Goal: Transaction & Acquisition: Purchase product/service

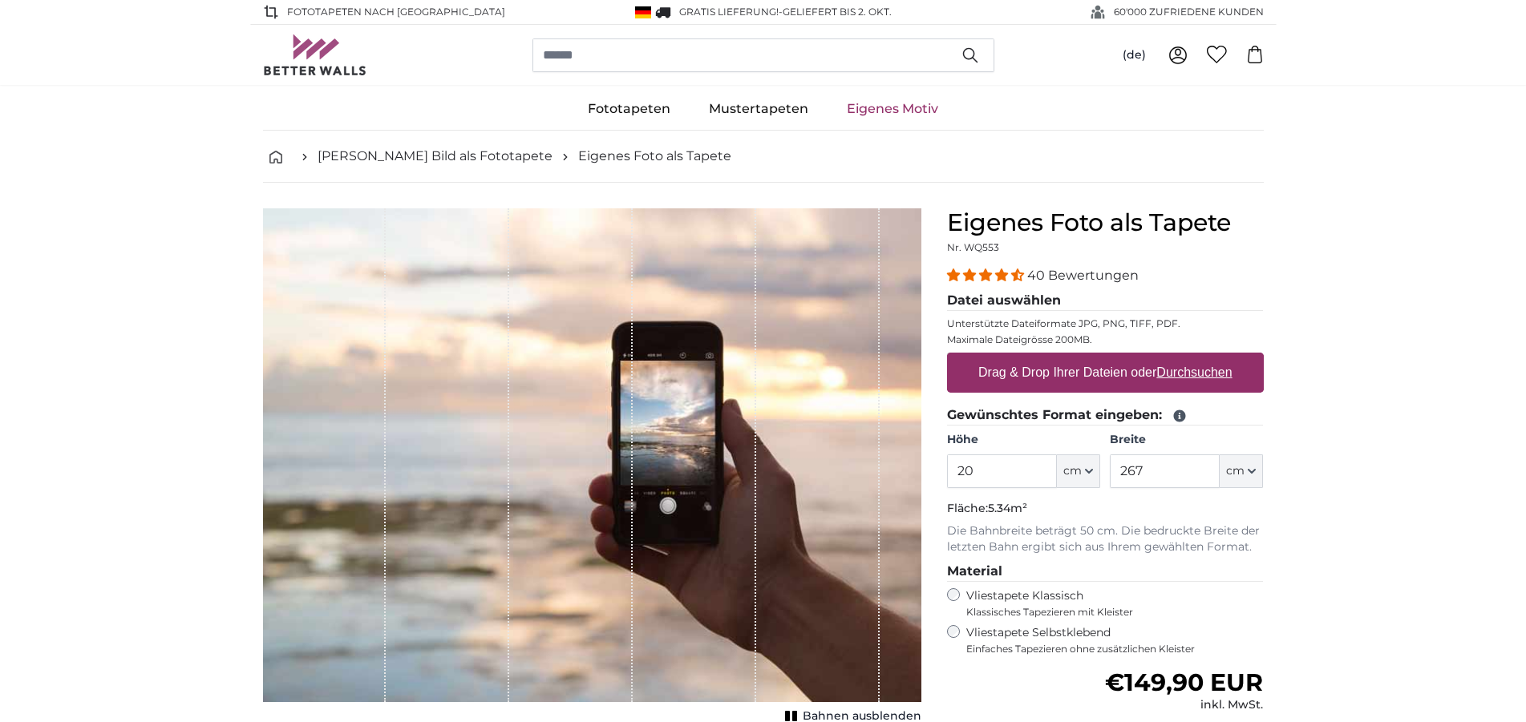
type input "2"
type input "260"
click at [1145, 471] on input "267" at bounding box center [1164, 472] width 110 height 34
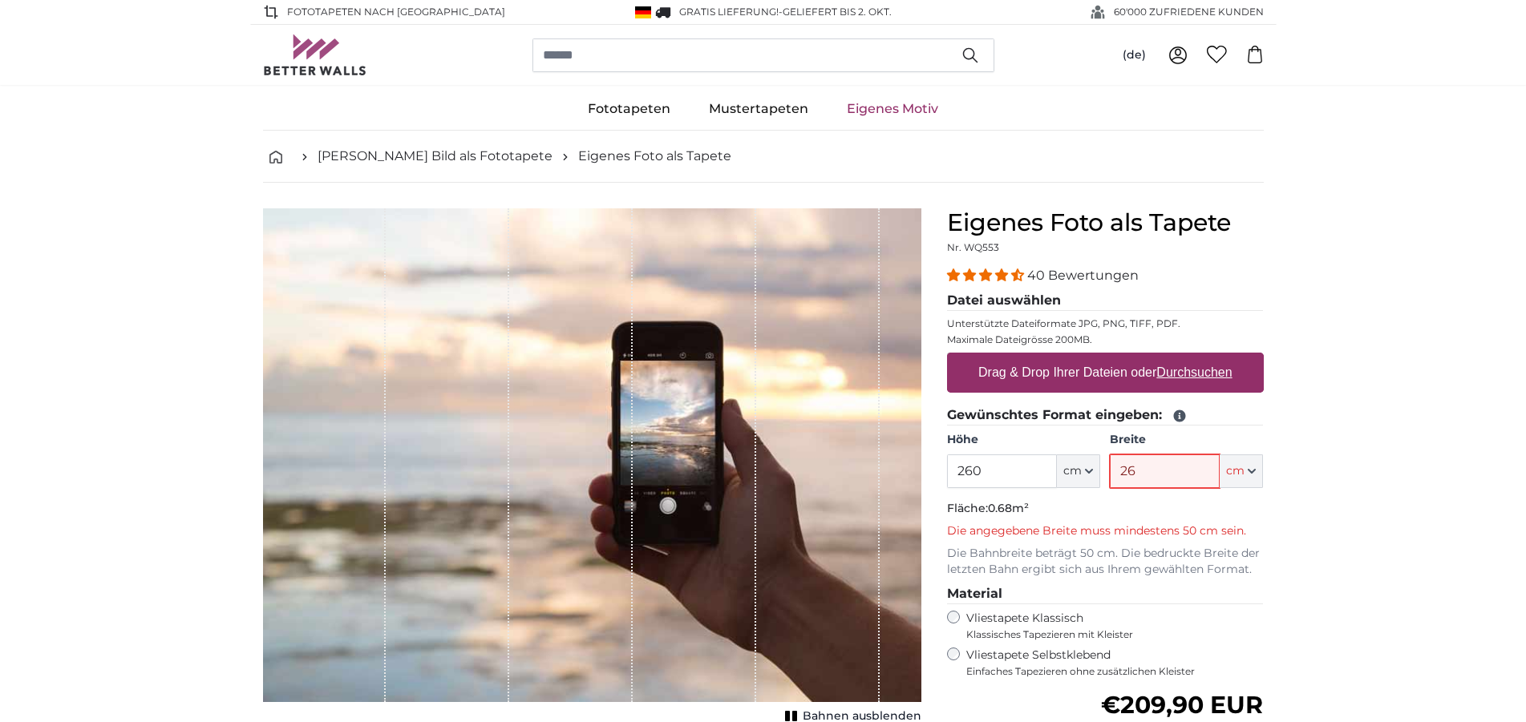
type input "2"
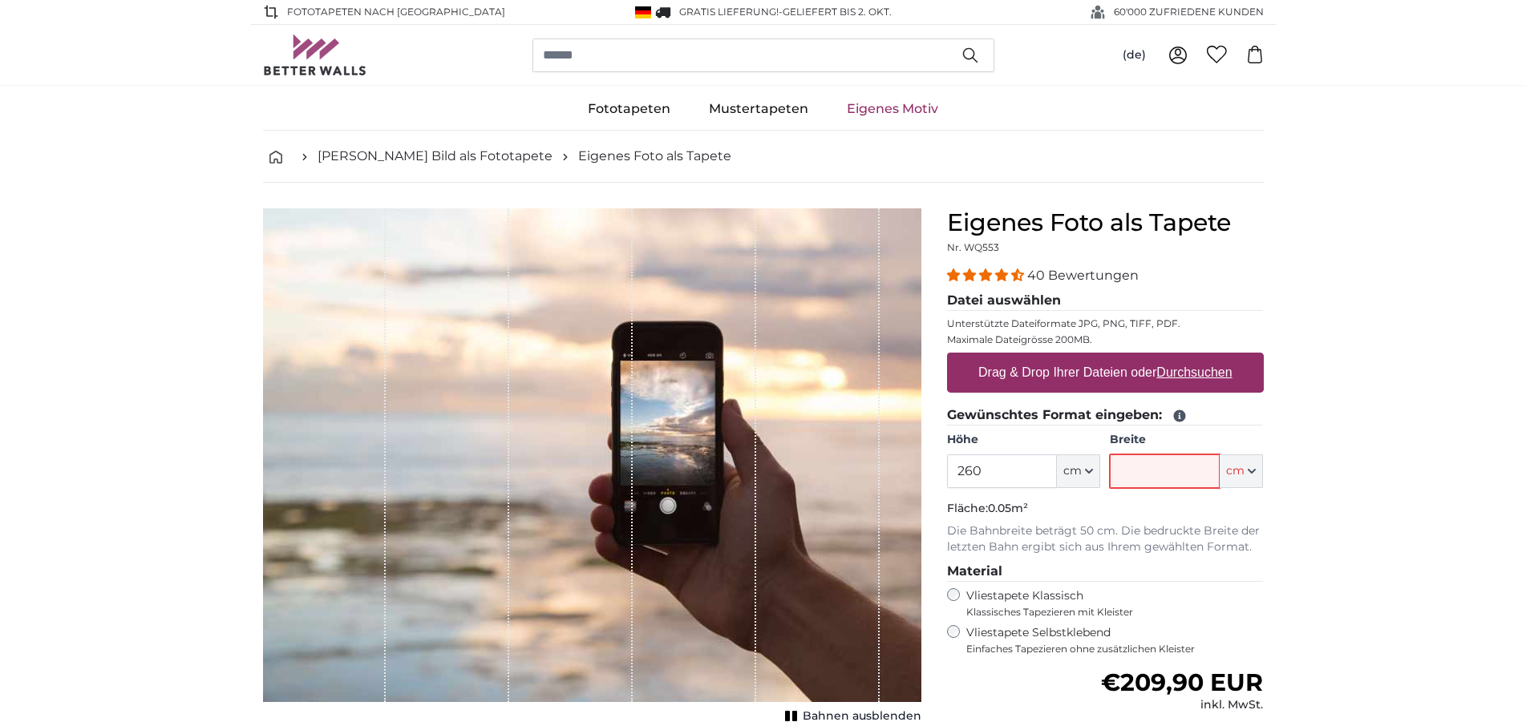
type input "4"
click at [1147, 469] on input "Breite" at bounding box center [1164, 472] width 110 height 34
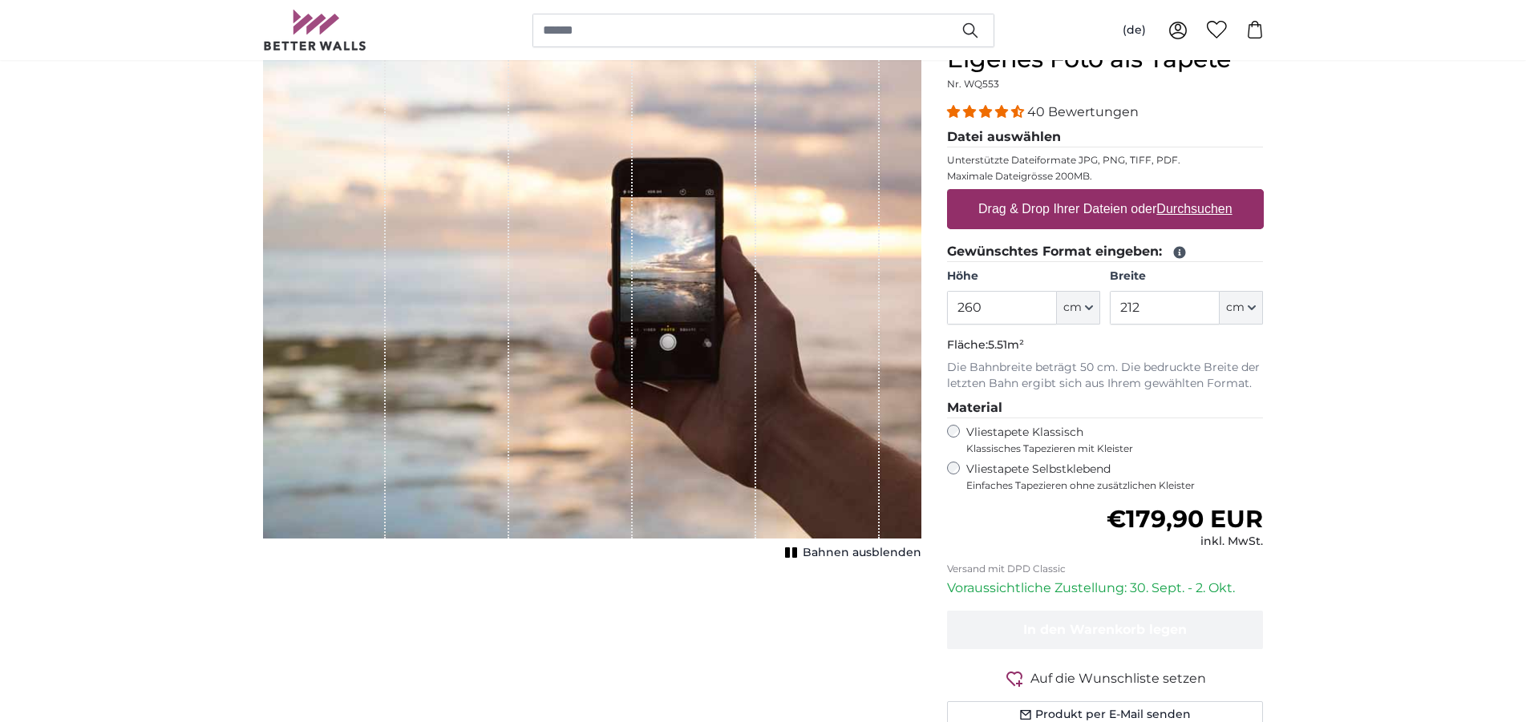
scroll to position [245, 0]
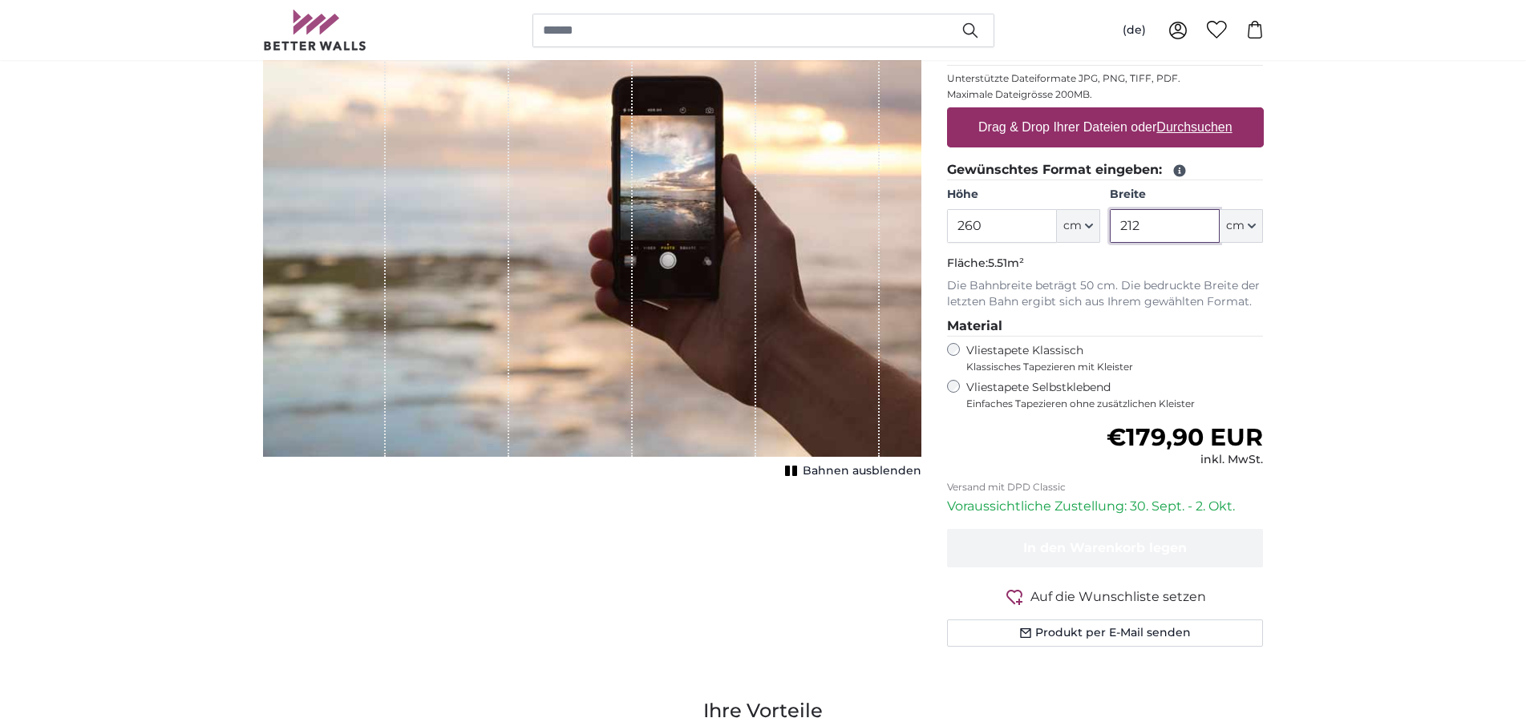
click at [1142, 223] on input "212" at bounding box center [1164, 226] width 110 height 34
click at [1142, 228] on input "212" at bounding box center [1164, 226] width 110 height 34
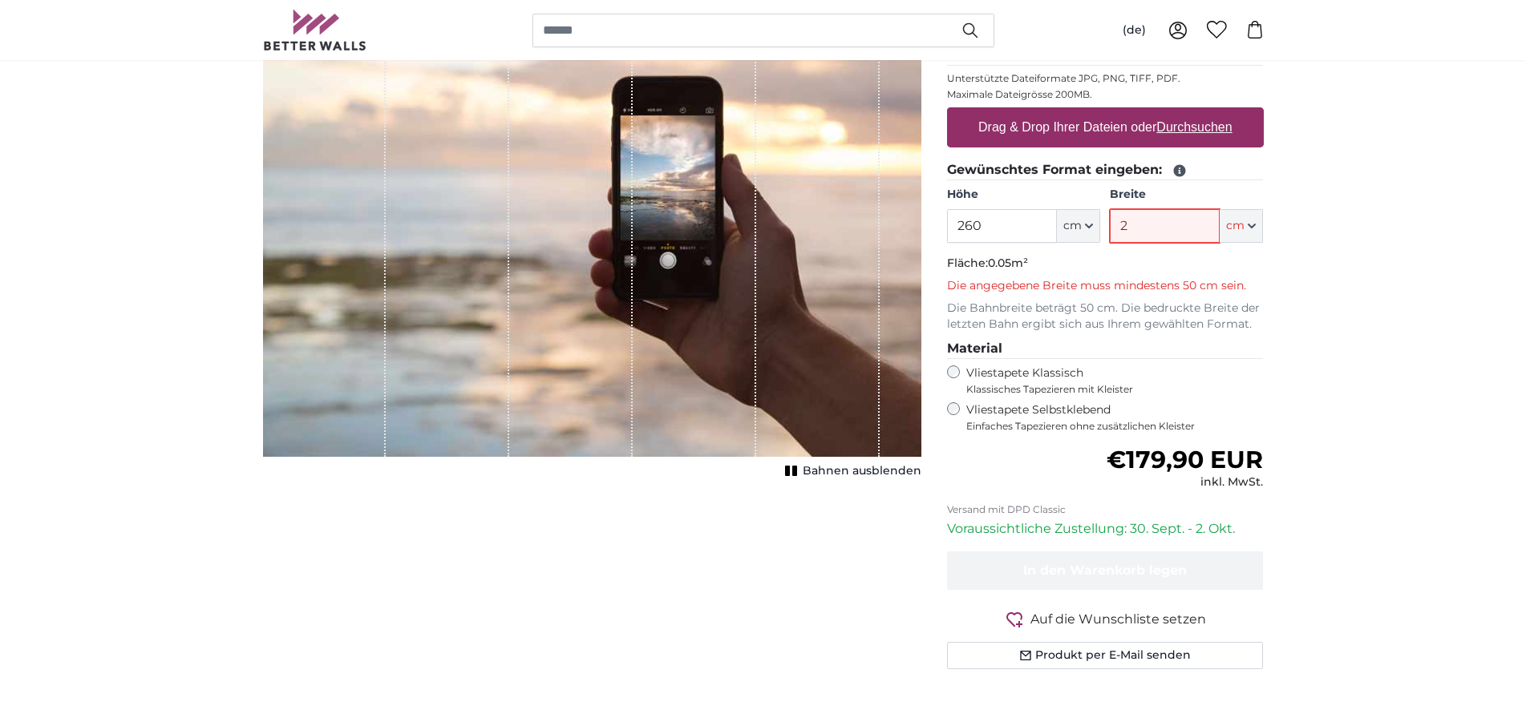
click at [1133, 228] on input "2" at bounding box center [1164, 226] width 110 height 34
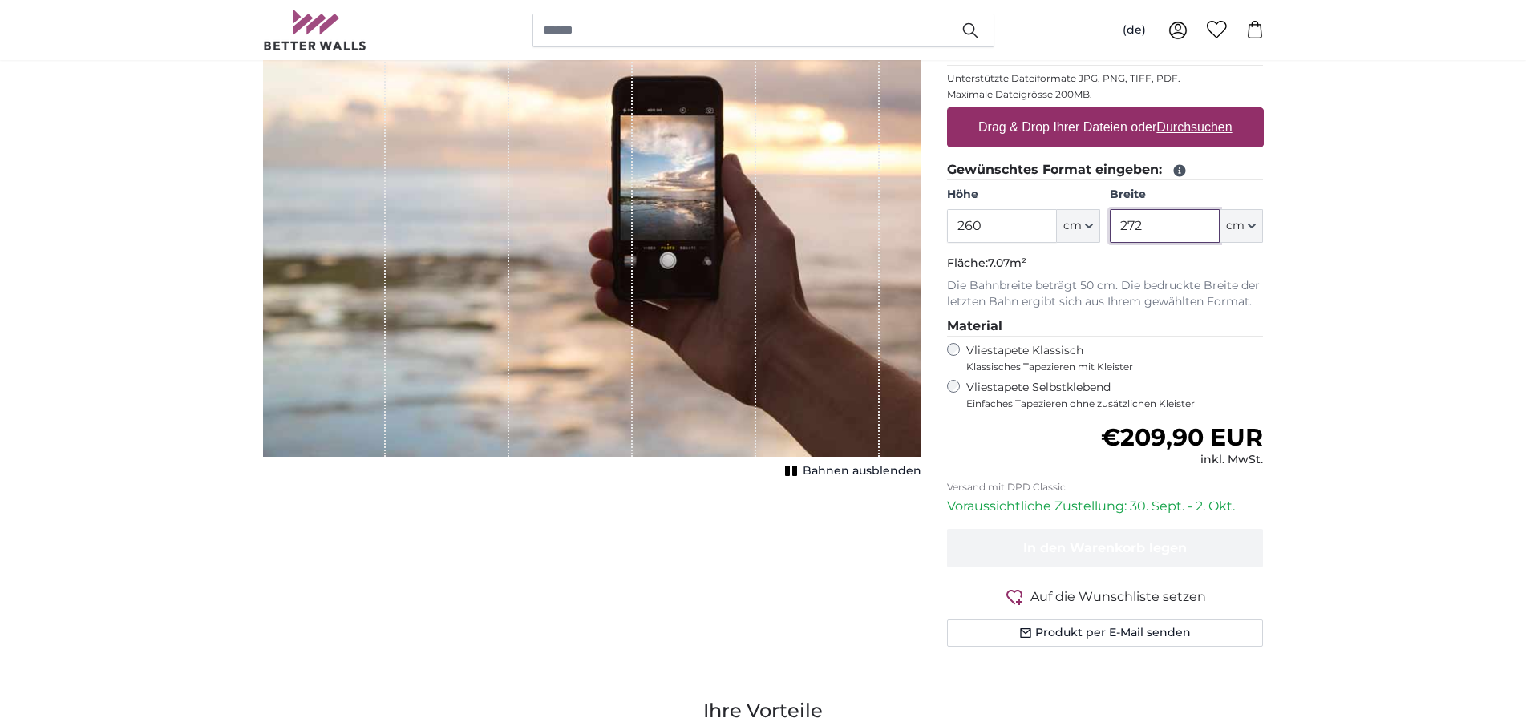
type input "272"
click at [1207, 125] on u "Durchsuchen" at bounding box center [1193, 127] width 75 height 14
click at [1207, 112] on input "Drag & Drop Ihrer Dateien oder Durchsuchen" at bounding box center [1105, 109] width 317 height 5
type input "**********"
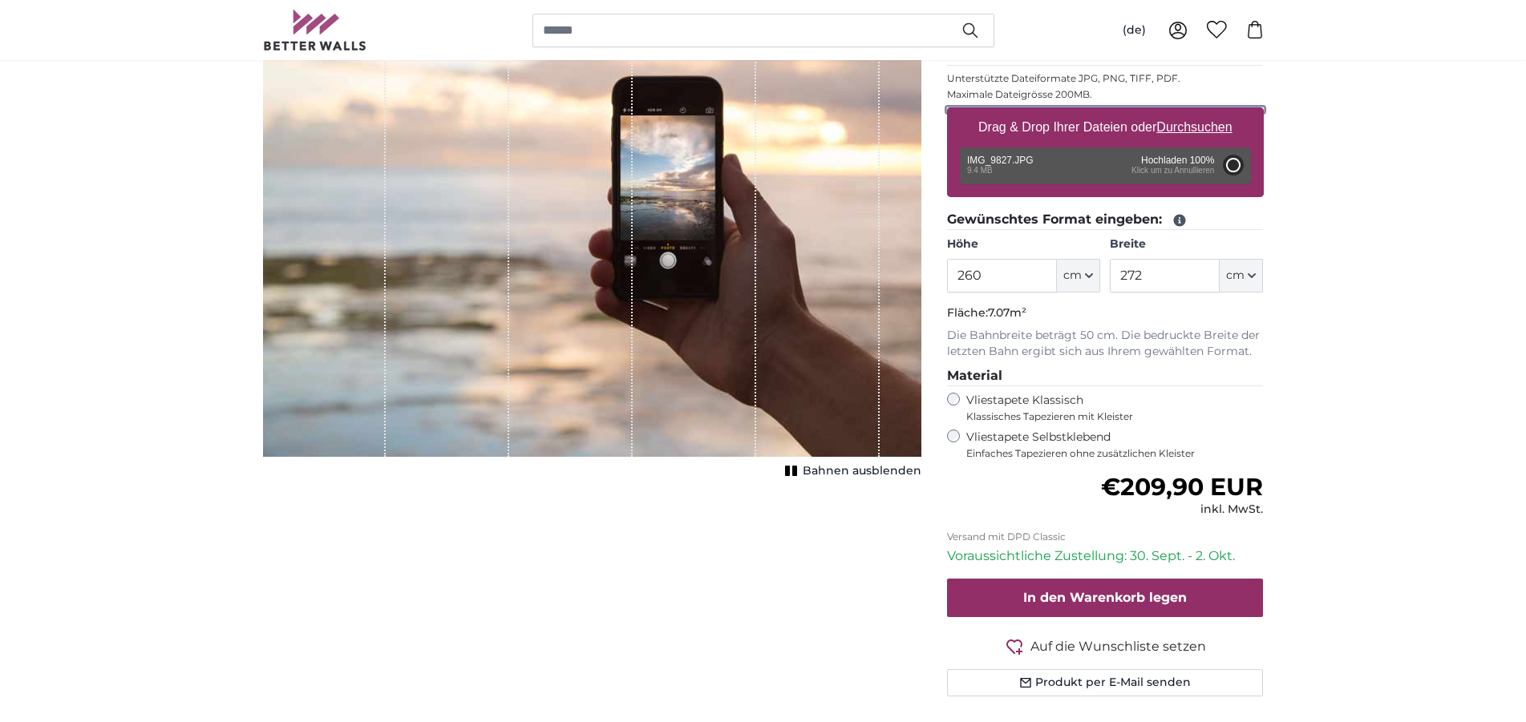
type input "200"
type input "300"
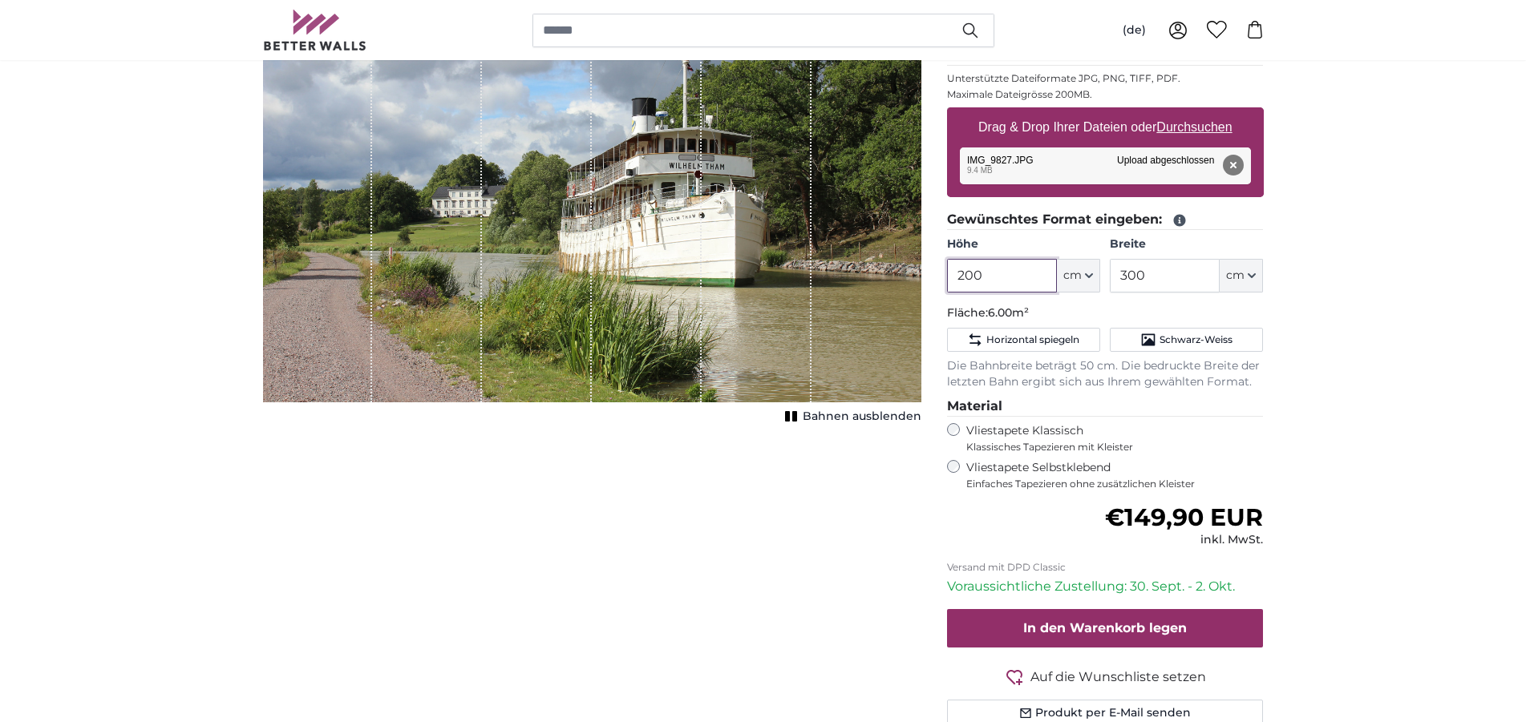
click at [984, 277] on input "200" at bounding box center [1002, 276] width 110 height 34
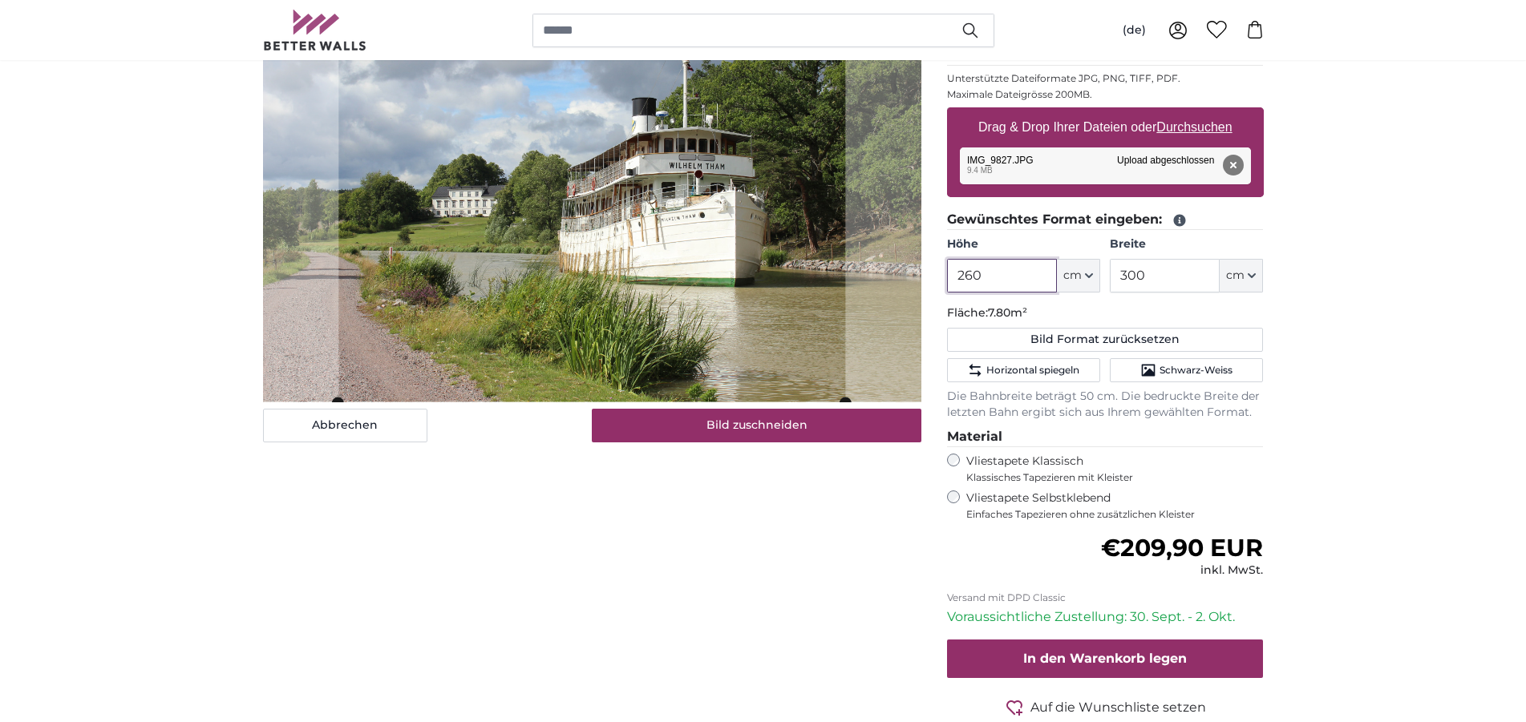
type input "260"
click at [1145, 274] on input "300" at bounding box center [1164, 276] width 110 height 34
drag, startPoint x: 1154, startPoint y: 281, endPoint x: 1134, endPoint y: 280, distance: 20.1
click at [1134, 280] on input "300" at bounding box center [1164, 276] width 110 height 34
type input "3"
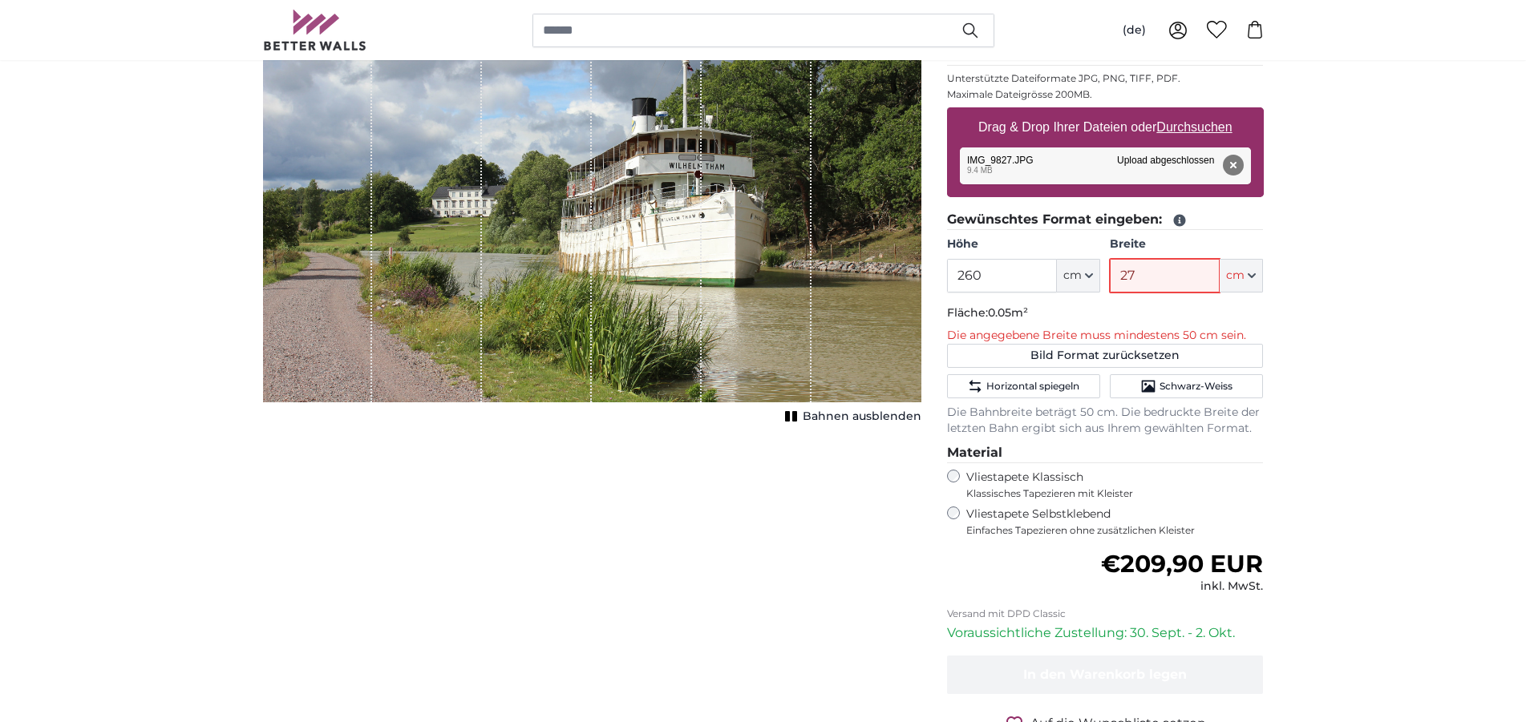
type input "272"
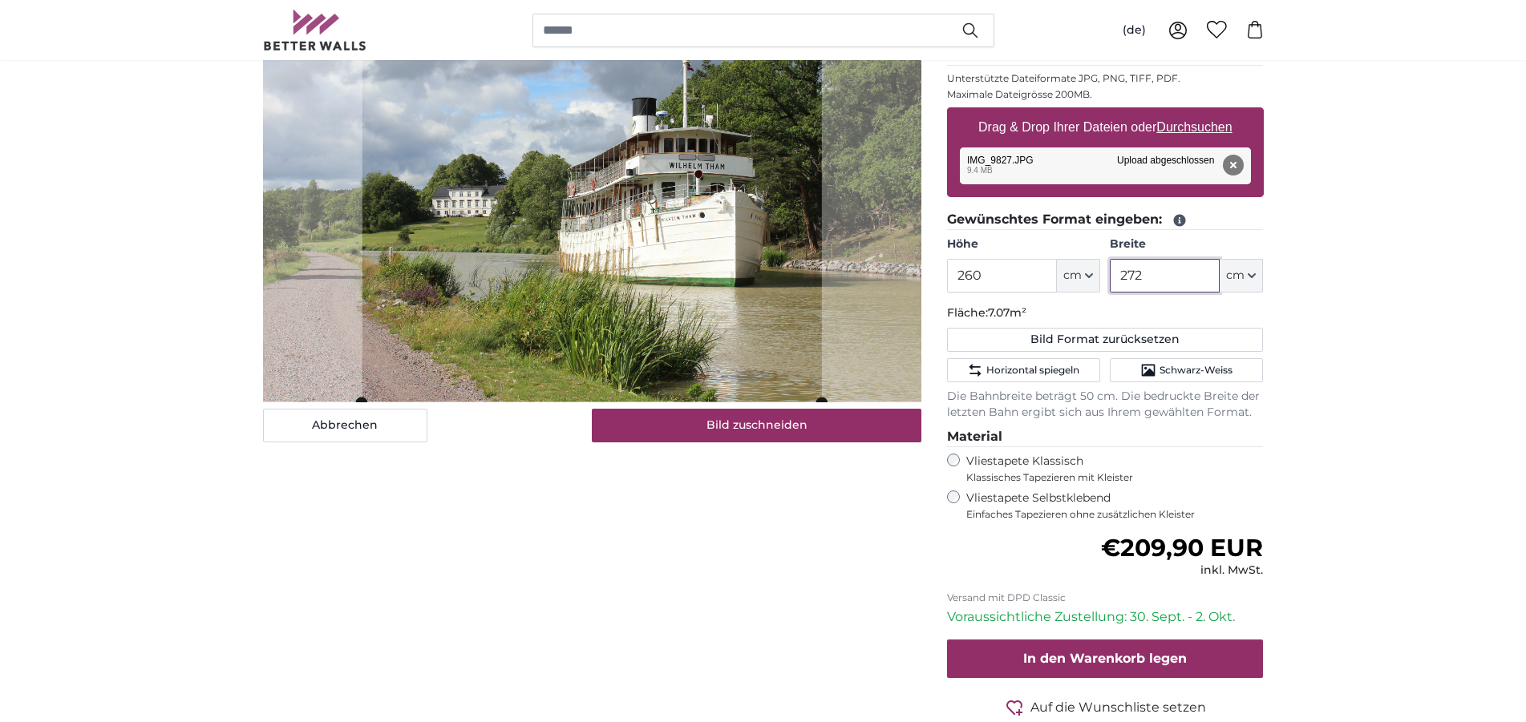
type input "272"
click at [0, 0] on slot at bounding box center [0, 0] width 0 height 0
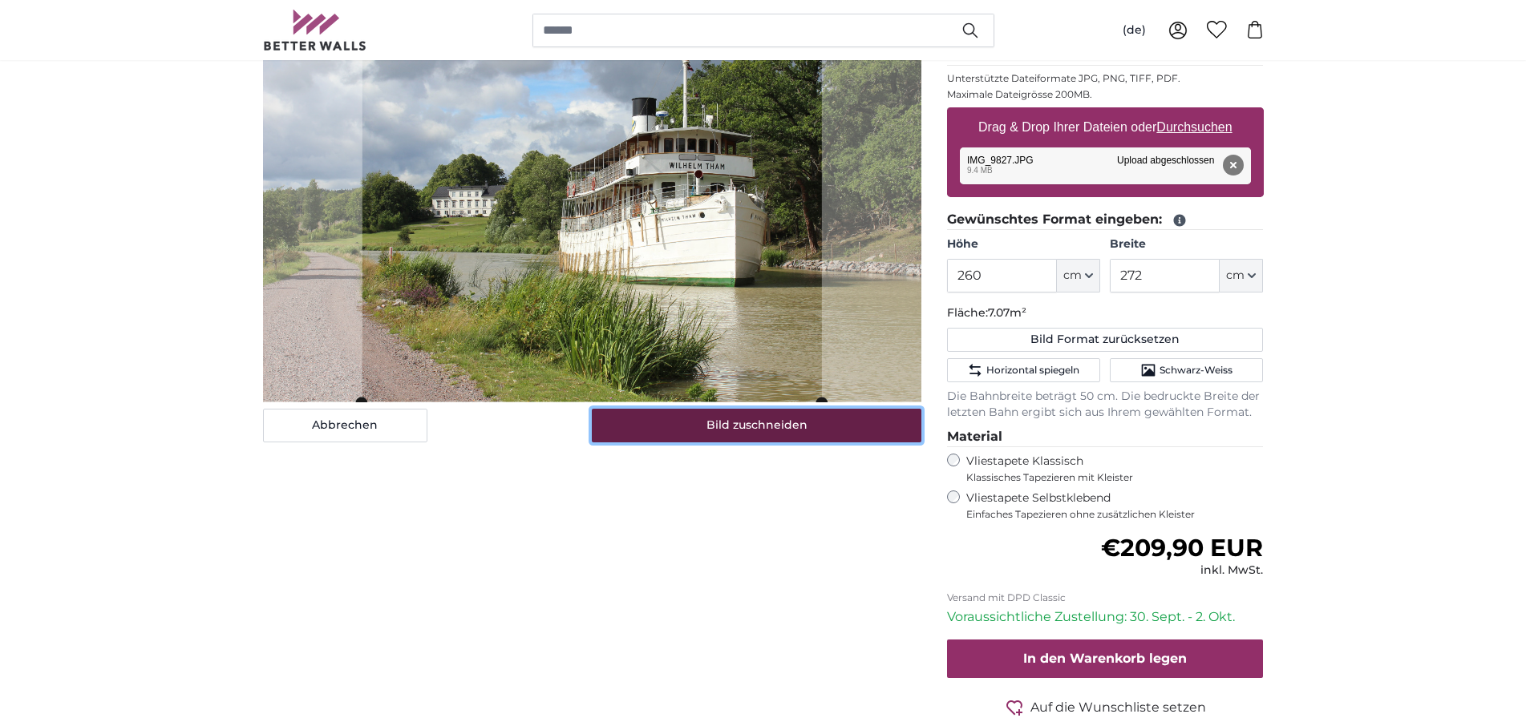
click at [785, 422] on button "Bild zuschneiden" at bounding box center [756, 426] width 329 height 34
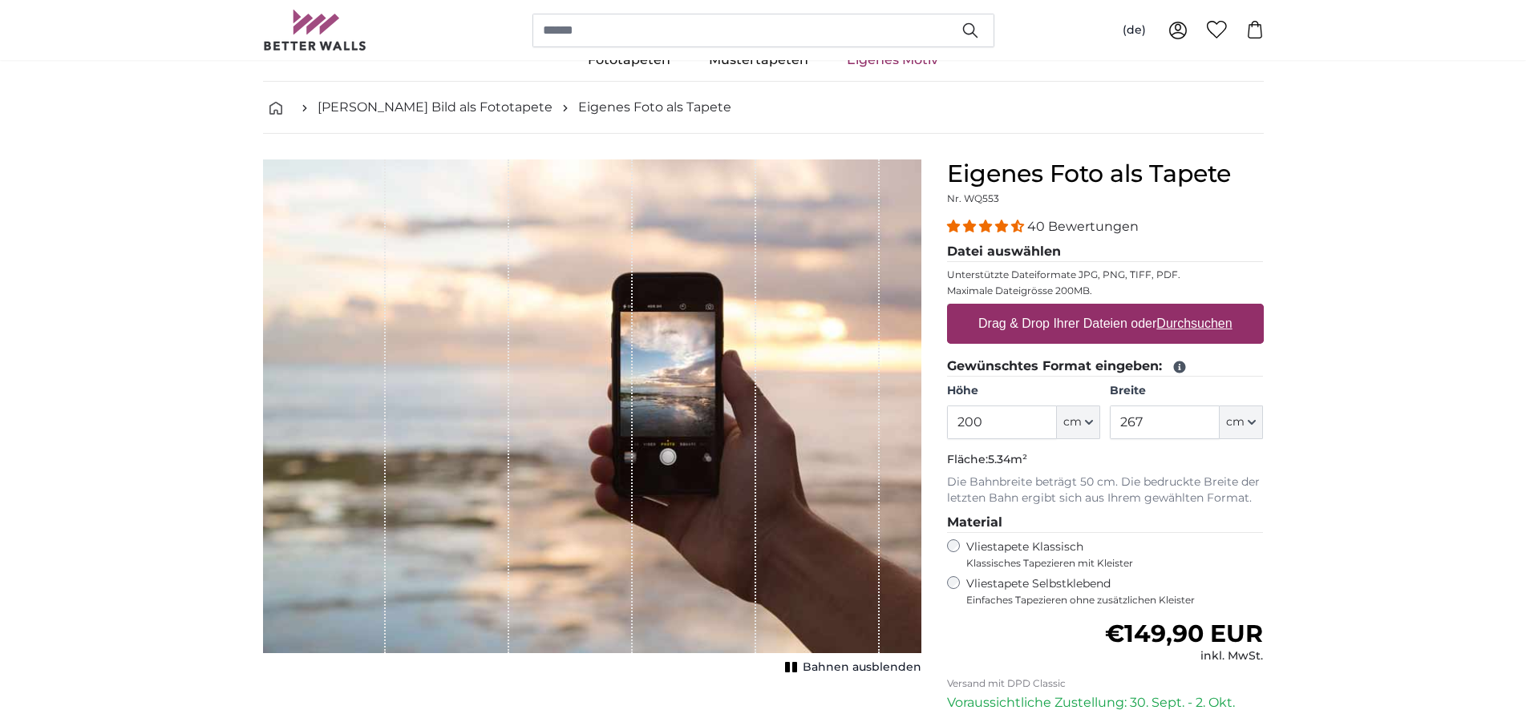
scroll to position [82, 0]
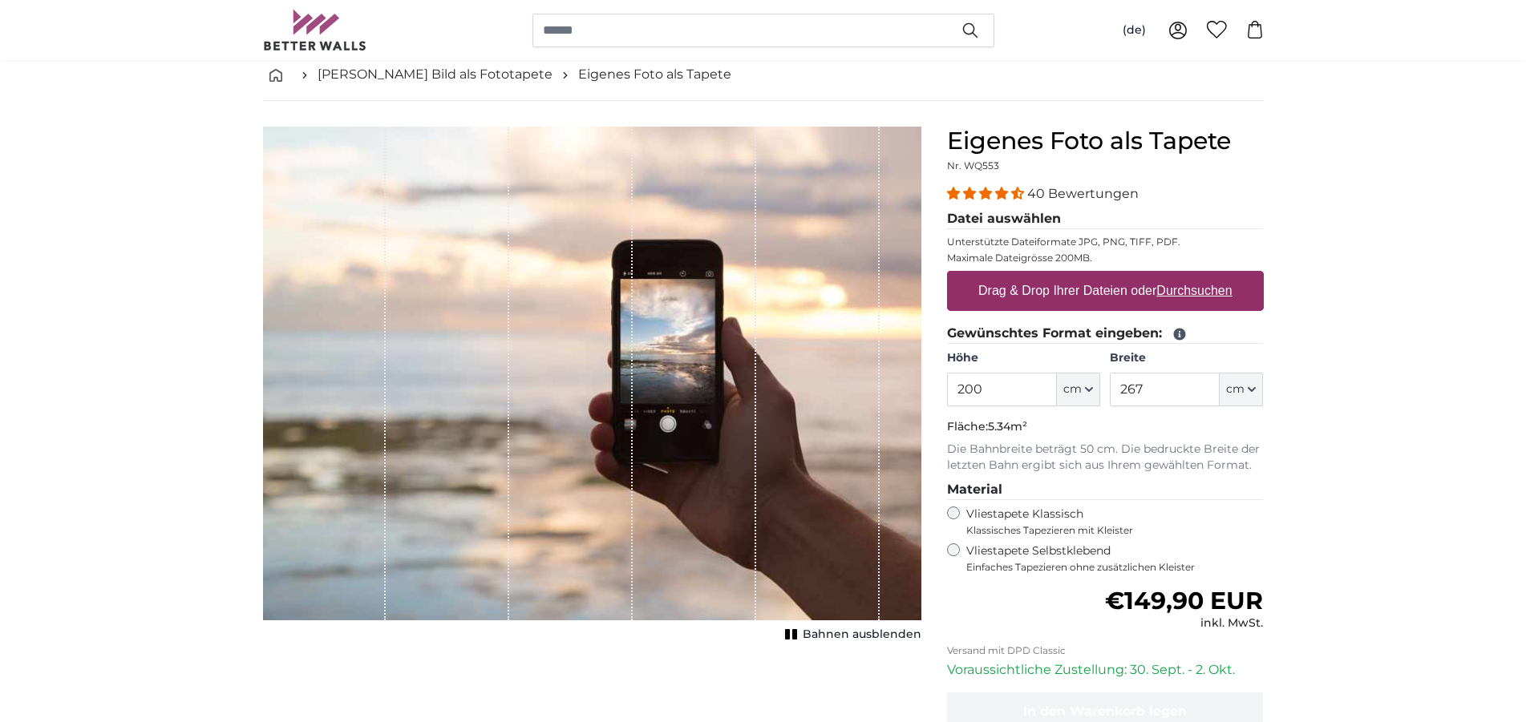
click at [948, 390] on input "200" at bounding box center [1002, 390] width 110 height 34
type input "260"
drag, startPoint x: 1167, startPoint y: 387, endPoint x: 1079, endPoint y: 384, distance: 88.2
click at [1109, 384] on input "267" at bounding box center [1164, 390] width 110 height 34
type input "7"
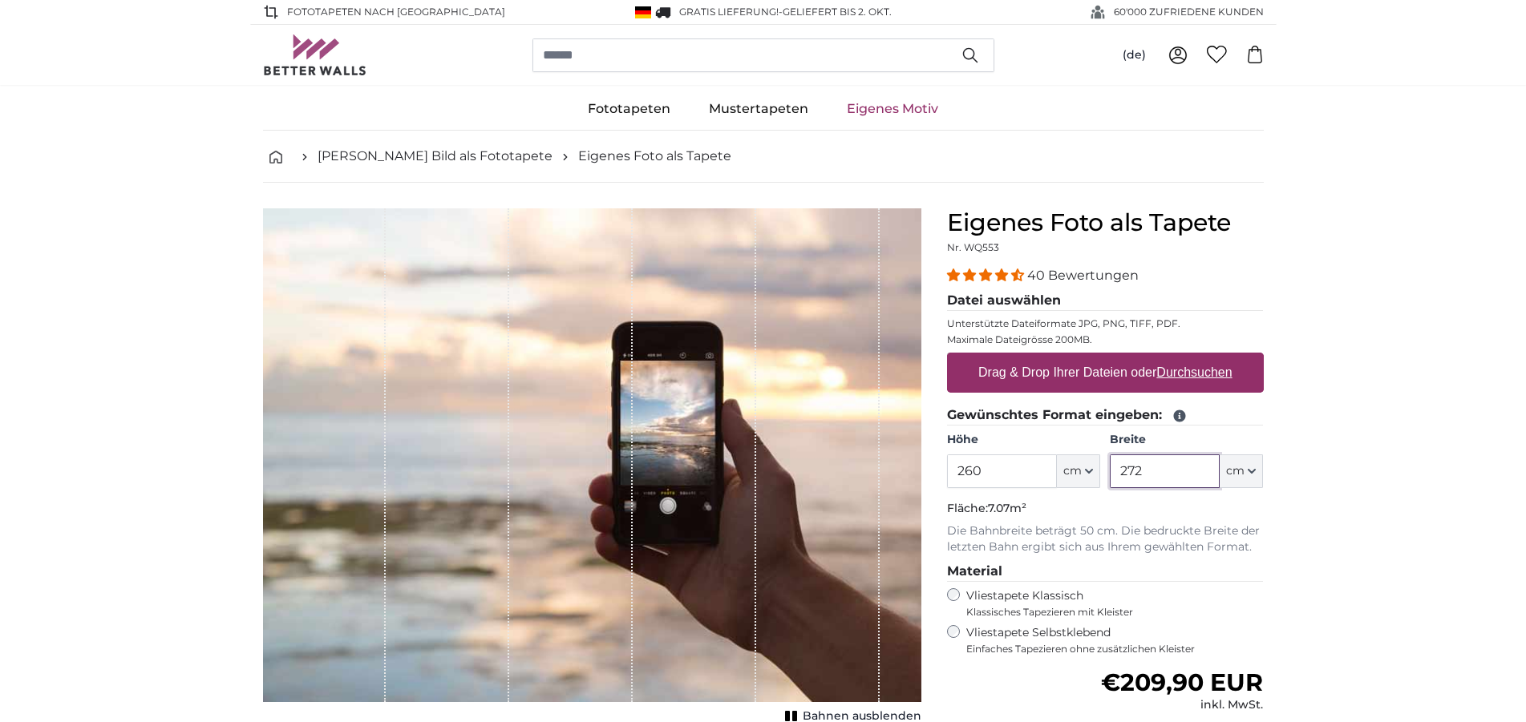
type input "272"
click at [1184, 359] on label "Drag & Drop Ihrer Dateien oder Durchsuchen" at bounding box center [1105, 373] width 267 height 32
click at [1184, 358] on input "Drag & Drop Ihrer Dateien oder Durchsuchen" at bounding box center [1105, 355] width 317 height 5
type input "**********"
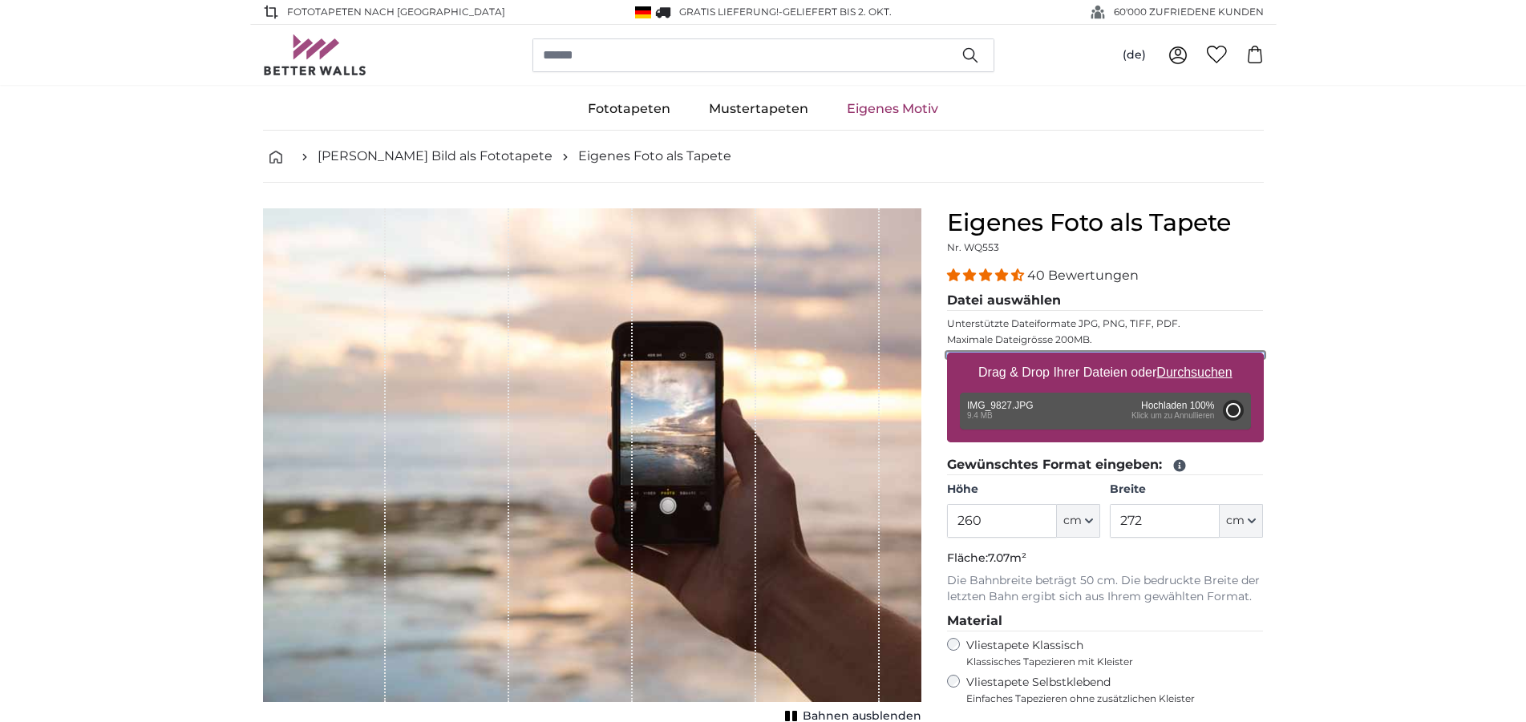
type input "200"
type input "300"
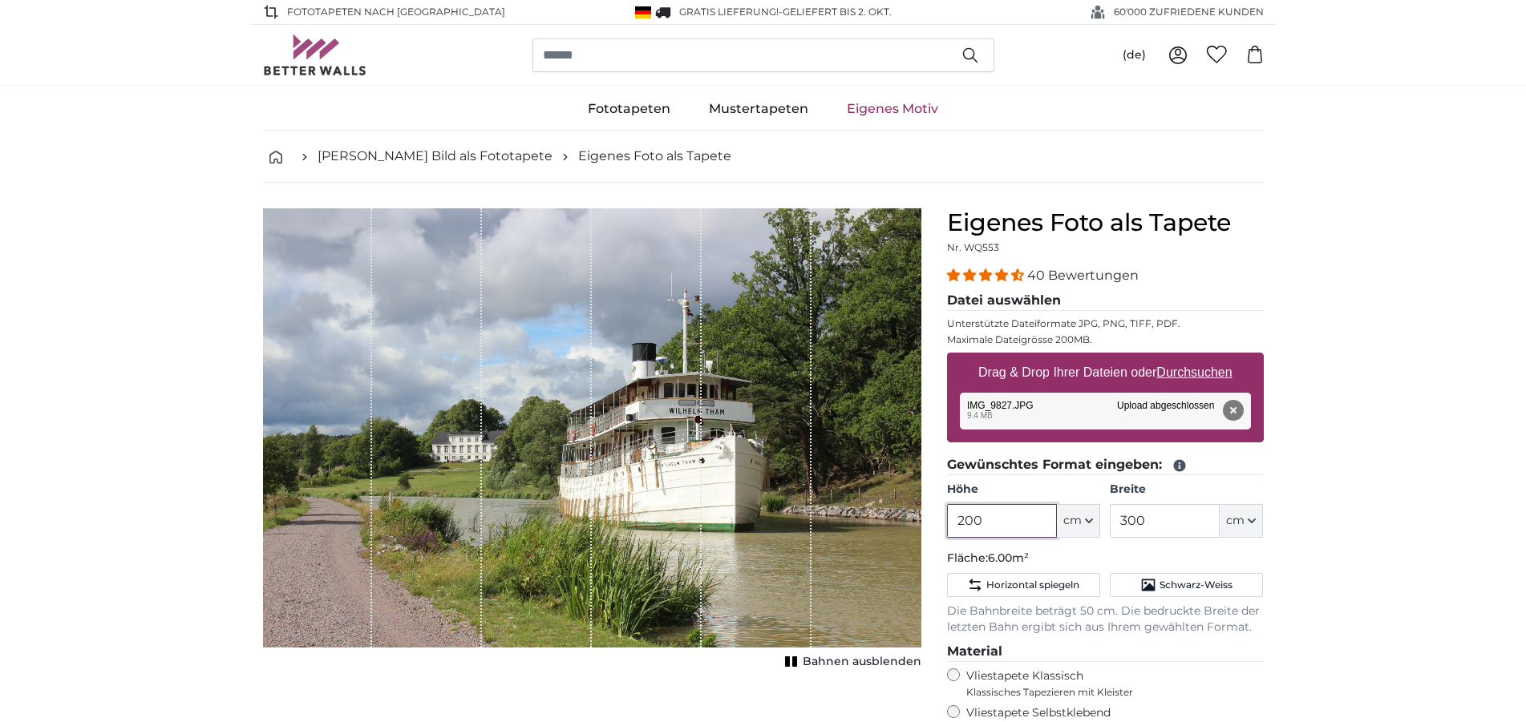
drag, startPoint x: 984, startPoint y: 518, endPoint x: 953, endPoint y: 518, distance: 31.3
click at [953, 518] on input "200" at bounding box center [1002, 521] width 110 height 34
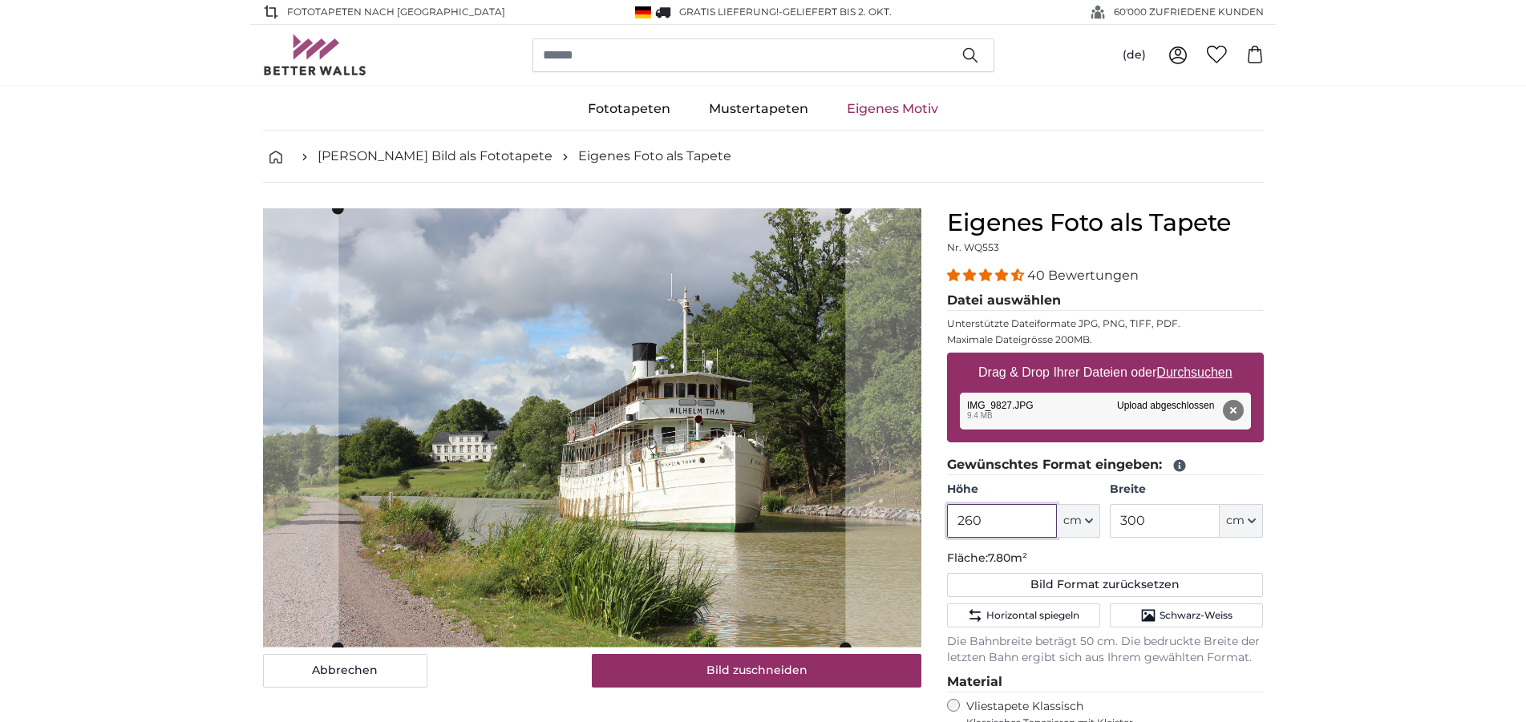
type input "260"
drag, startPoint x: 1145, startPoint y: 525, endPoint x: 1114, endPoint y: 519, distance: 31.1
click at [1114, 519] on input "300" at bounding box center [1164, 521] width 110 height 34
type input "272"
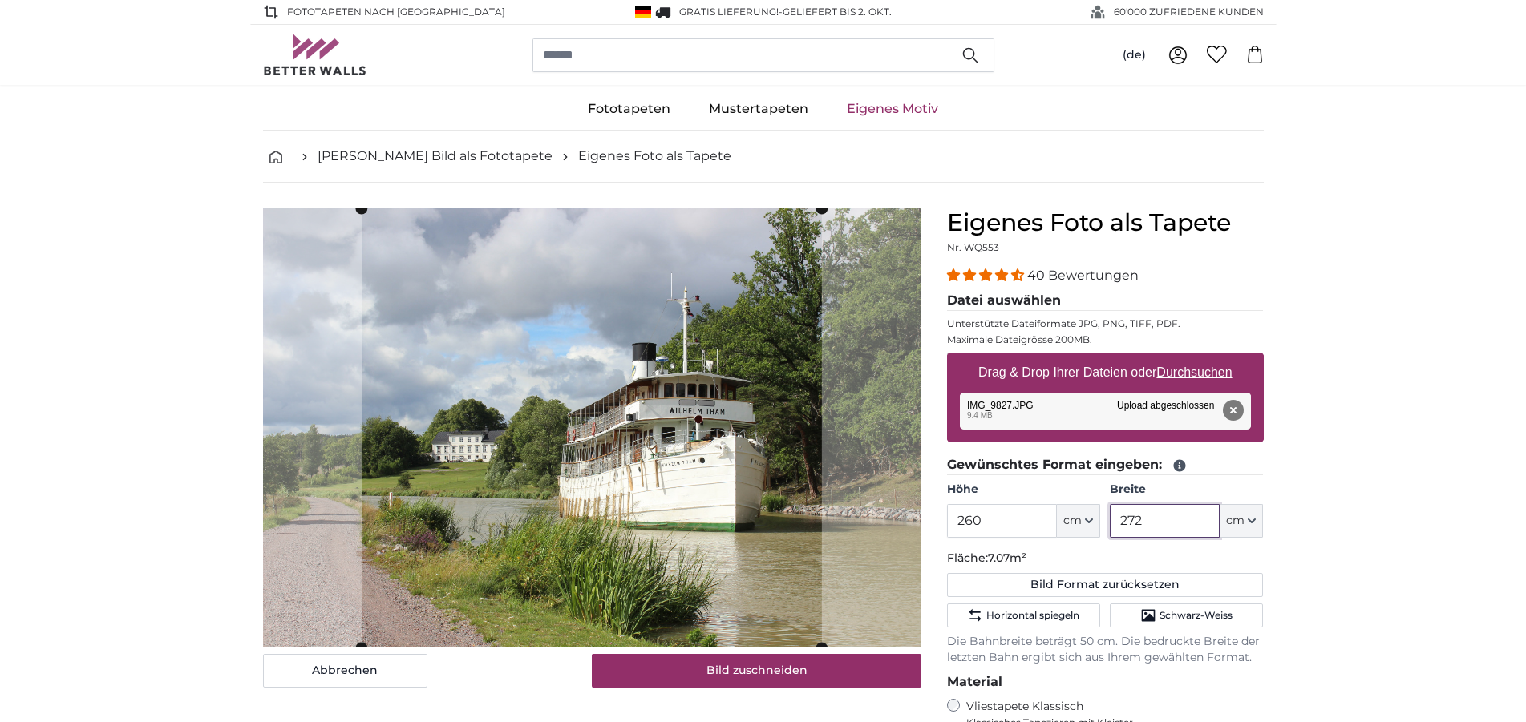
type input "272"
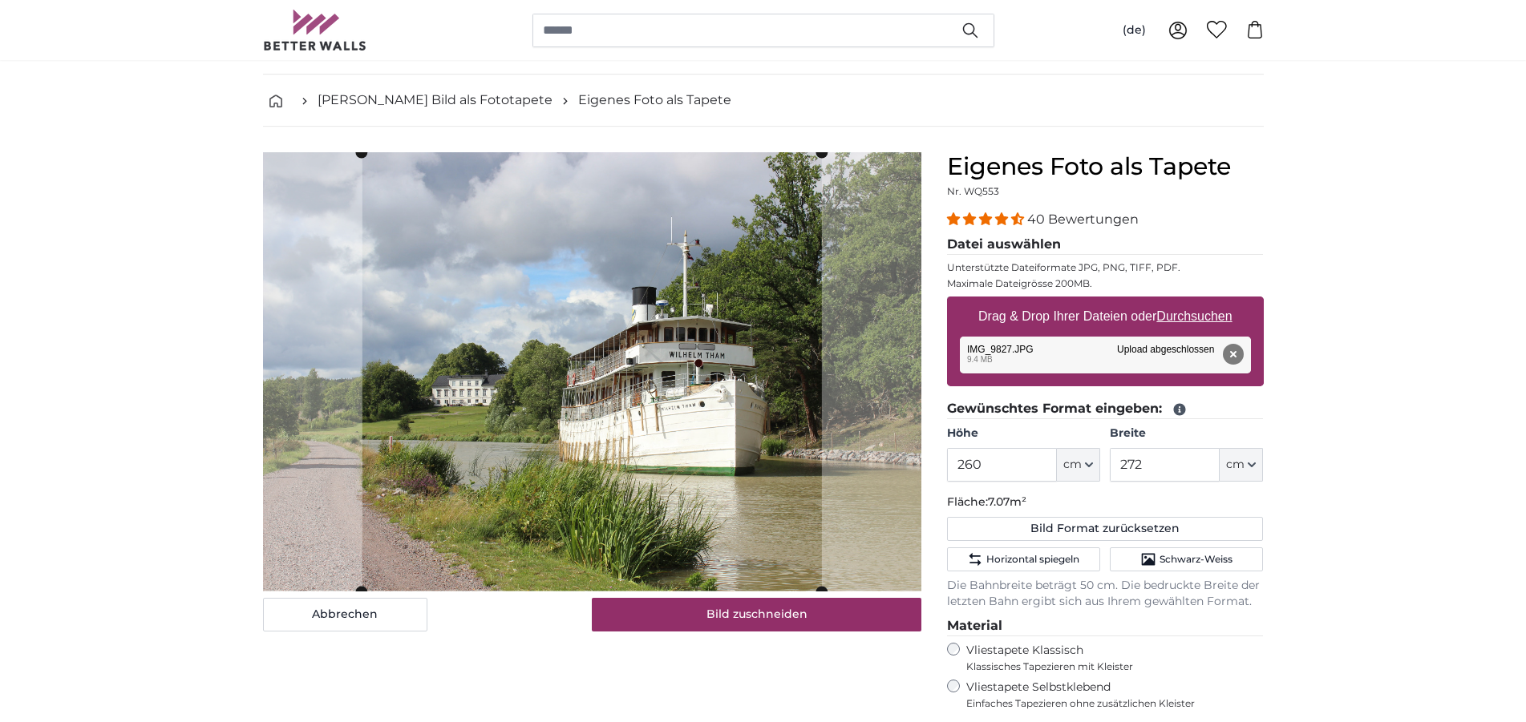
scroll to position [82, 0]
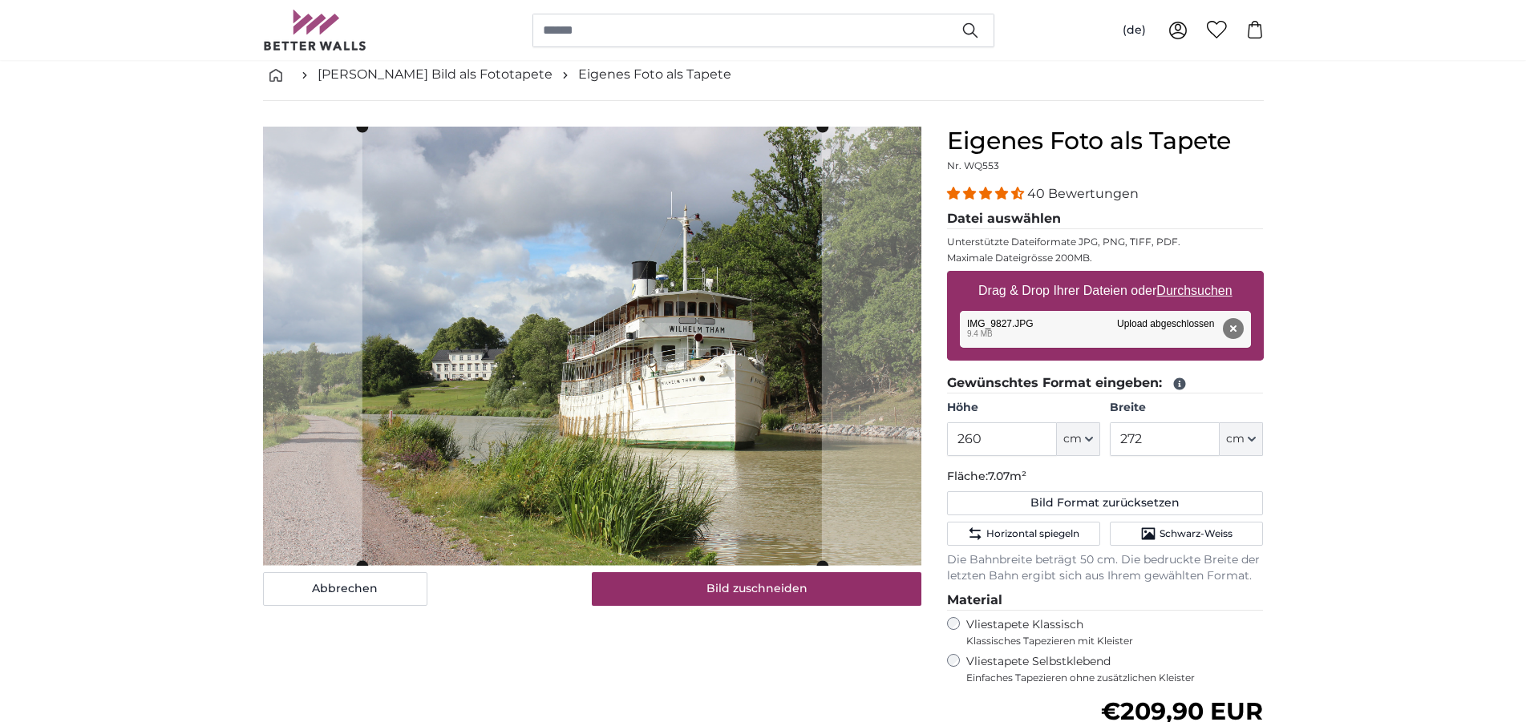
click at [0, 0] on slot at bounding box center [0, 0] width 0 height 0
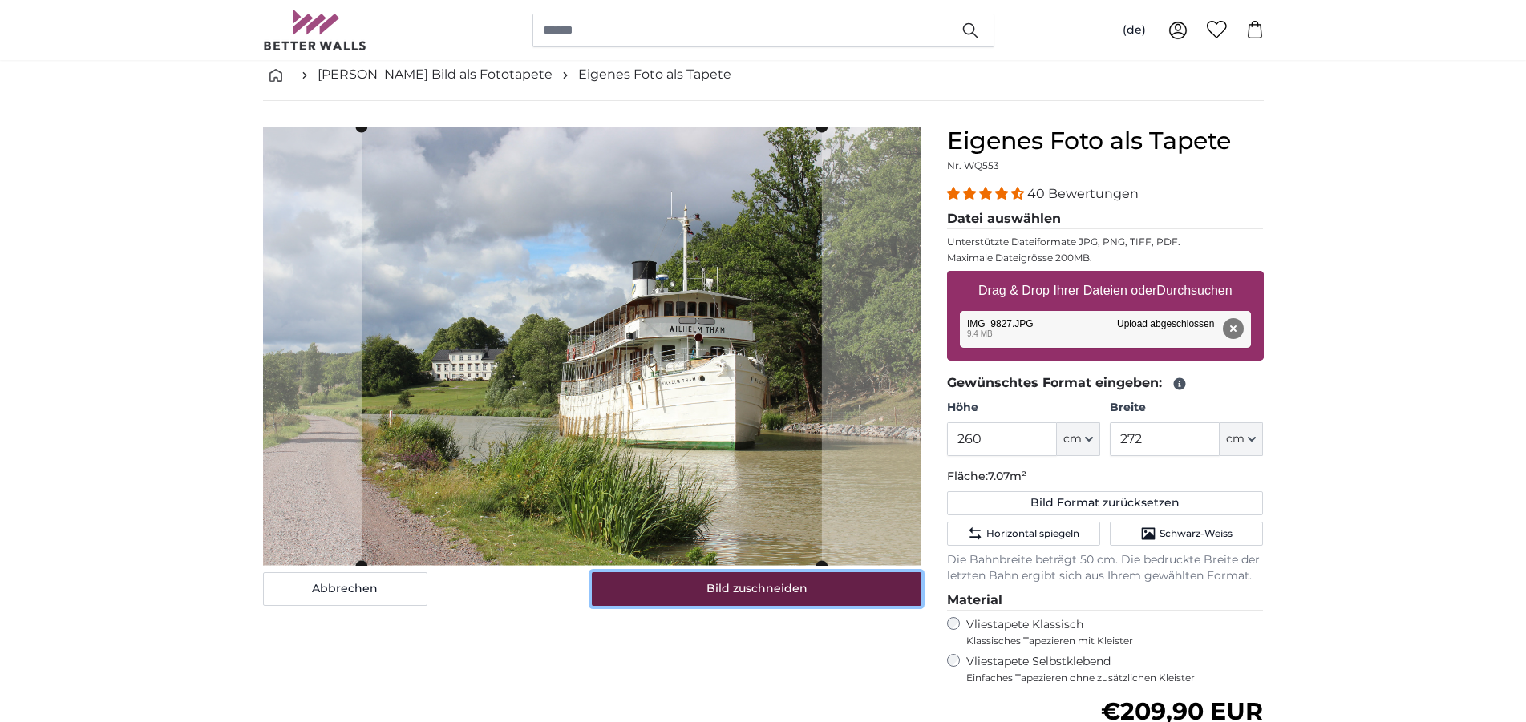
click at [758, 597] on button "Bild zuschneiden" at bounding box center [756, 589] width 329 height 34
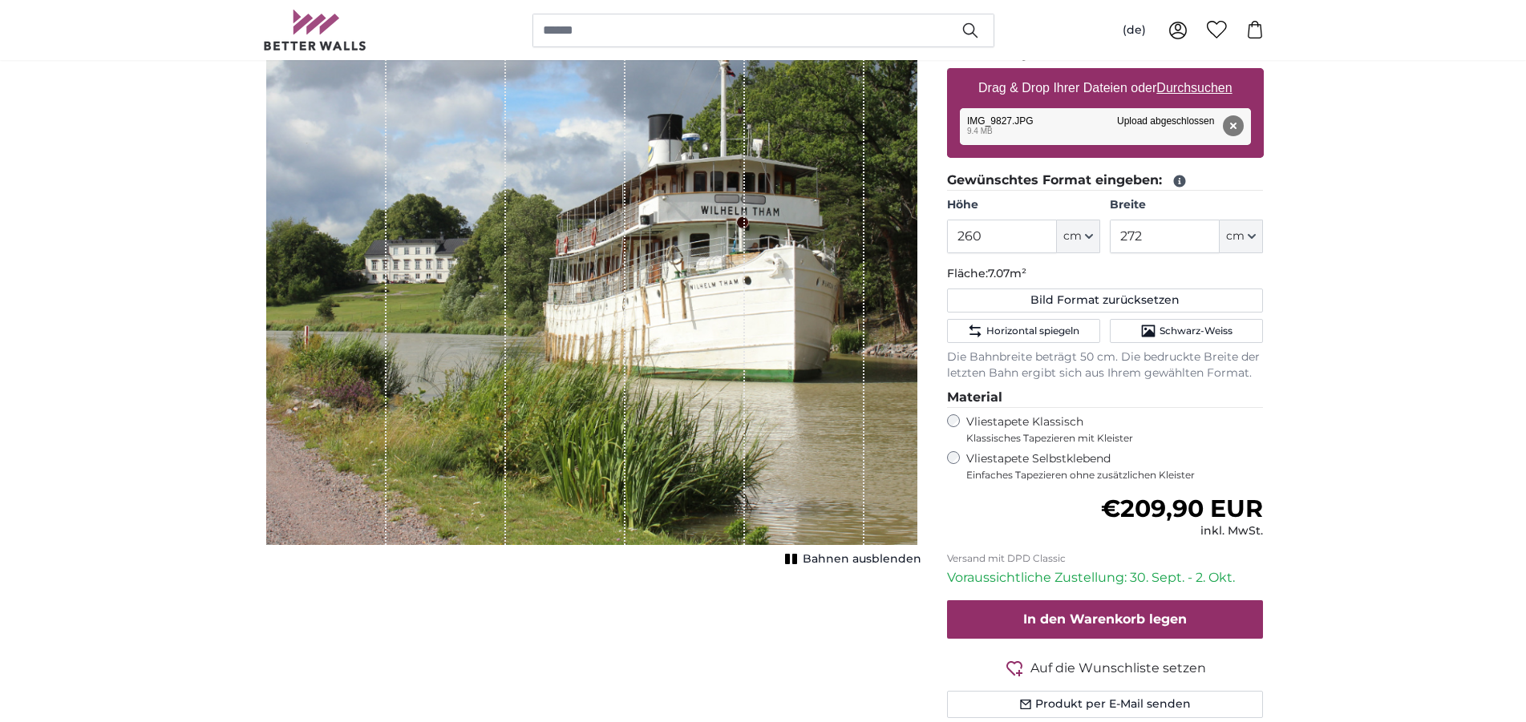
scroll to position [164, 0]
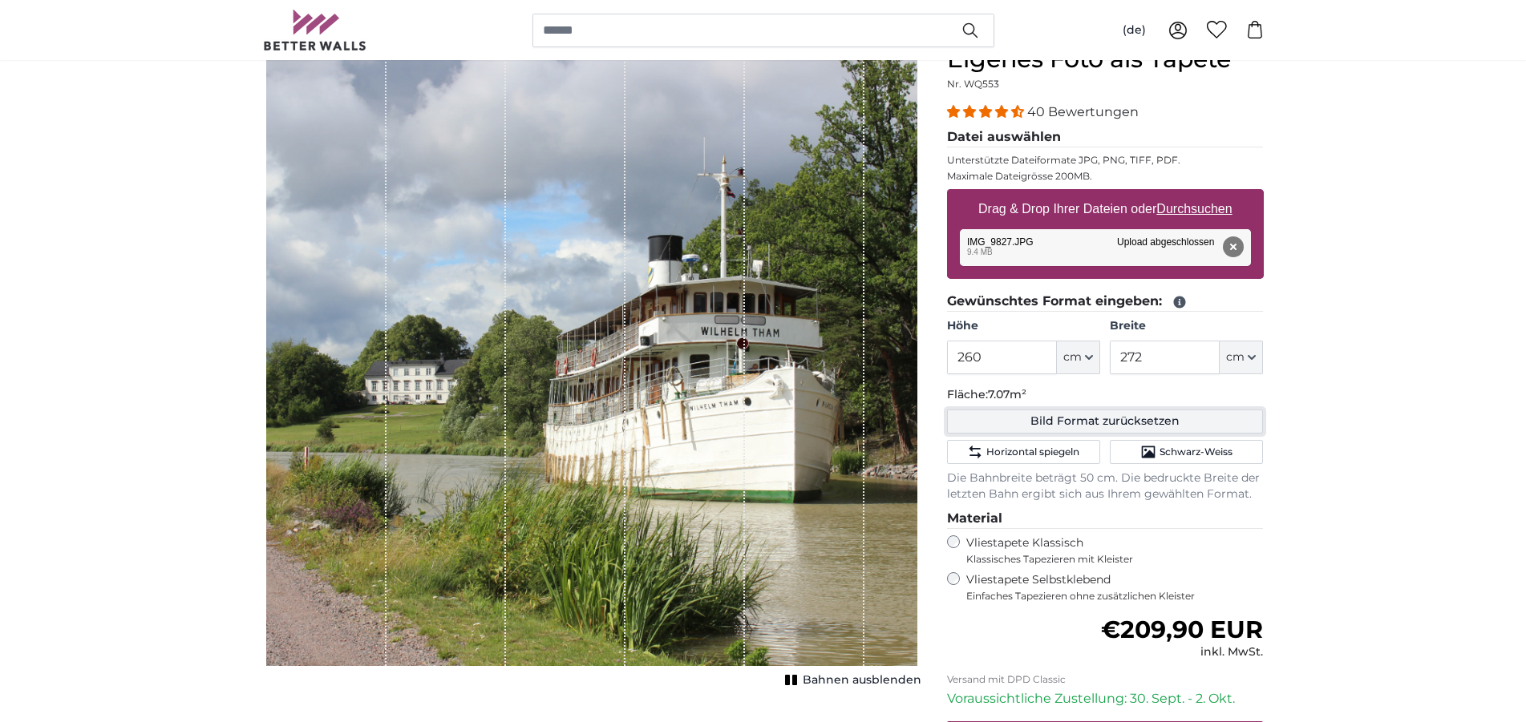
click at [1082, 424] on button "Bild Format zurücksetzen" at bounding box center [1105, 422] width 317 height 24
type input "200"
type input "300"
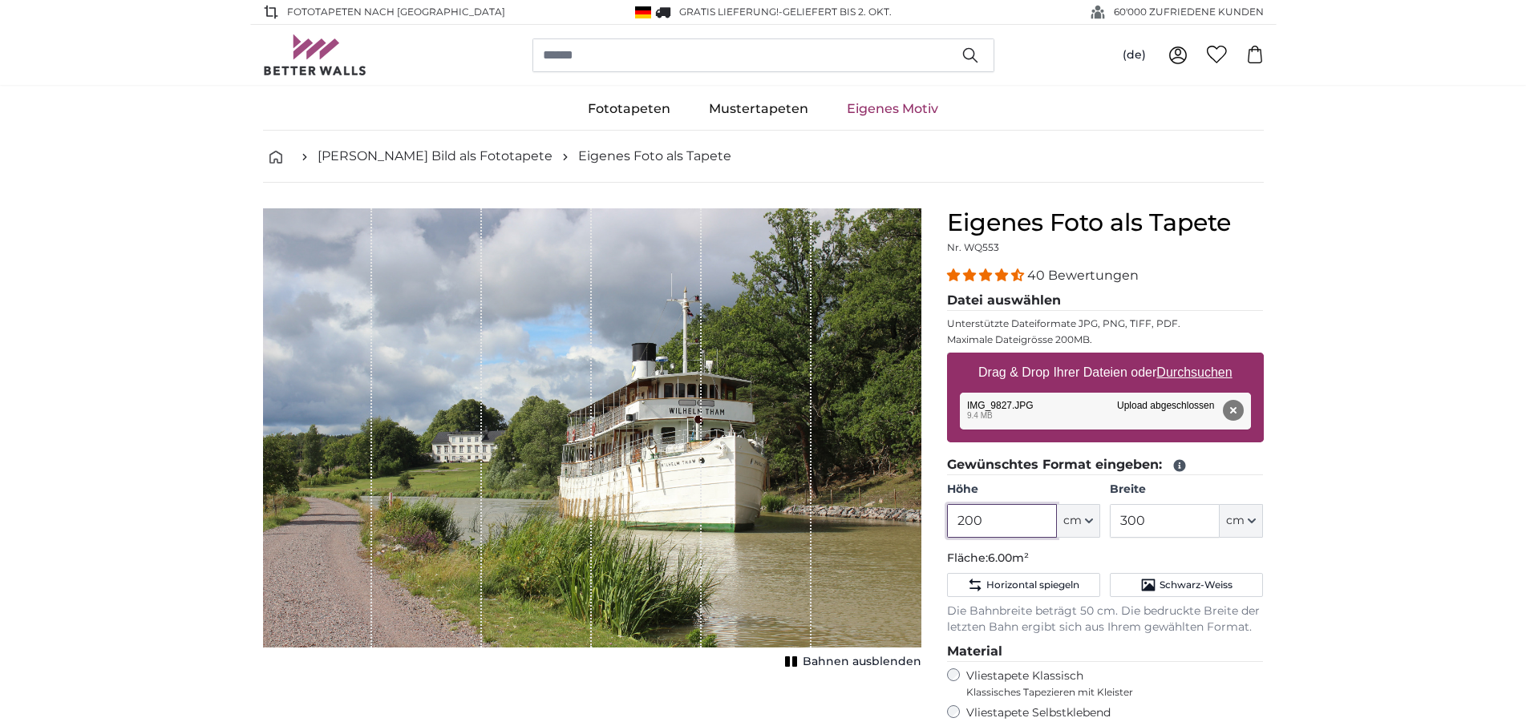
drag, startPoint x: 985, startPoint y: 521, endPoint x: 941, endPoint y: 523, distance: 44.2
click at [947, 523] on input "200" at bounding box center [1002, 521] width 110 height 34
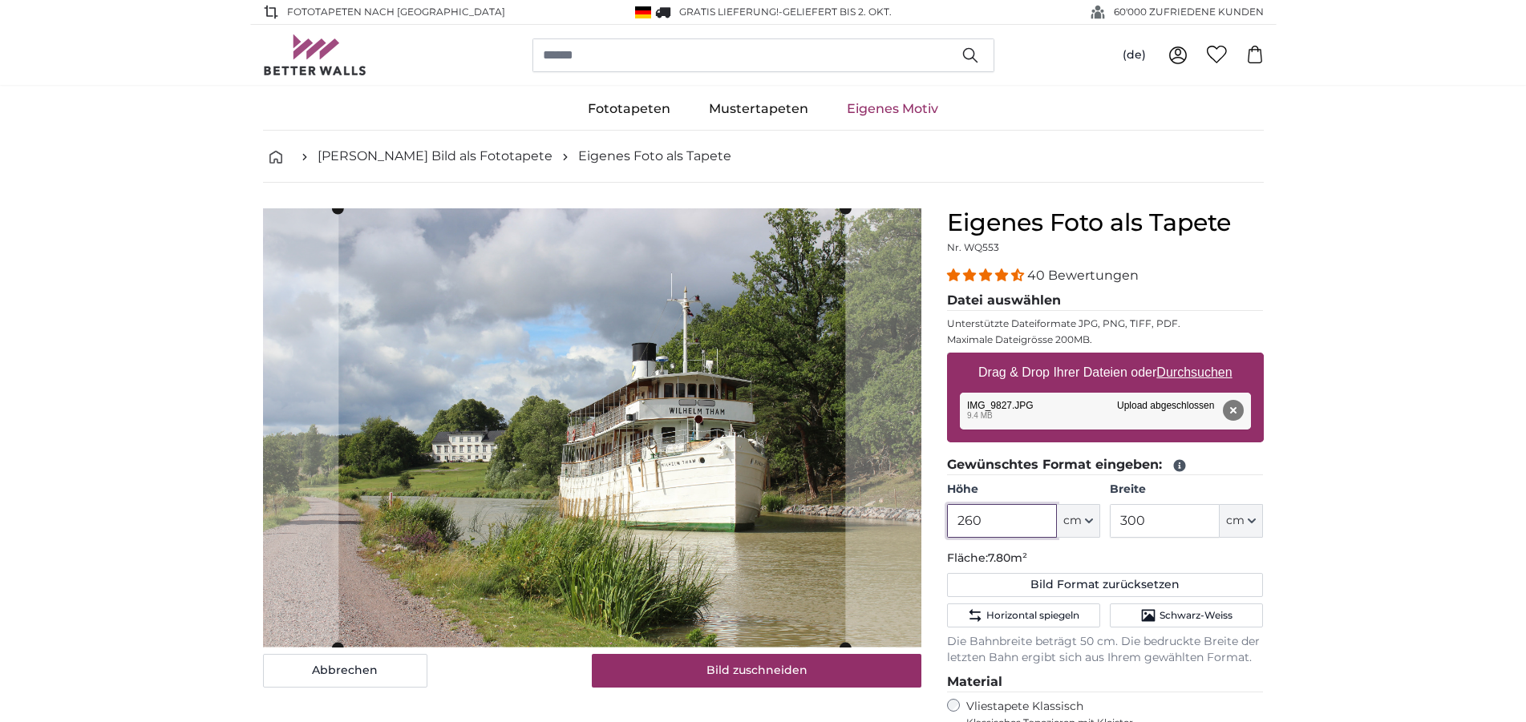
type input "260"
drag, startPoint x: 1156, startPoint y: 523, endPoint x: 1101, endPoint y: 522, distance: 55.3
click at [1109, 522] on input "300" at bounding box center [1164, 521] width 110 height 34
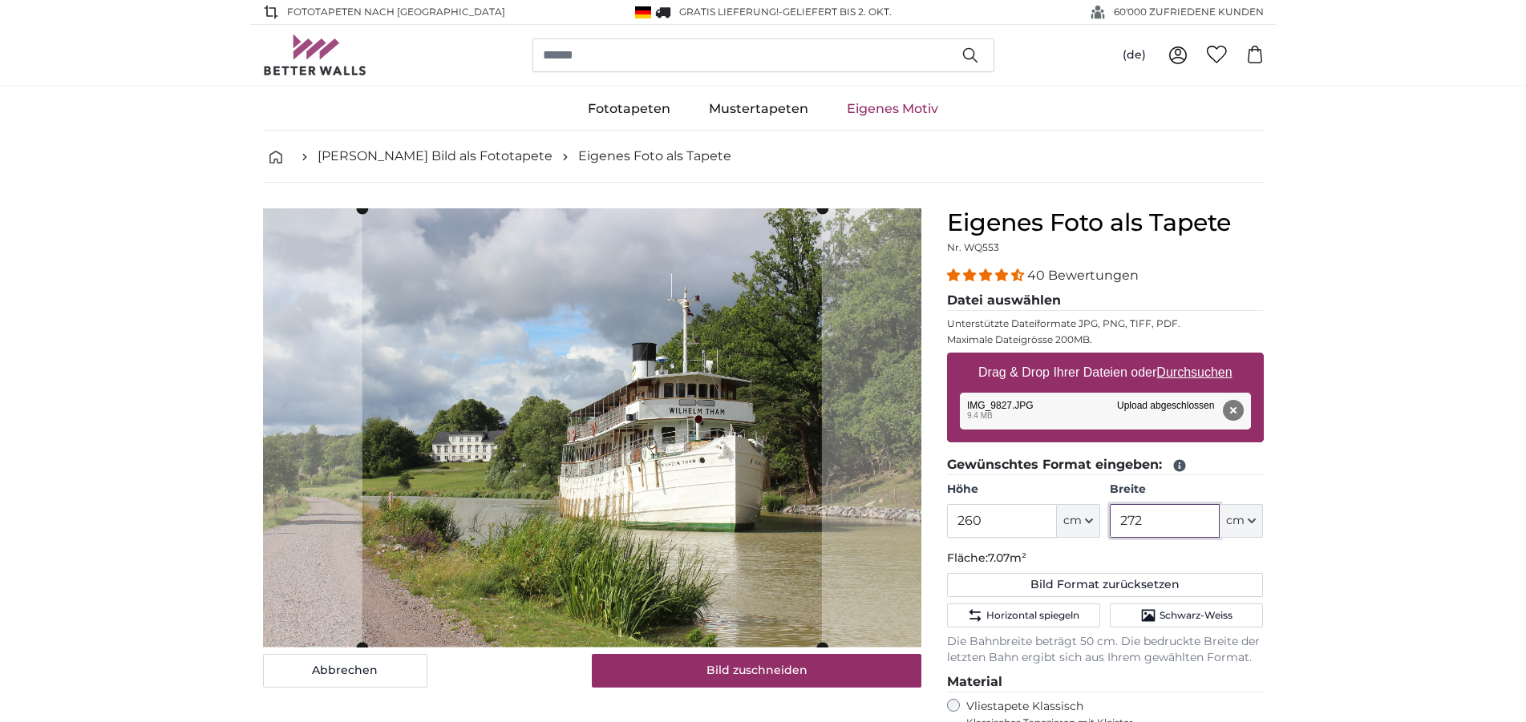
click at [0, 0] on slot at bounding box center [0, 0] width 0 height 0
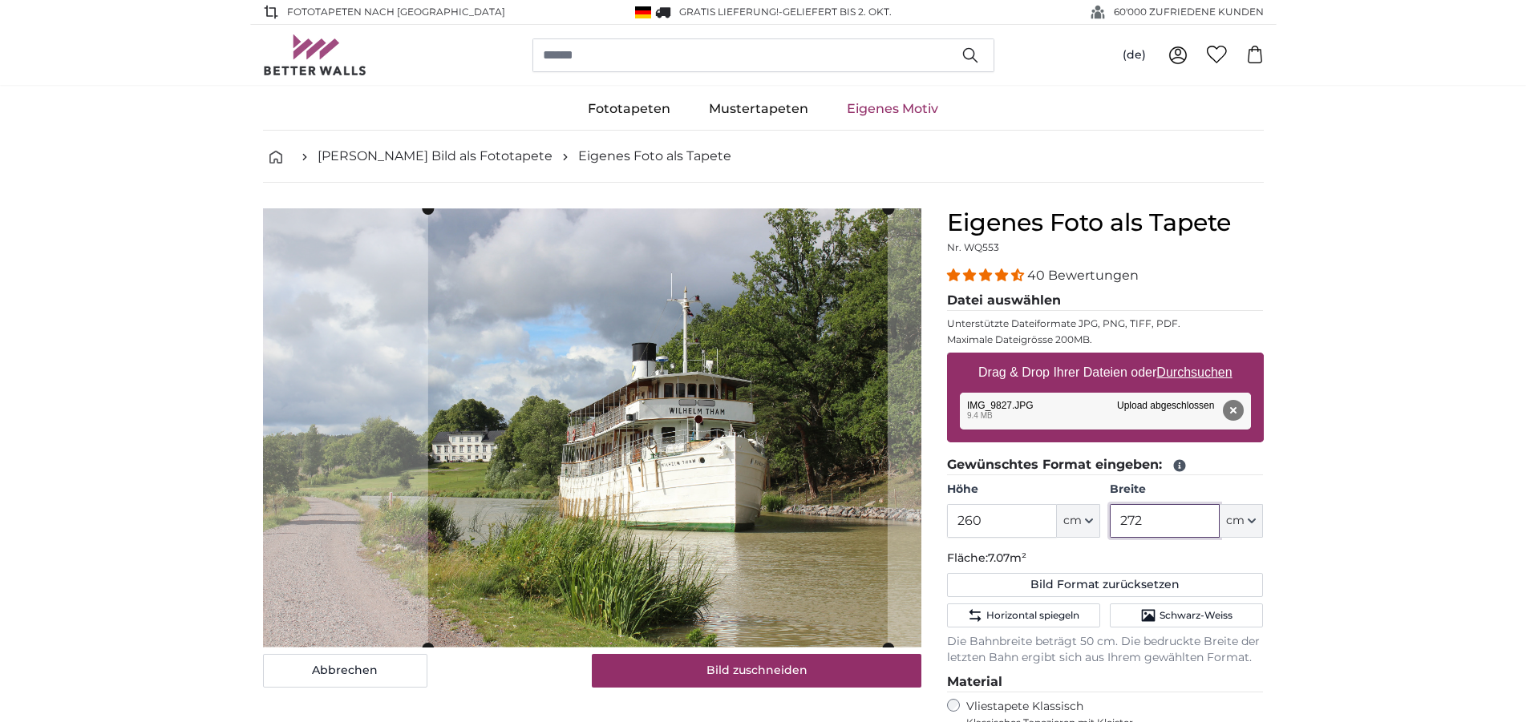
click at [726, 397] on cropper-handle at bounding box center [656, 428] width 459 height 439
type input "272"
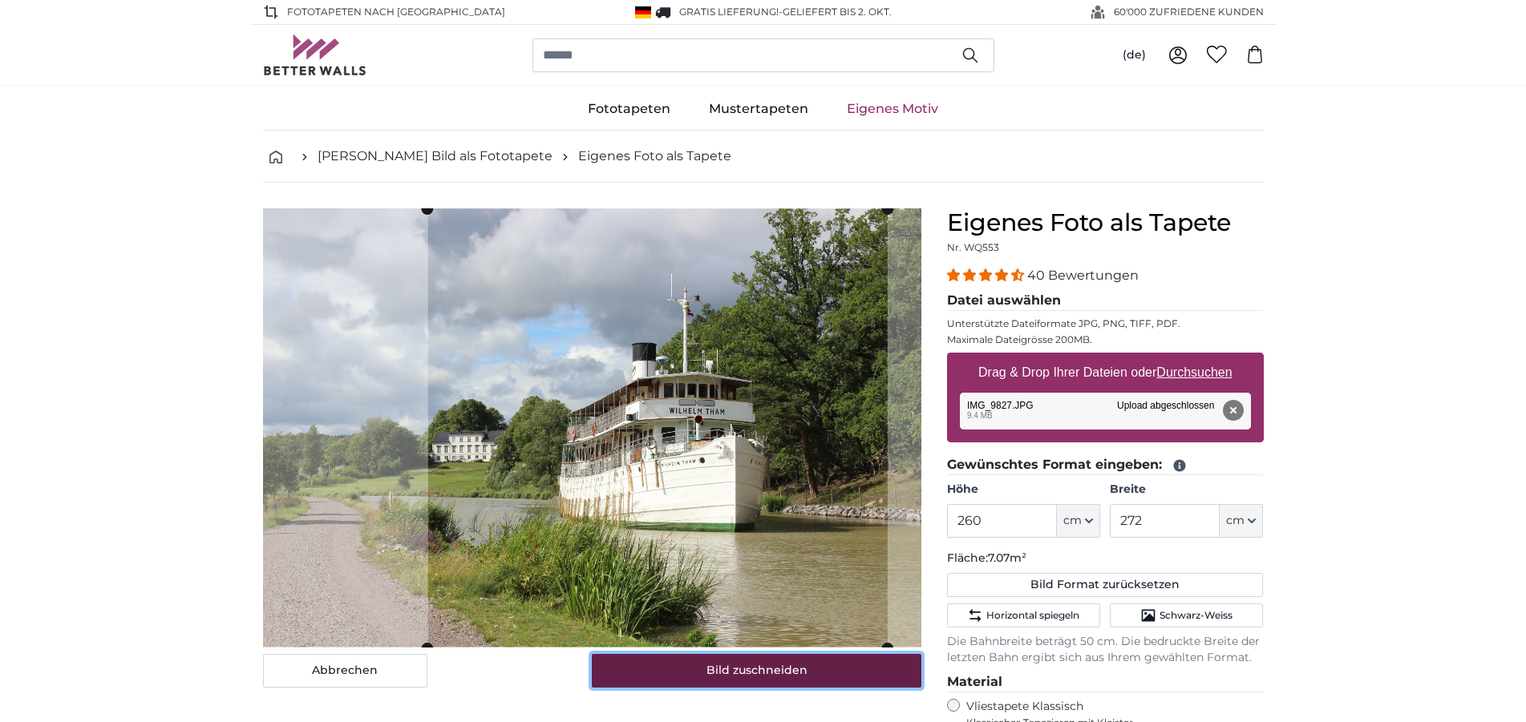
click at [772, 673] on button "Bild zuschneiden" at bounding box center [756, 671] width 329 height 34
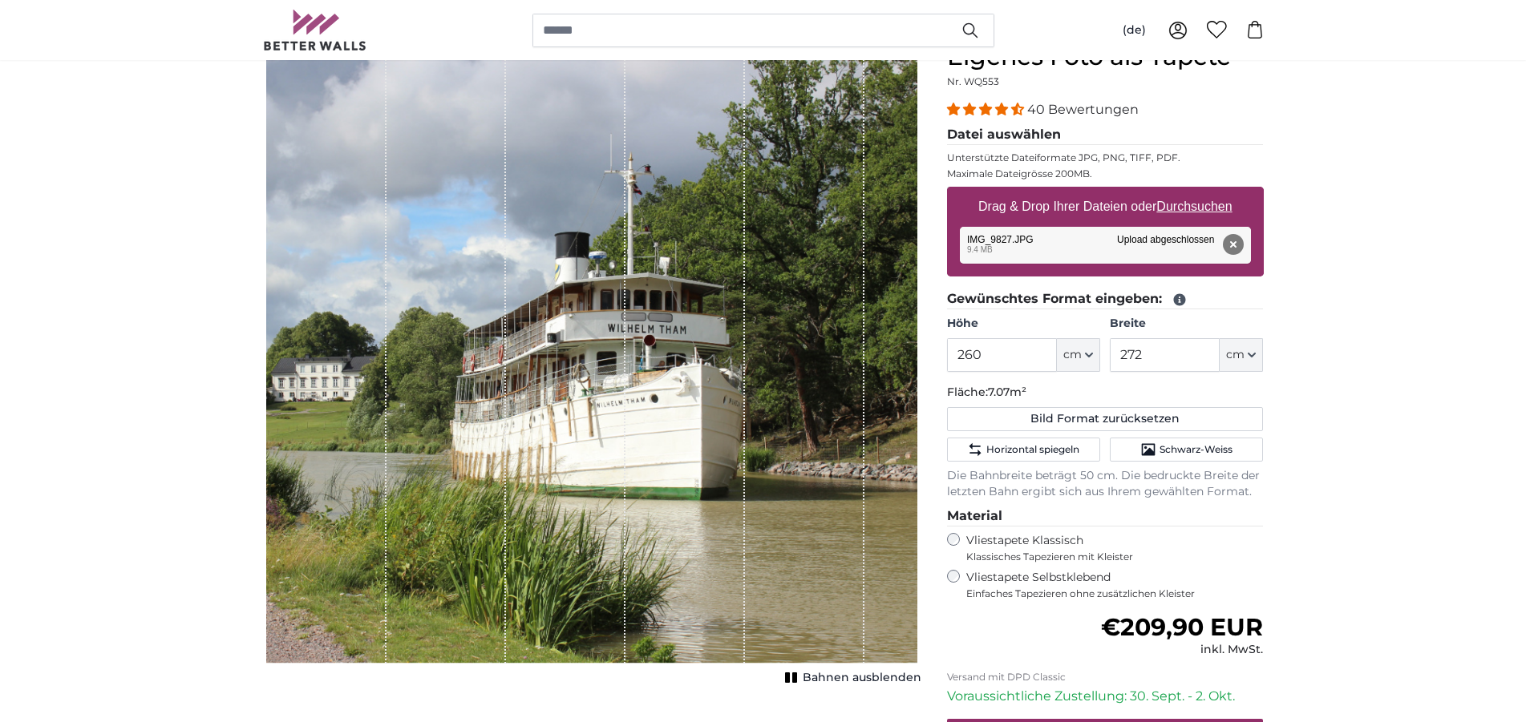
scroll to position [164, 0]
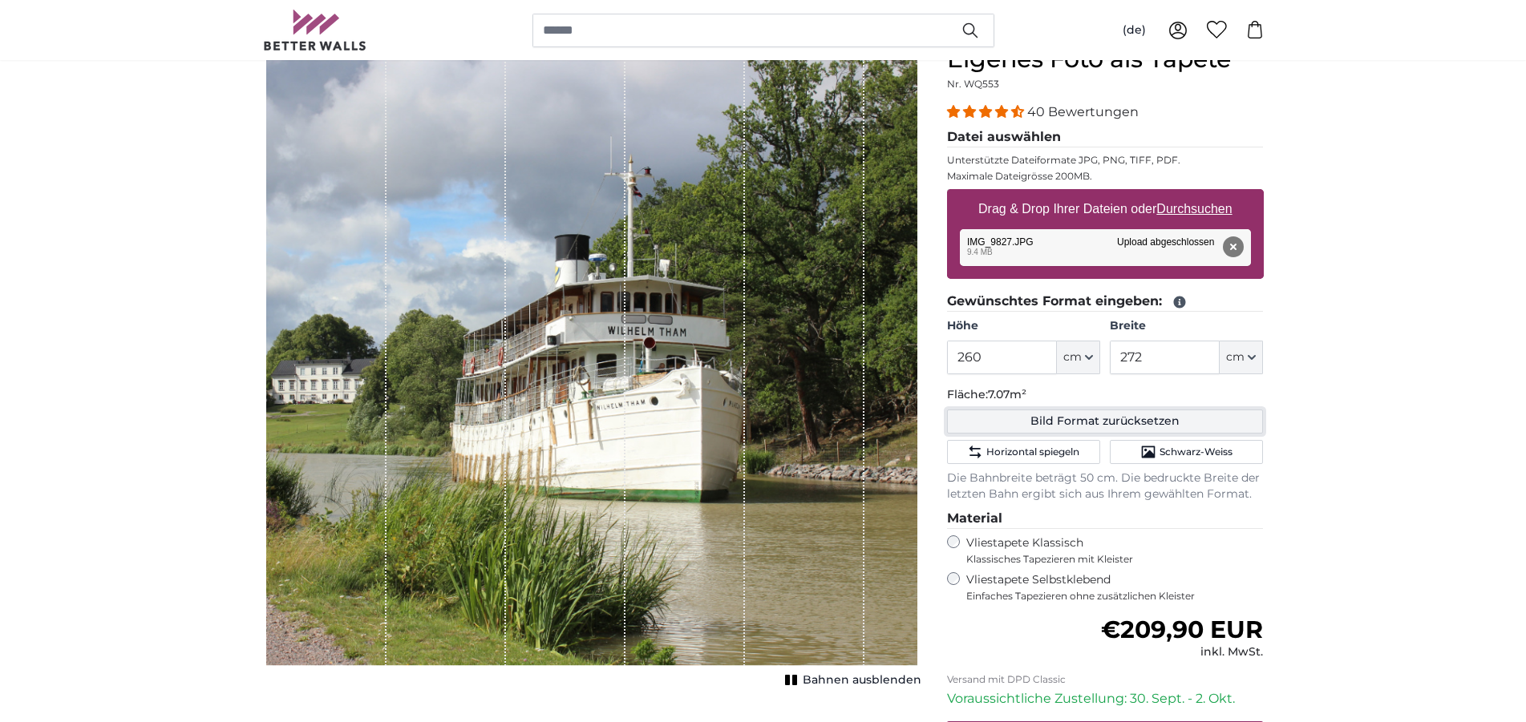
click at [1070, 419] on button "Bild Format zurücksetzen" at bounding box center [1105, 422] width 317 height 24
type input "200"
type input "300"
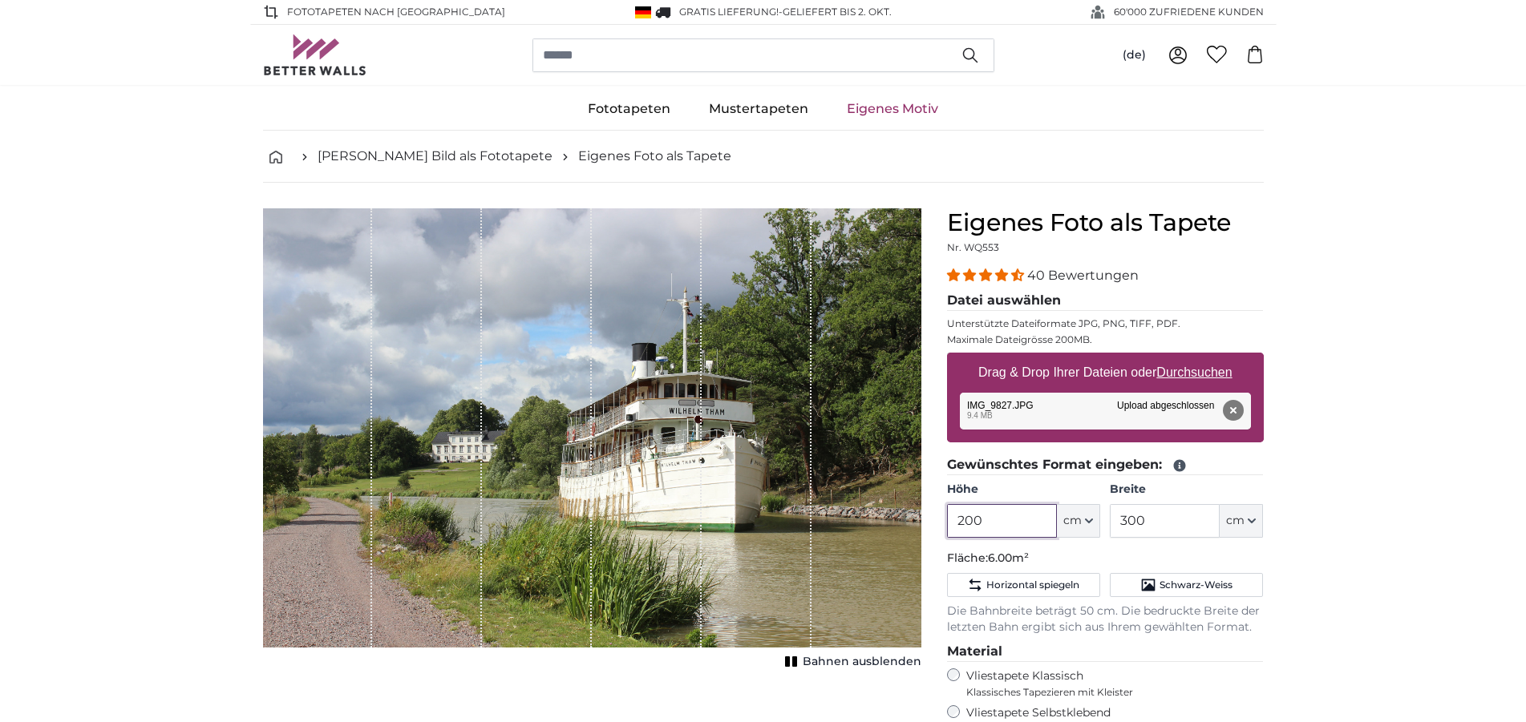
drag, startPoint x: 995, startPoint y: 525, endPoint x: 922, endPoint y: 523, distance: 73.0
click at [947, 523] on input "200" at bounding box center [1002, 521] width 110 height 34
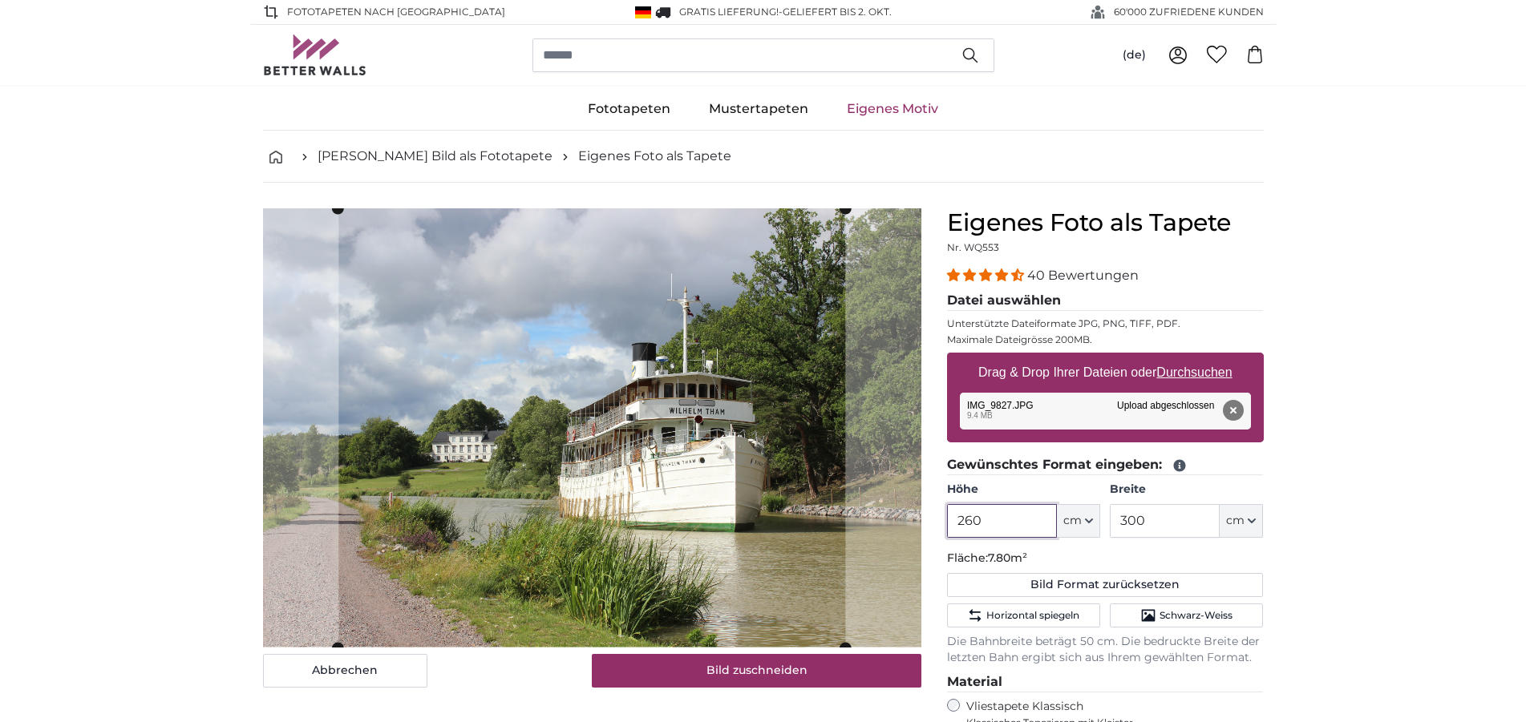
type input "260"
drag, startPoint x: 1156, startPoint y: 519, endPoint x: 1119, endPoint y: 521, distance: 37.0
click at [1119, 521] on input "300" at bounding box center [1164, 521] width 110 height 34
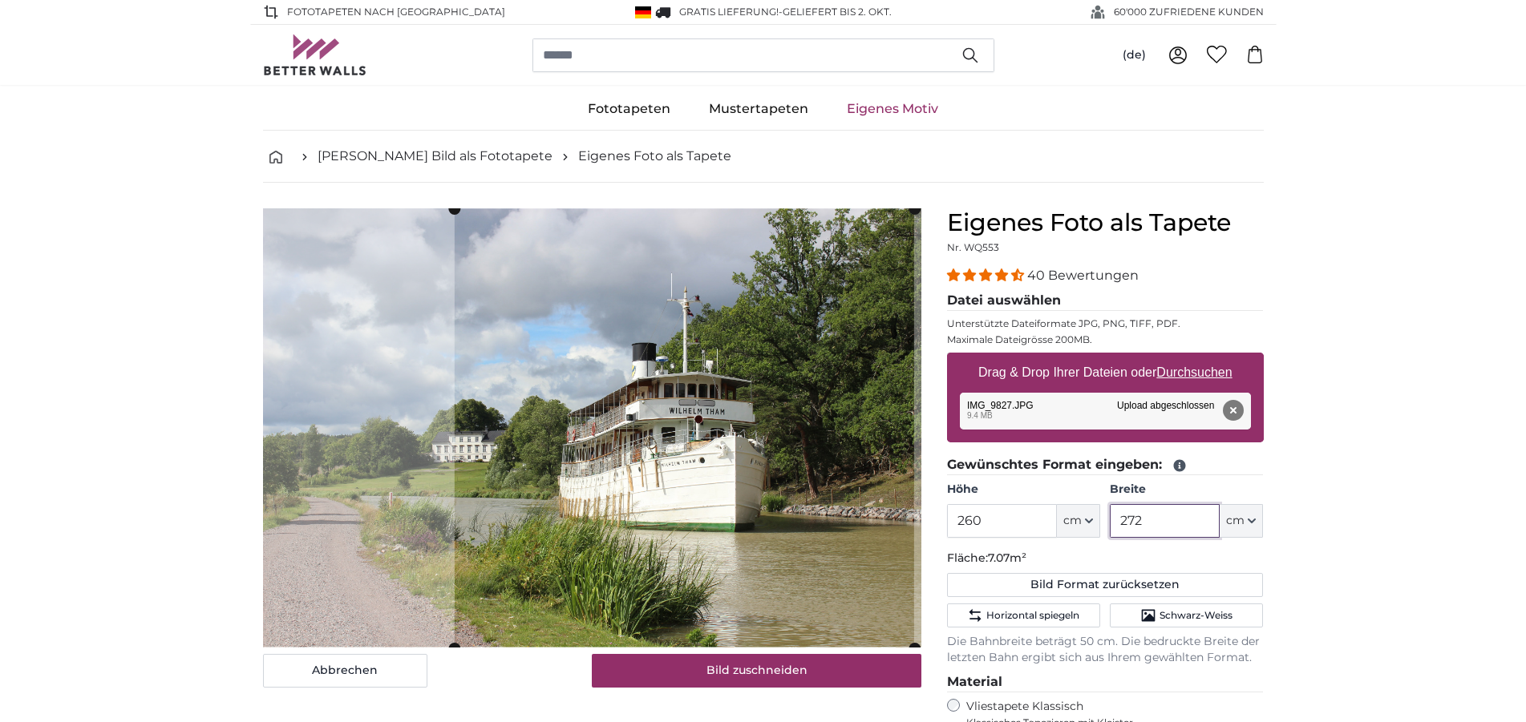
click at [721, 464] on cropper-handle at bounding box center [683, 428] width 459 height 439
type input "272"
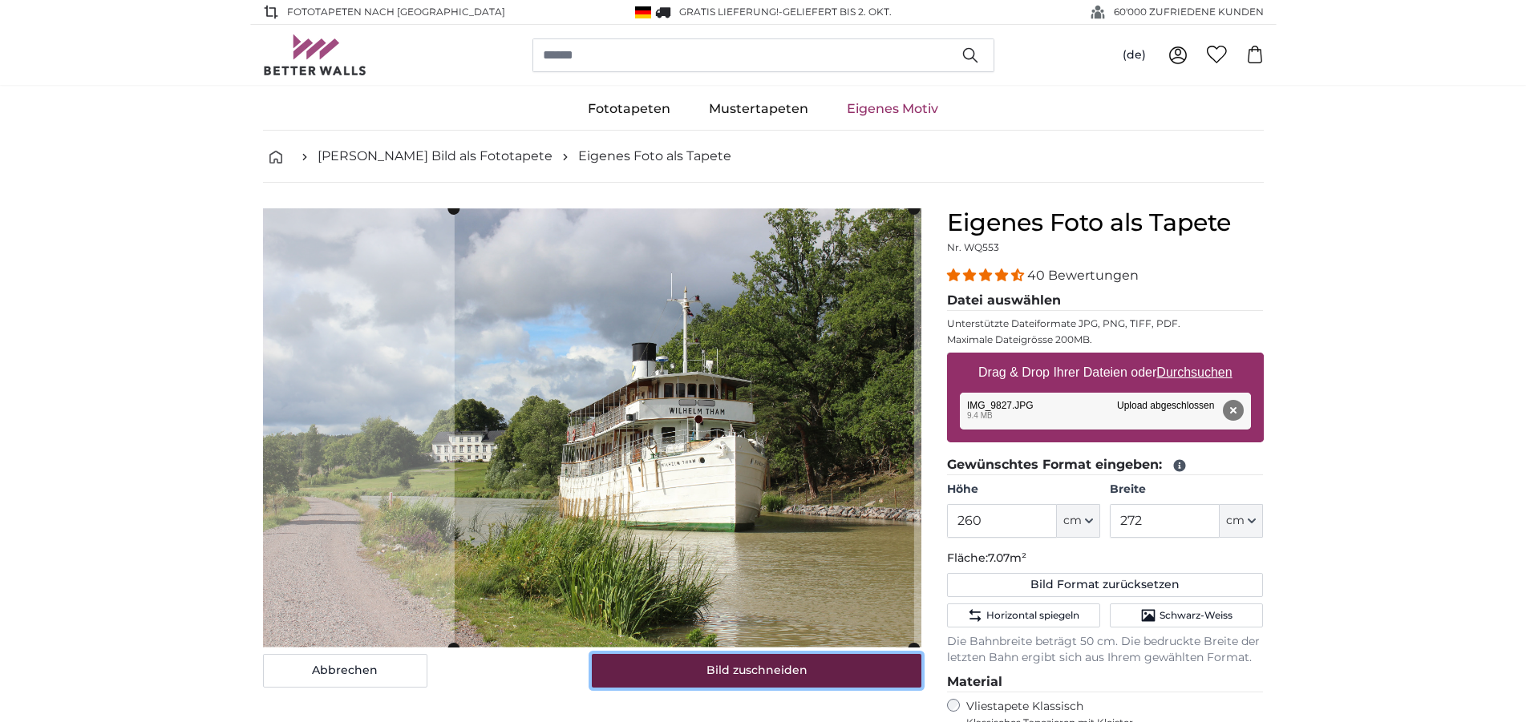
click at [762, 673] on button "Bild zuschneiden" at bounding box center [756, 671] width 329 height 34
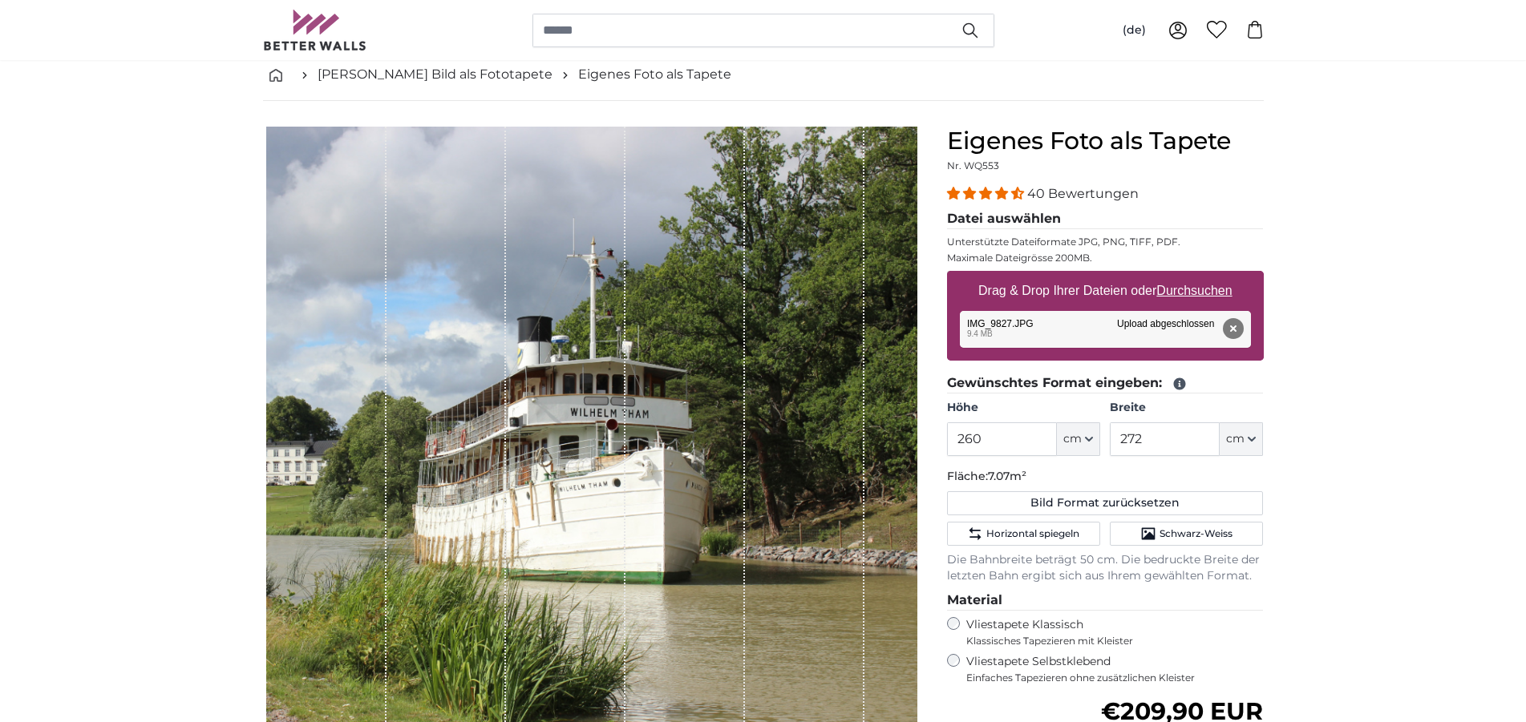
scroll to position [164, 0]
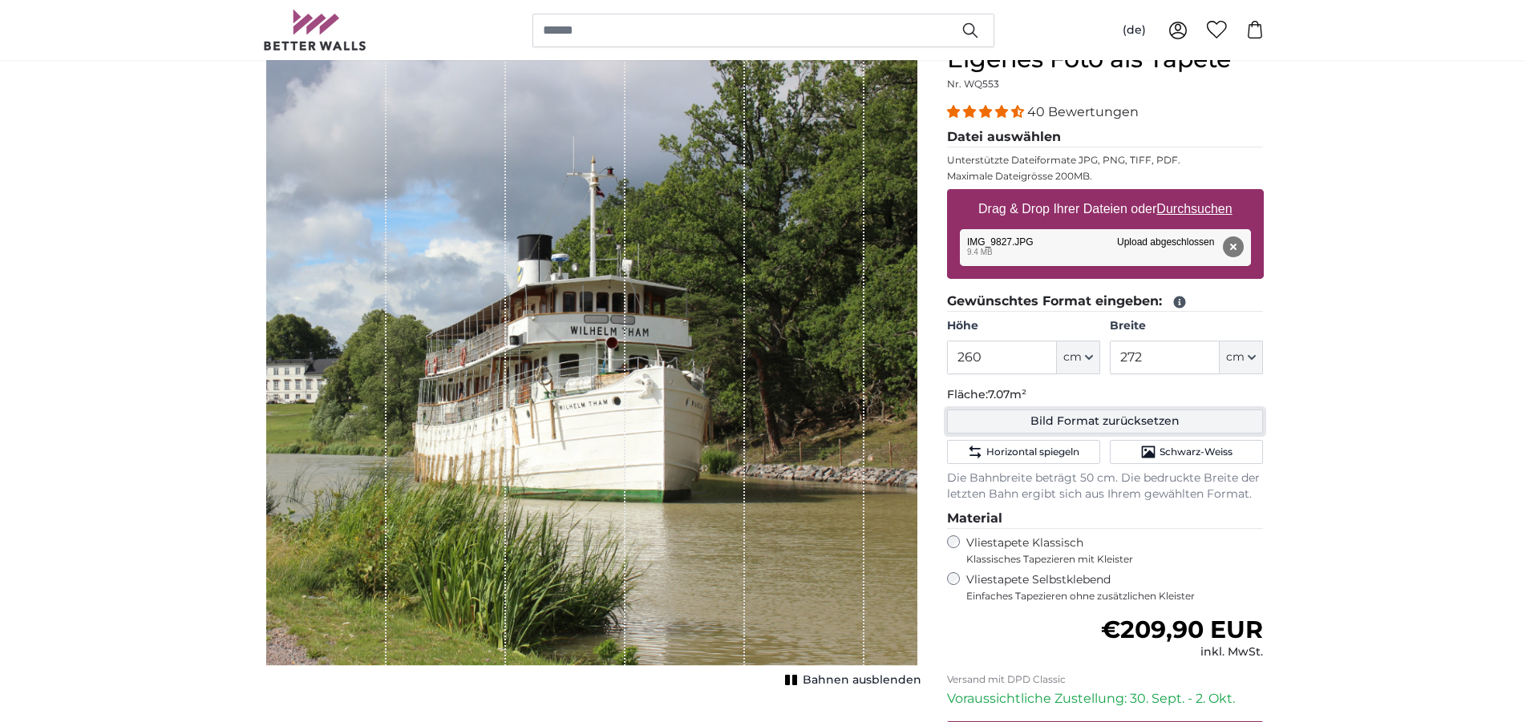
click at [1058, 422] on button "Bild Format zurücksetzen" at bounding box center [1105, 422] width 317 height 24
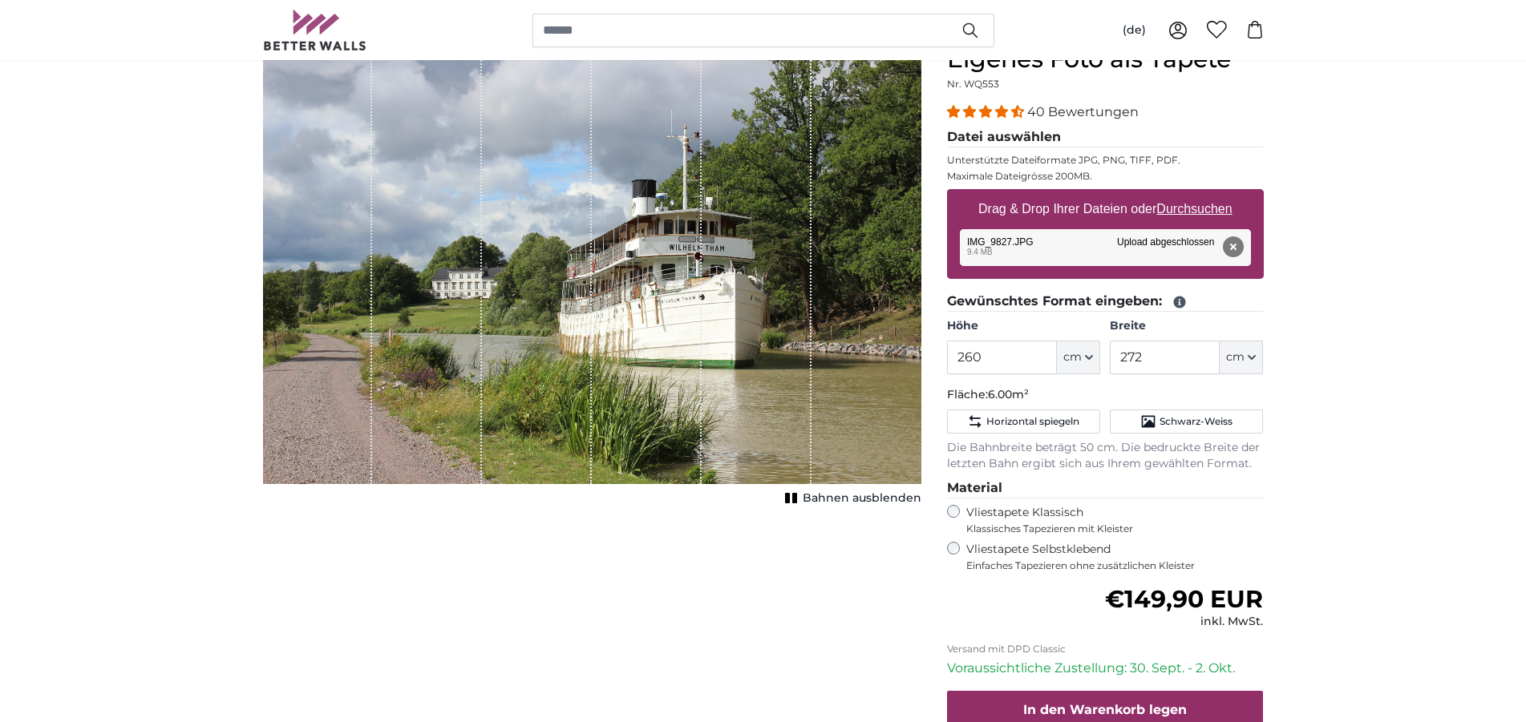
type input "200"
type input "300"
drag, startPoint x: 992, startPoint y: 361, endPoint x: 946, endPoint y: 358, distance: 45.8
click at [947, 358] on input "200" at bounding box center [1002, 358] width 110 height 34
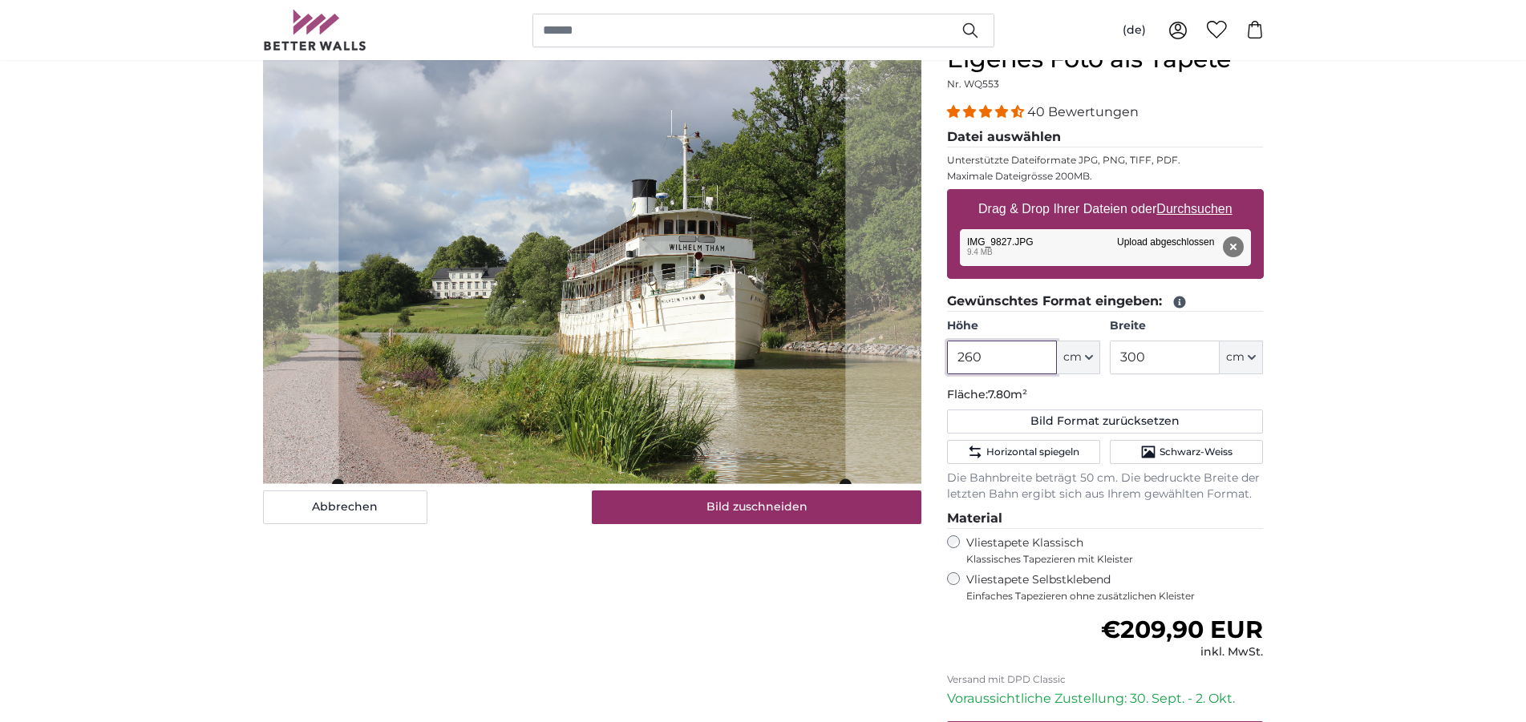
type input "260"
drag, startPoint x: 1158, startPoint y: 354, endPoint x: 1113, endPoint y: 359, distance: 44.4
click at [1113, 359] on input "300" at bounding box center [1164, 358] width 110 height 34
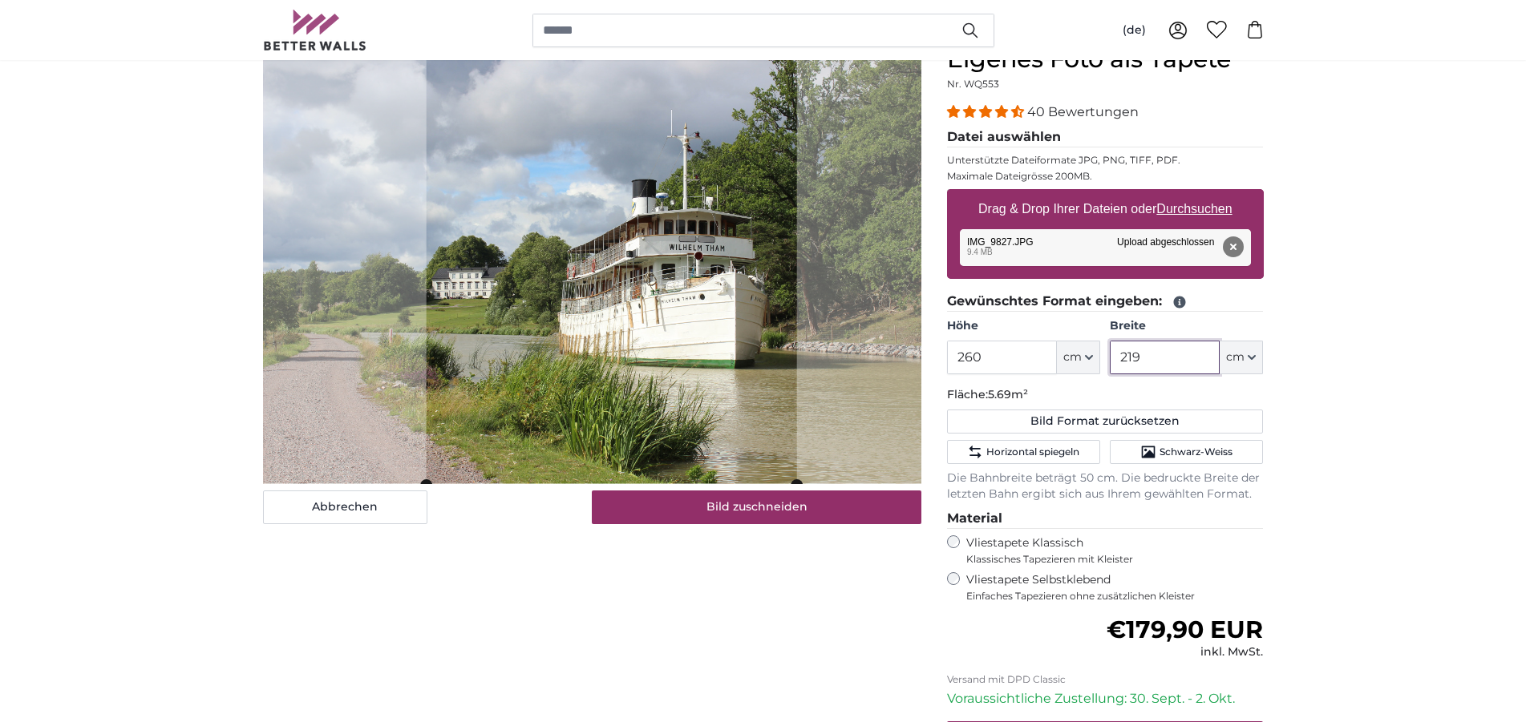
click at [585, 306] on cropper-handle at bounding box center [611, 265] width 370 height 439
type input "219"
click at [1231, 246] on button "Entfernen" at bounding box center [1232, 246] width 21 height 21
type input "200"
type input "300"
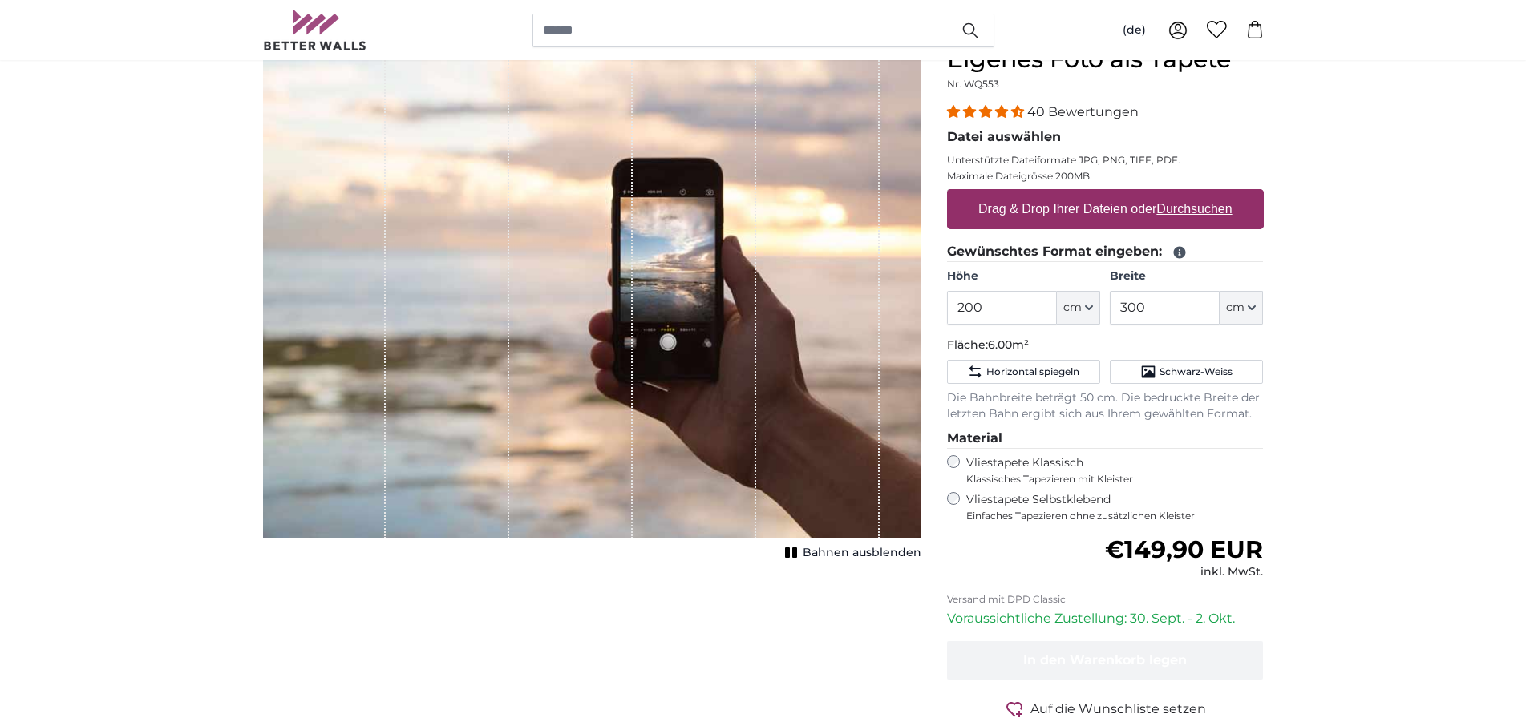
click at [1072, 206] on label "Drag & Drop Ihrer Dateien oder Durchsuchen" at bounding box center [1105, 209] width 267 height 32
click at [1072, 194] on input "Drag & Drop Ihrer Dateien oder Durchsuchen" at bounding box center [1105, 191] width 317 height 5
type input "**********"
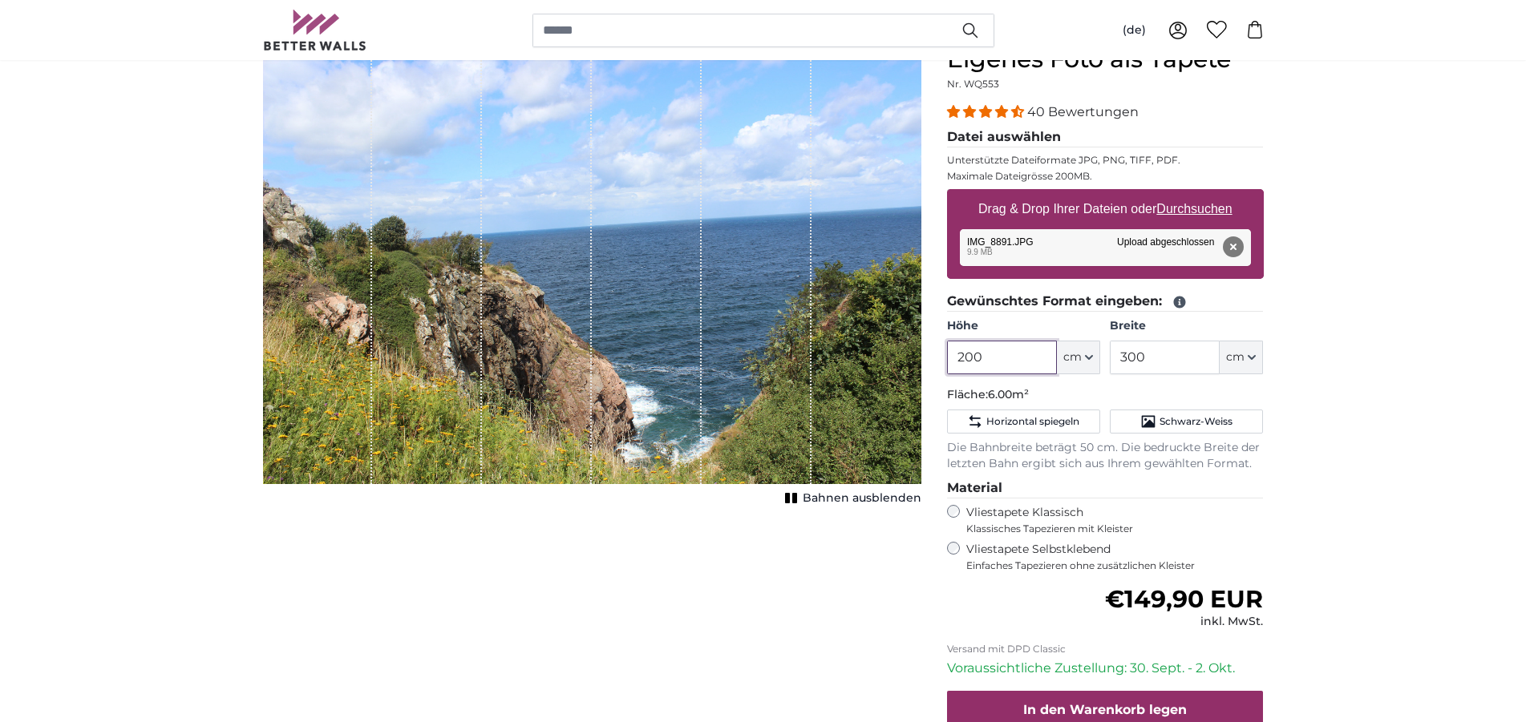
drag, startPoint x: 988, startPoint y: 358, endPoint x: 946, endPoint y: 358, distance: 42.5
click at [947, 358] on input "200" at bounding box center [1002, 358] width 110 height 34
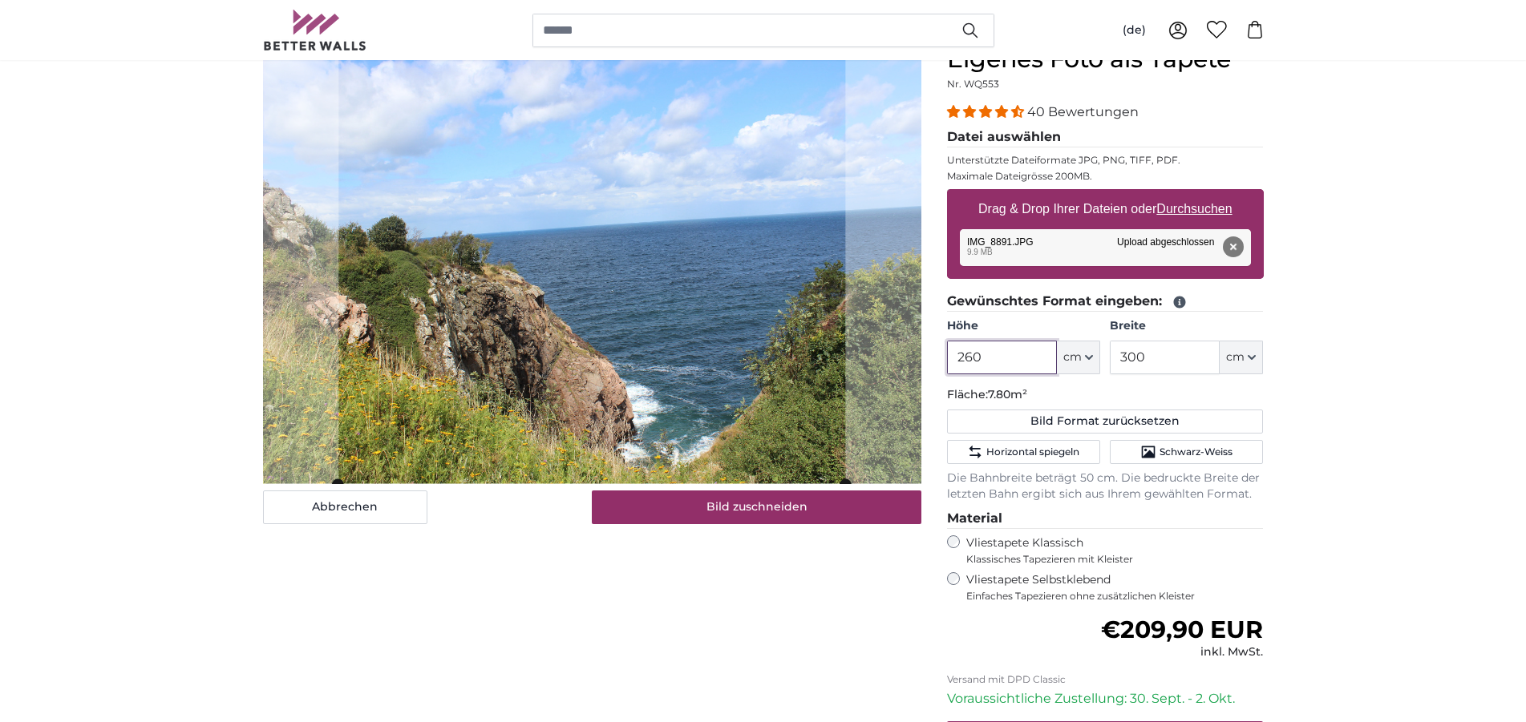
type input "260"
drag, startPoint x: 1143, startPoint y: 358, endPoint x: 1116, endPoint y: 358, distance: 27.3
click at [1116, 358] on input "300" at bounding box center [1164, 358] width 110 height 34
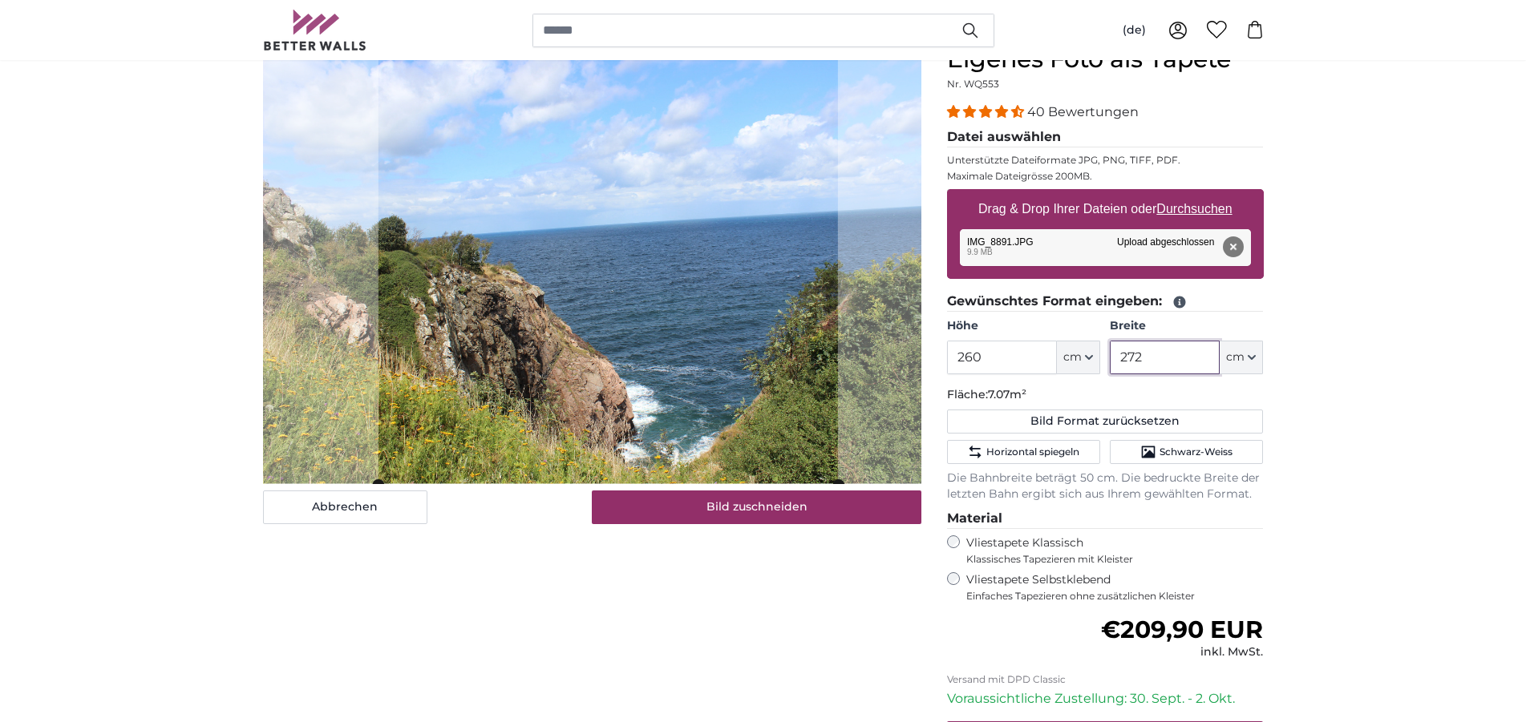
click at [576, 321] on cropper-handle at bounding box center [607, 265] width 459 height 439
type input "272"
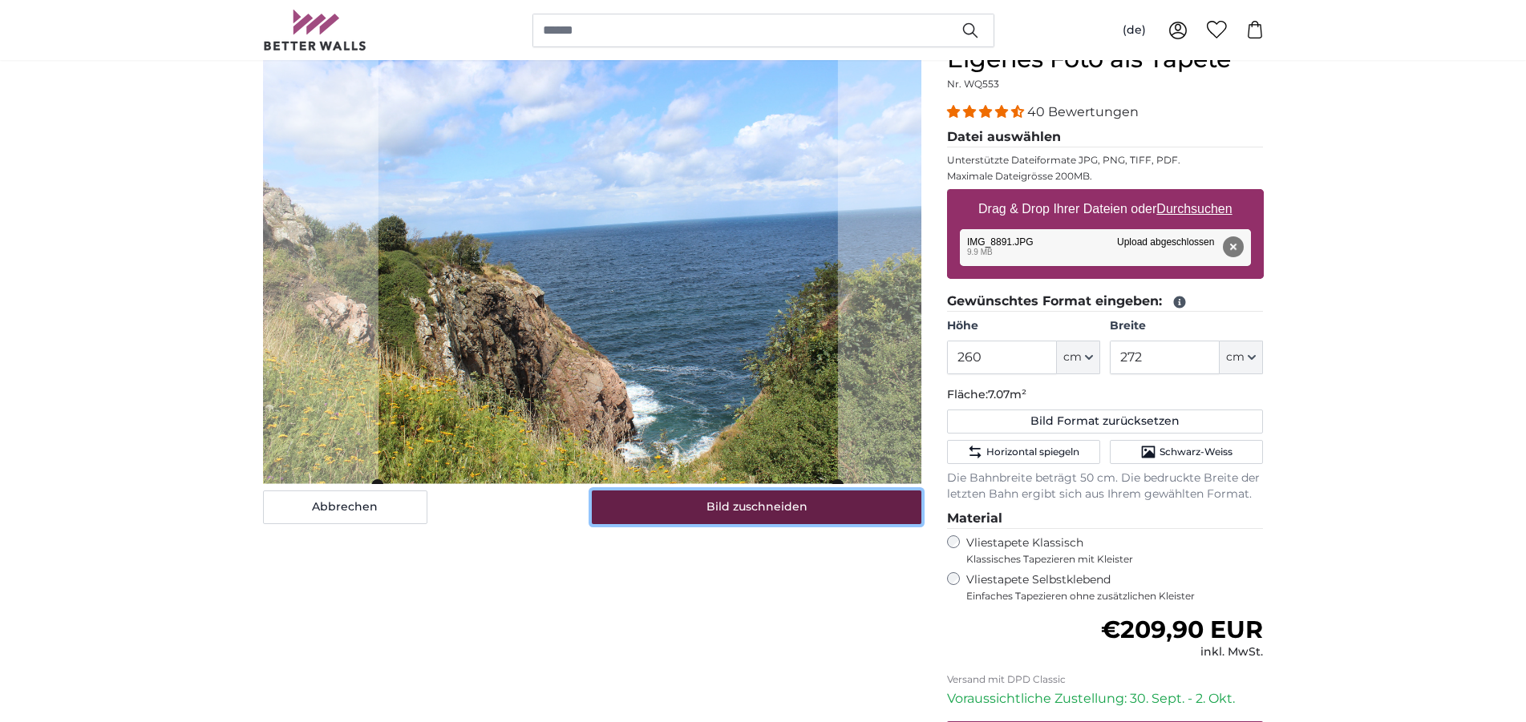
click at [735, 503] on button "Bild zuschneiden" at bounding box center [756, 508] width 329 height 34
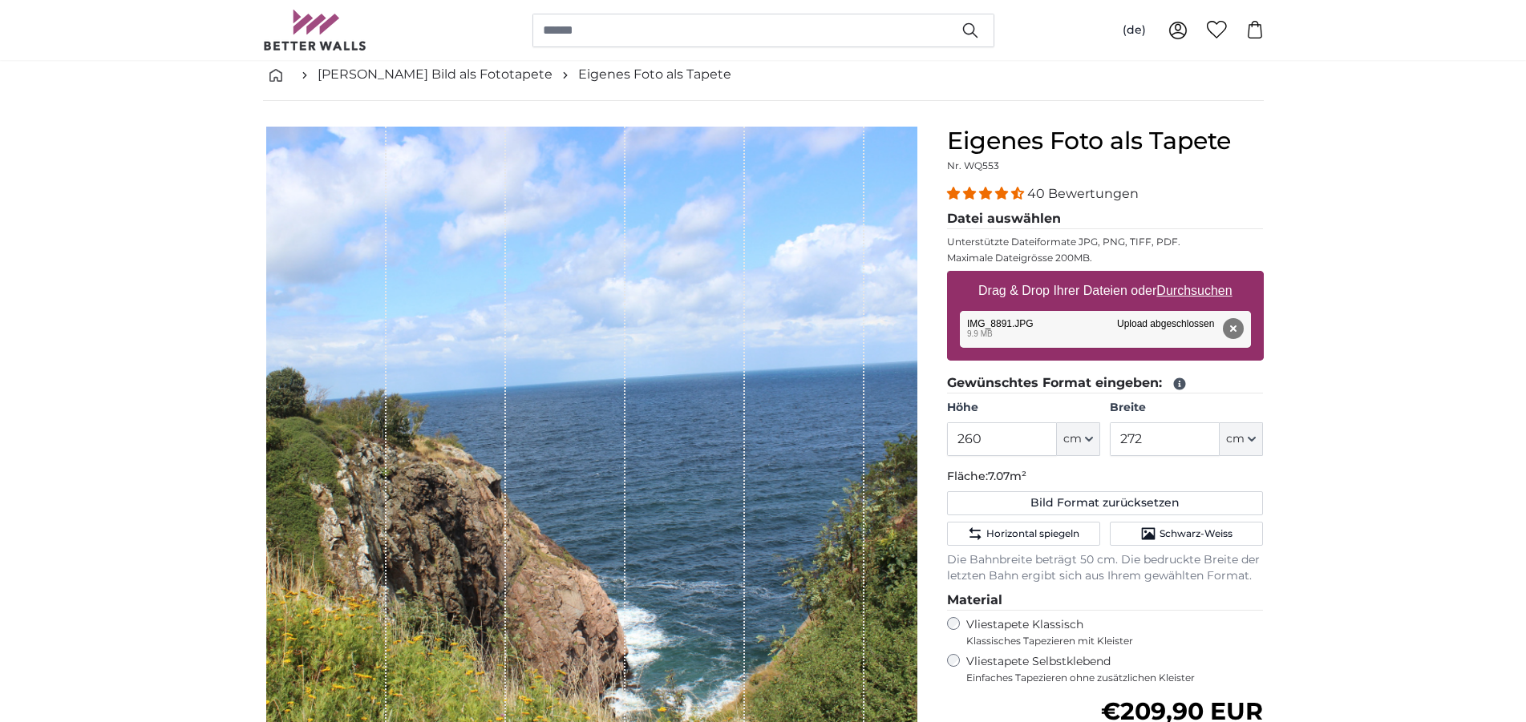
scroll to position [164, 0]
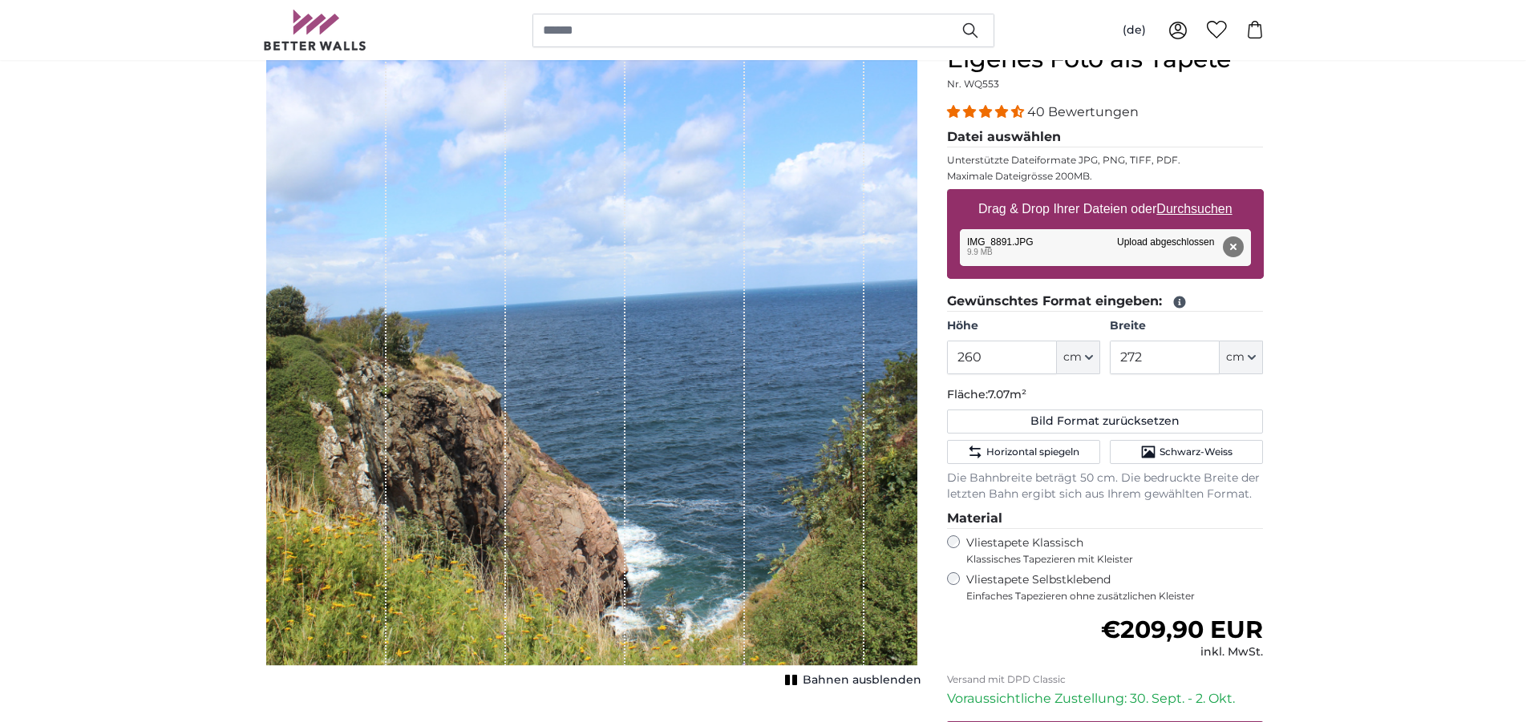
click at [1194, 211] on u "Durchsuchen" at bounding box center [1193, 209] width 75 height 14
click at [1194, 194] on input "Drag & Drop Ihrer Dateien oder Durchsuchen" at bounding box center [1105, 191] width 317 height 5
type input "**********"
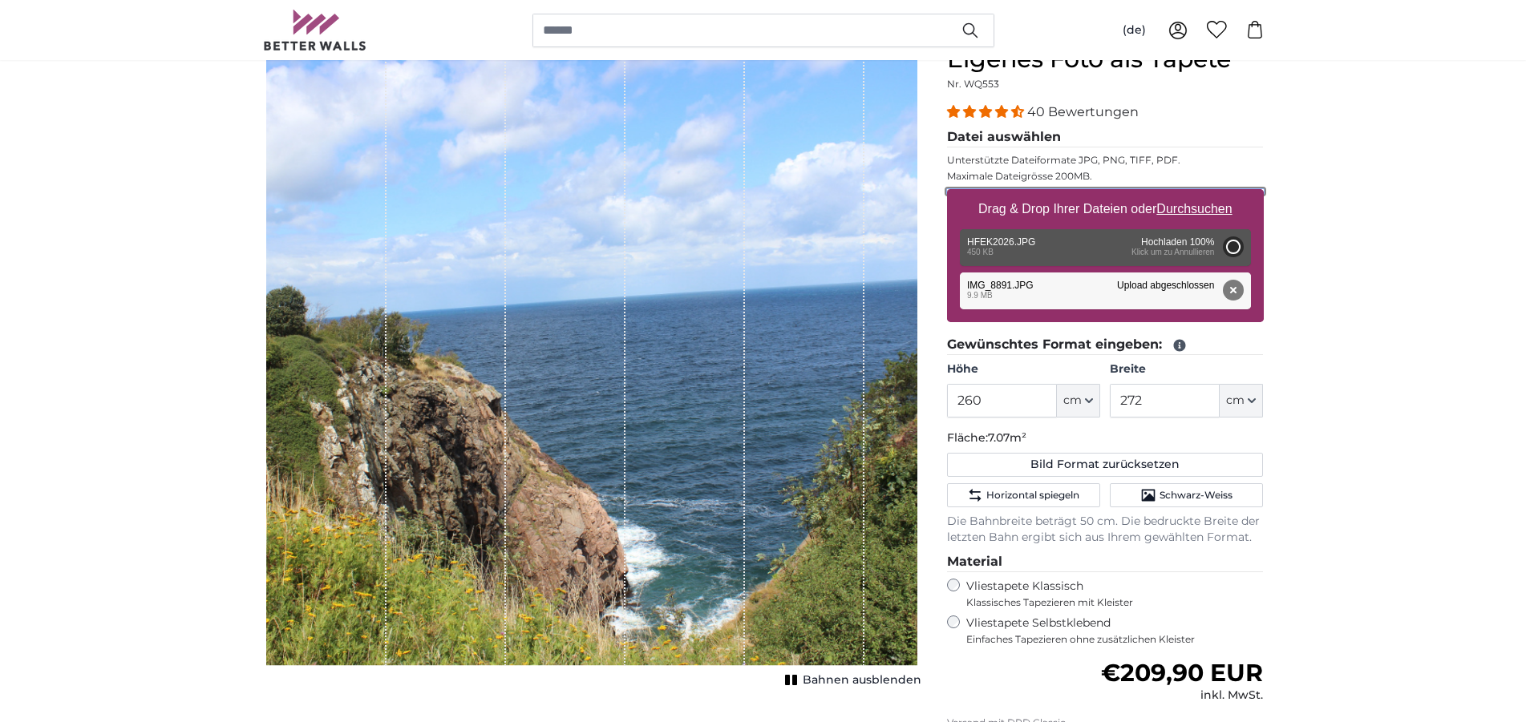
type input "57"
type input "126.5"
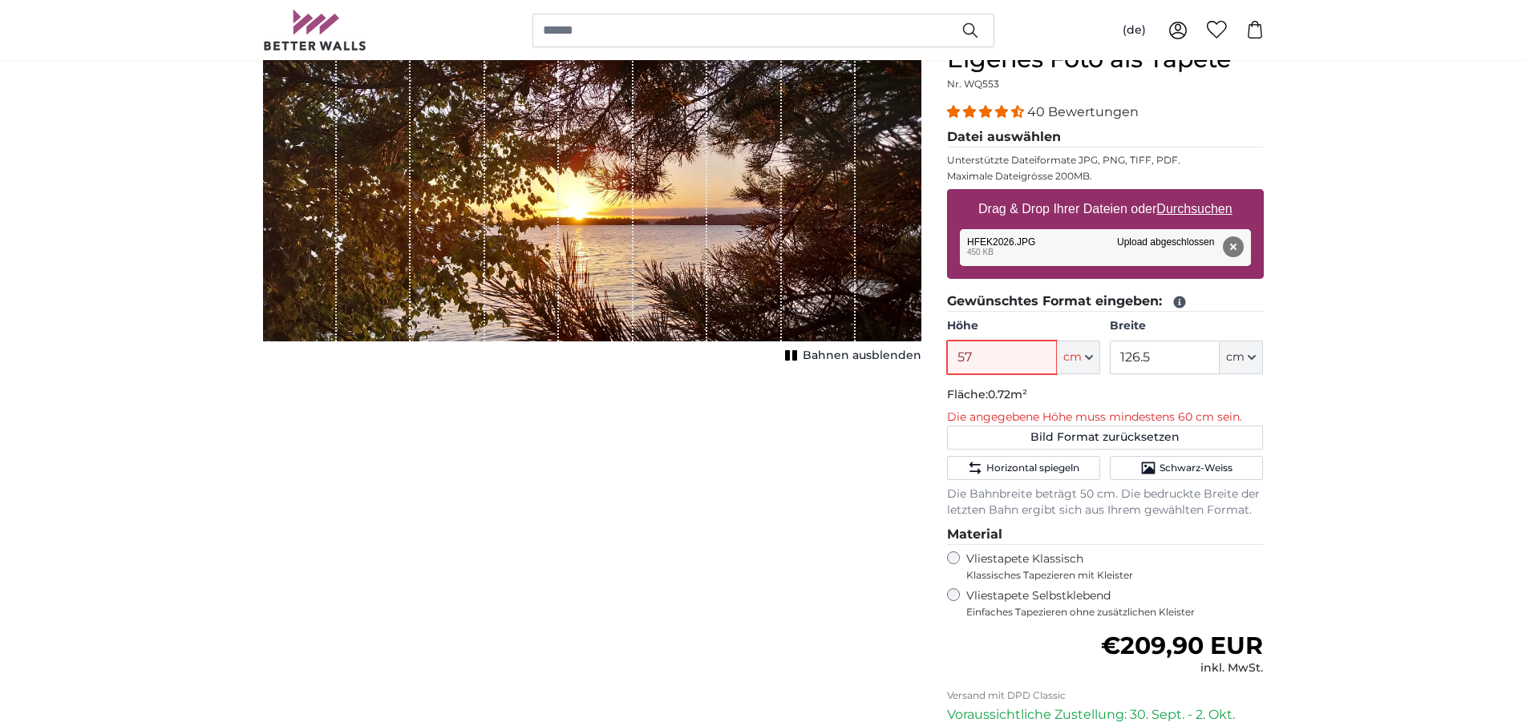
drag, startPoint x: 988, startPoint y: 359, endPoint x: 923, endPoint y: 356, distance: 65.0
click at [947, 356] on input "57" at bounding box center [1002, 358] width 110 height 34
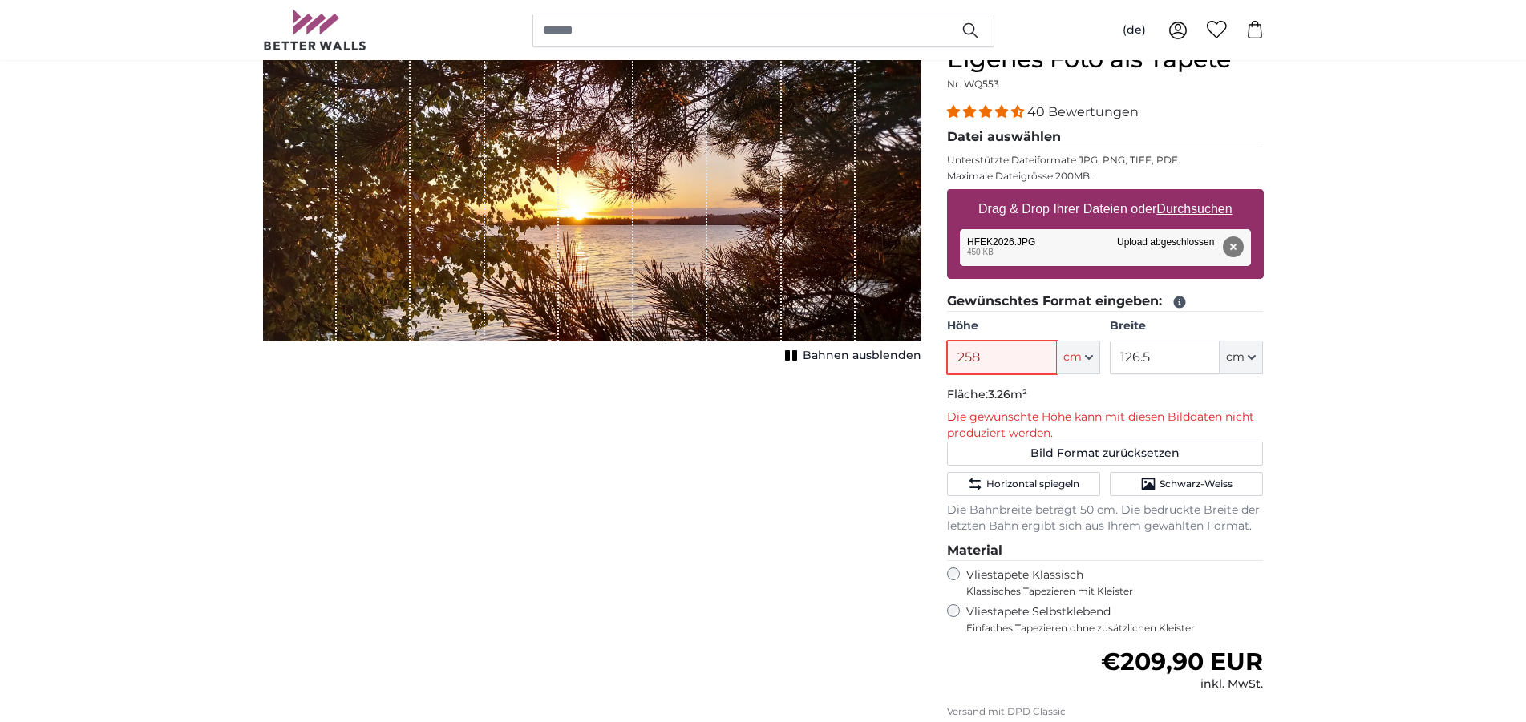
type input "258"
click at [1157, 358] on input "126.5" at bounding box center [1164, 358] width 110 height 34
type input "1"
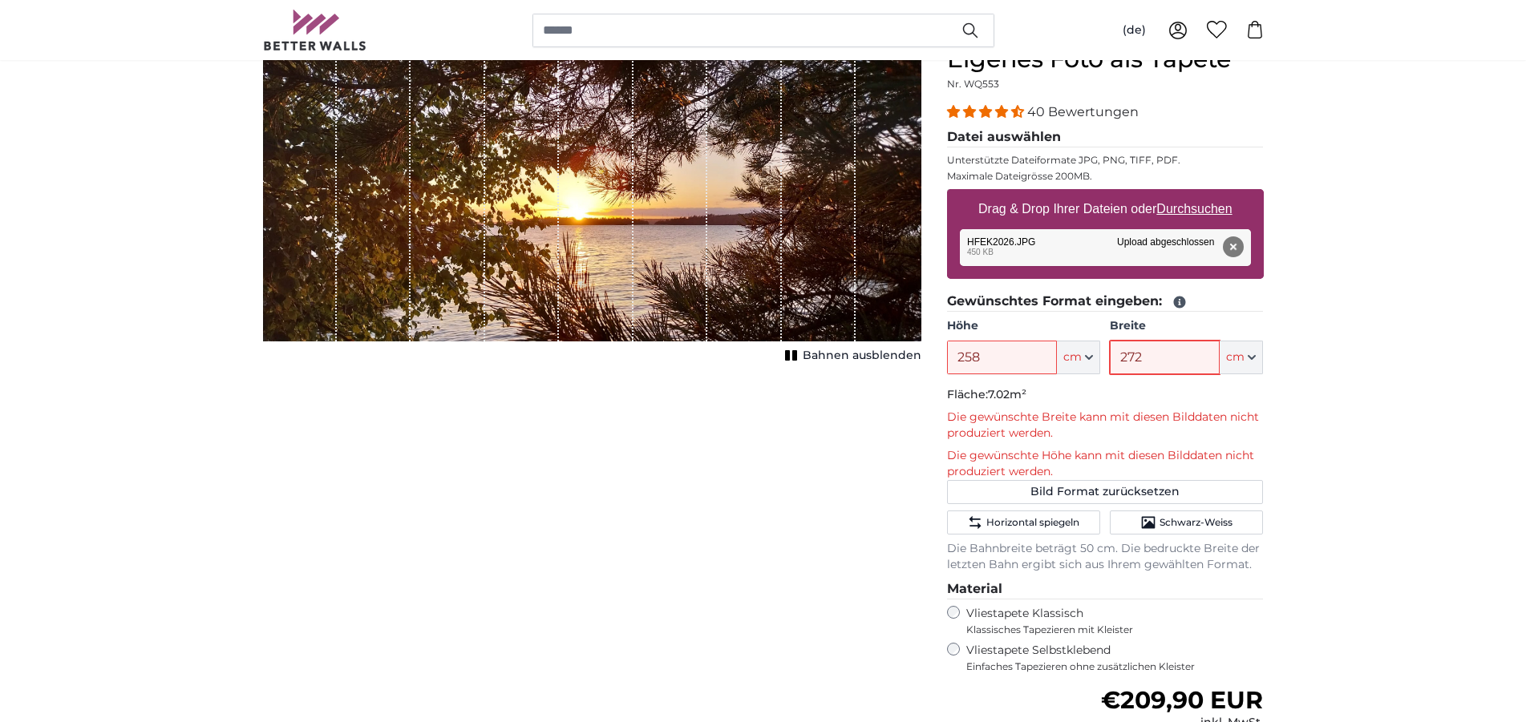
type input "272"
click at [987, 359] on input "258" at bounding box center [1002, 358] width 110 height 34
type input "260"
click at [1186, 210] on u "Durchsuchen" at bounding box center [1193, 209] width 75 height 14
click at [1186, 194] on input "Drag & Drop Ihrer Dateien oder Durchsuchen" at bounding box center [1105, 191] width 317 height 5
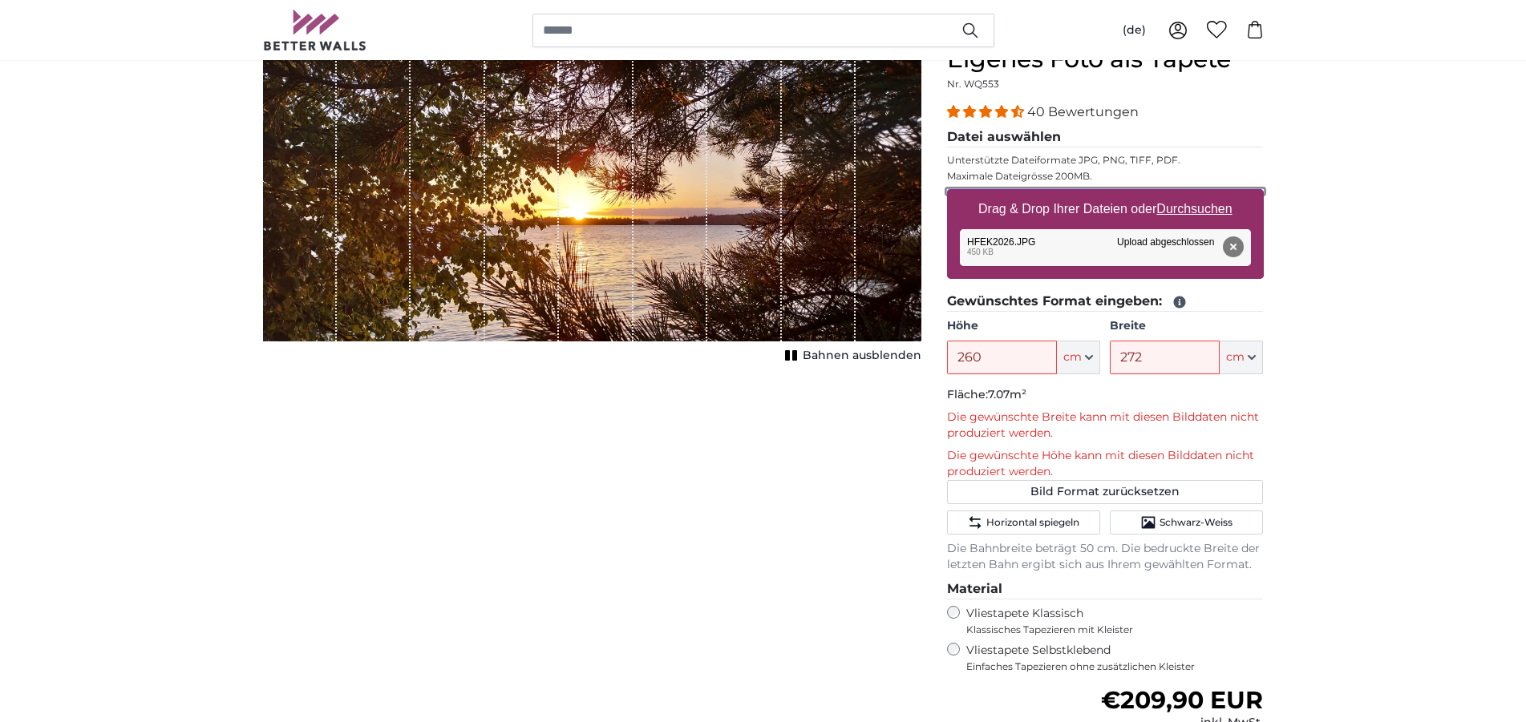
type input "**********"
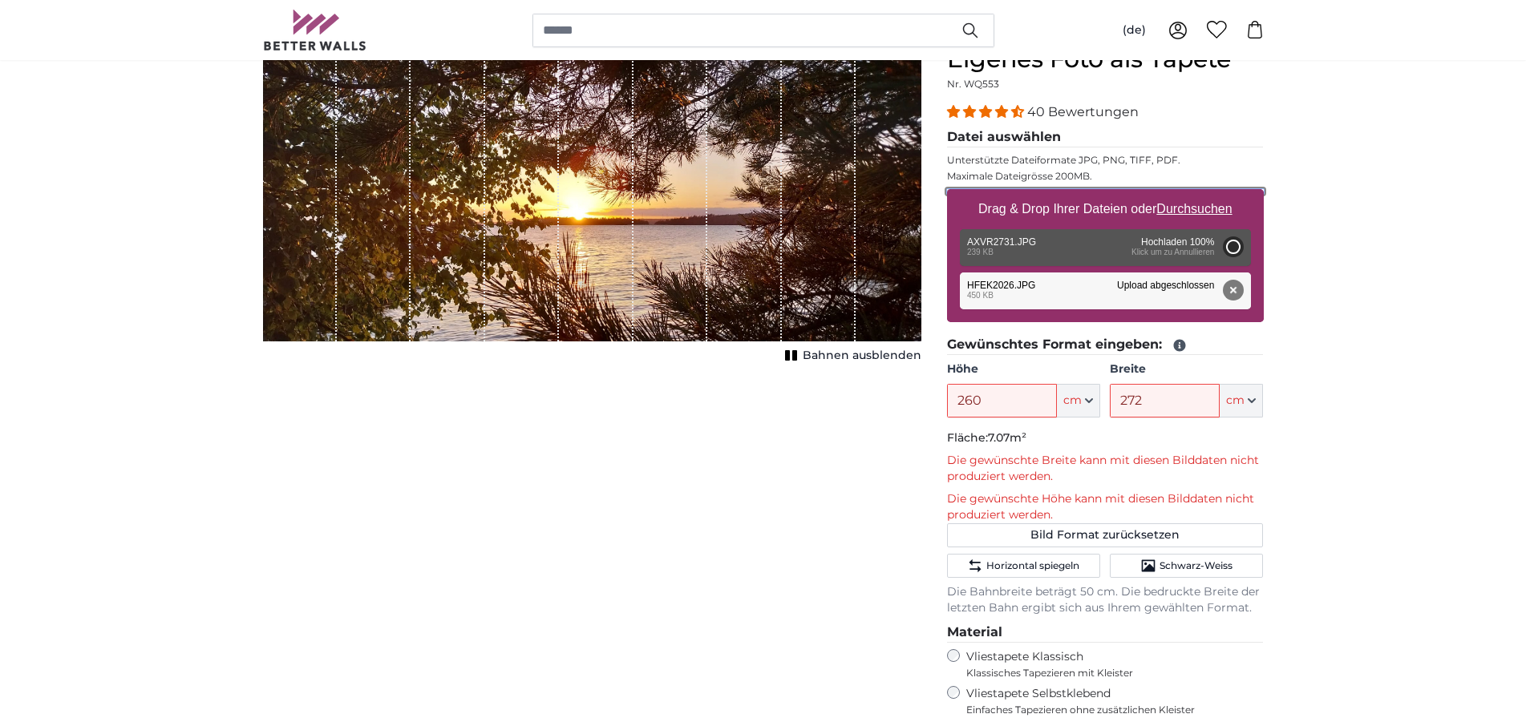
type input "56"
type input "99.7"
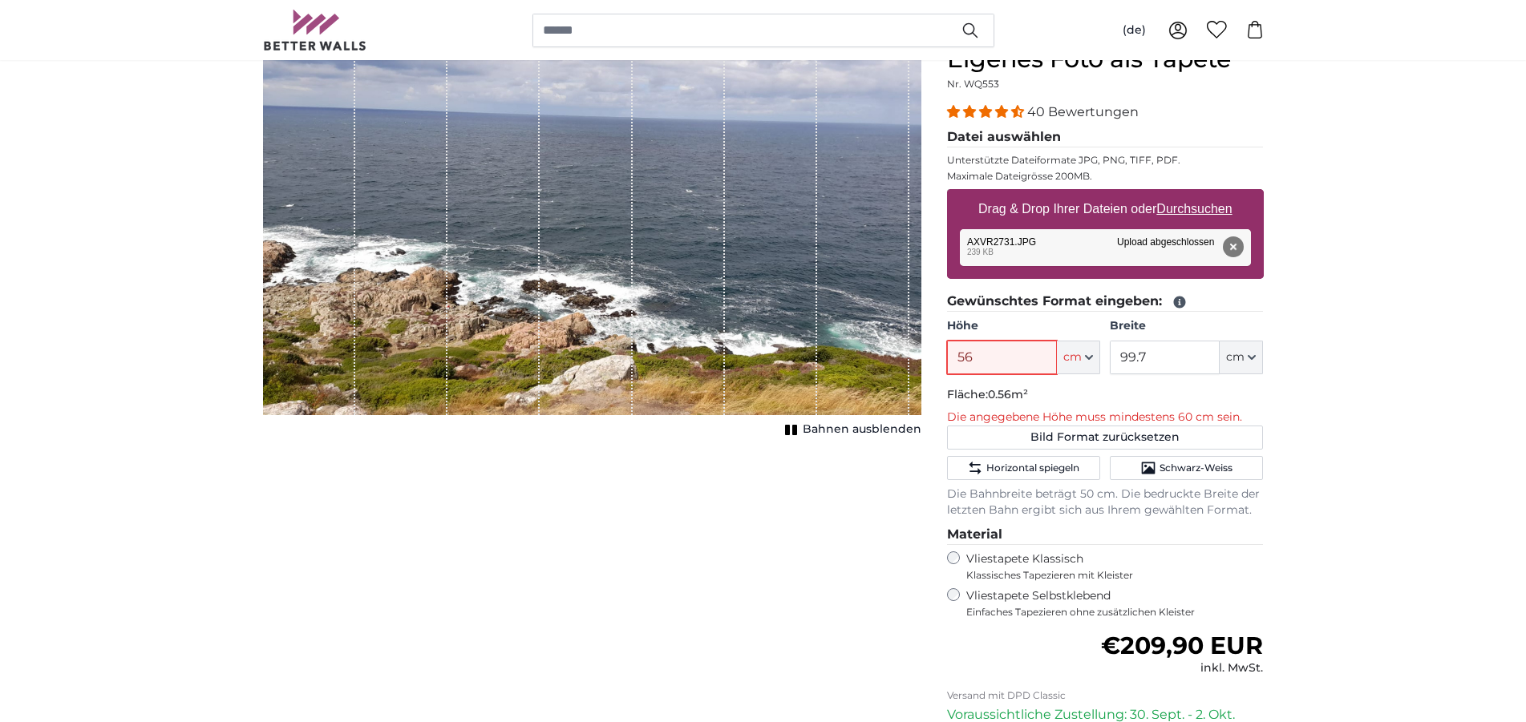
drag, startPoint x: 979, startPoint y: 354, endPoint x: 927, endPoint y: 352, distance: 52.2
click at [947, 352] on input "56" at bounding box center [1002, 358] width 110 height 34
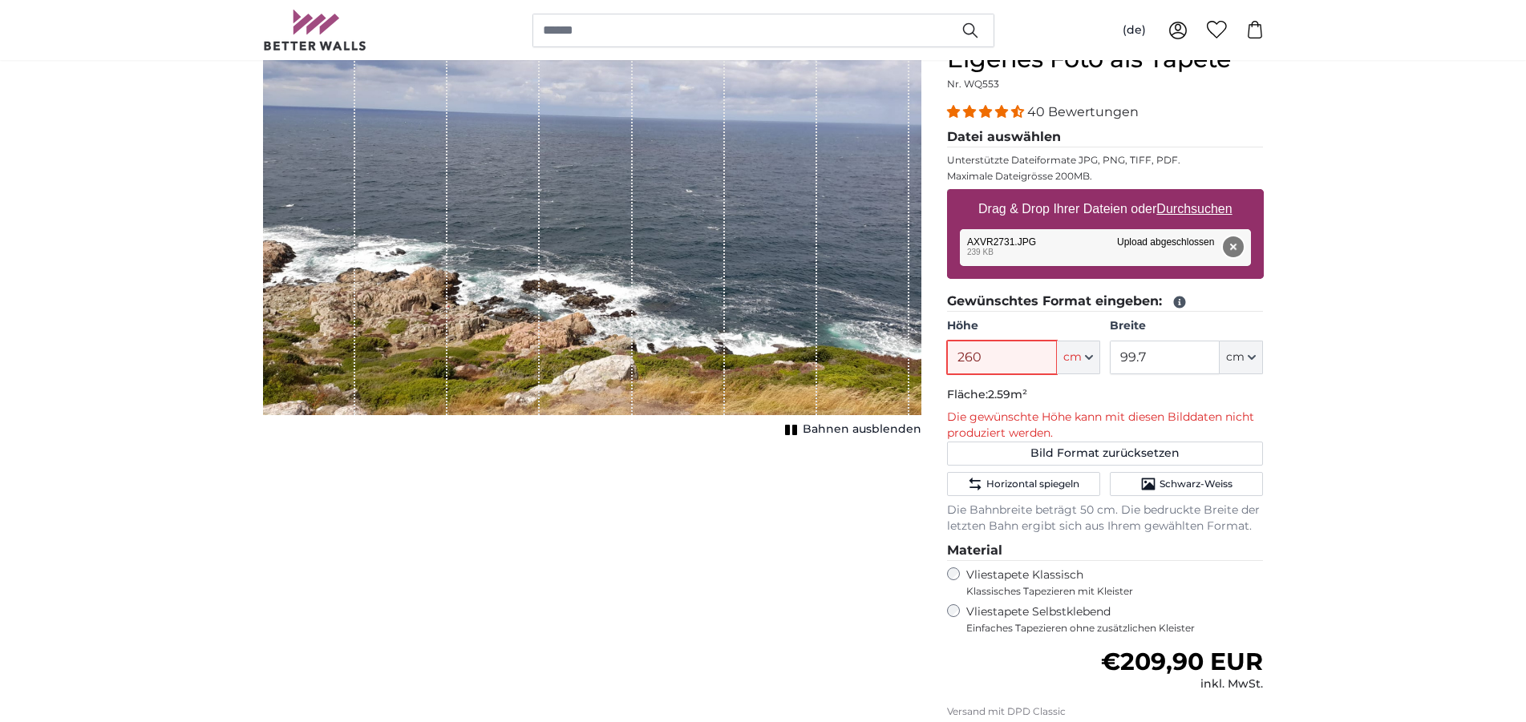
type input "260"
click at [1234, 239] on button "Entfernen" at bounding box center [1232, 246] width 21 height 21
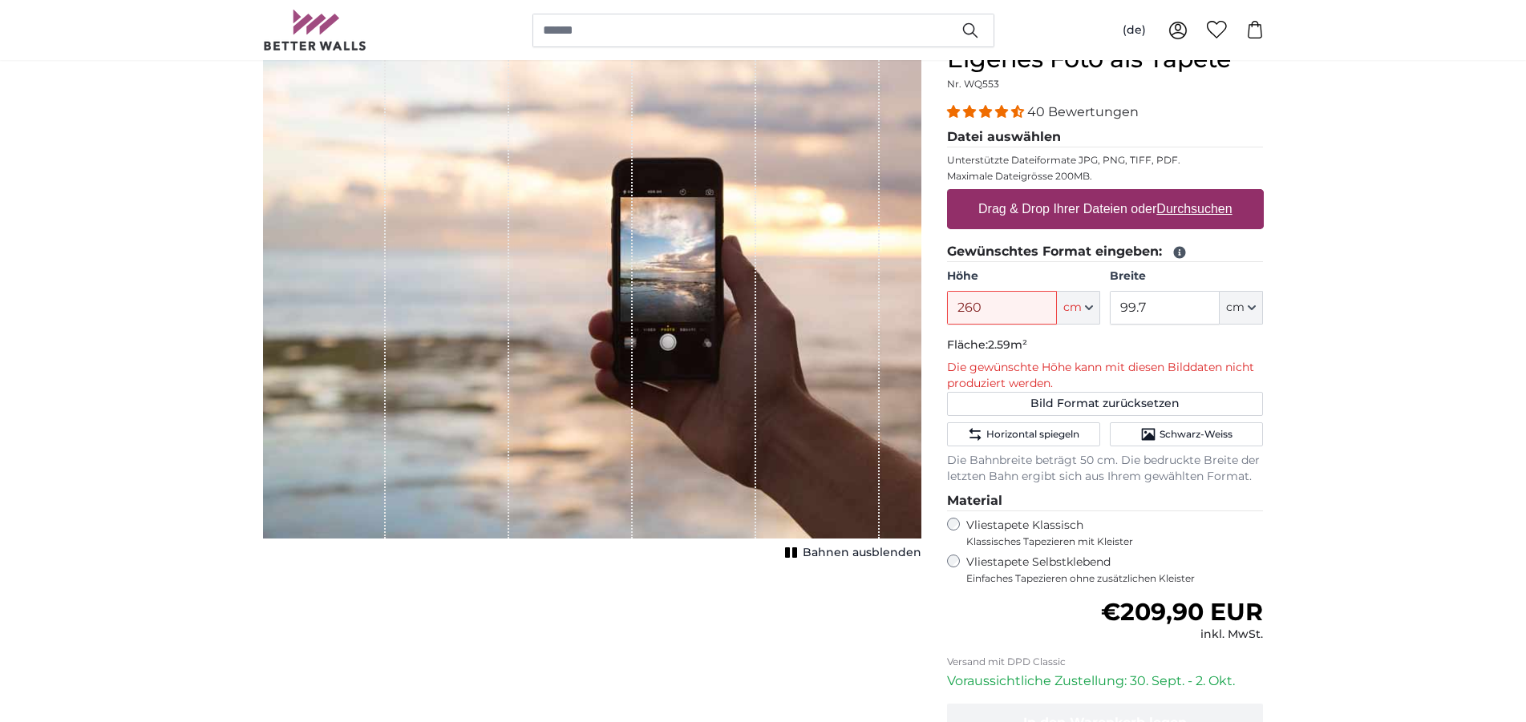
click at [1185, 208] on u "Durchsuchen" at bounding box center [1193, 209] width 75 height 14
click at [1185, 194] on input "Drag & Drop Ihrer Dateien oder Durchsuchen" at bounding box center [1105, 191] width 317 height 5
type input "**********"
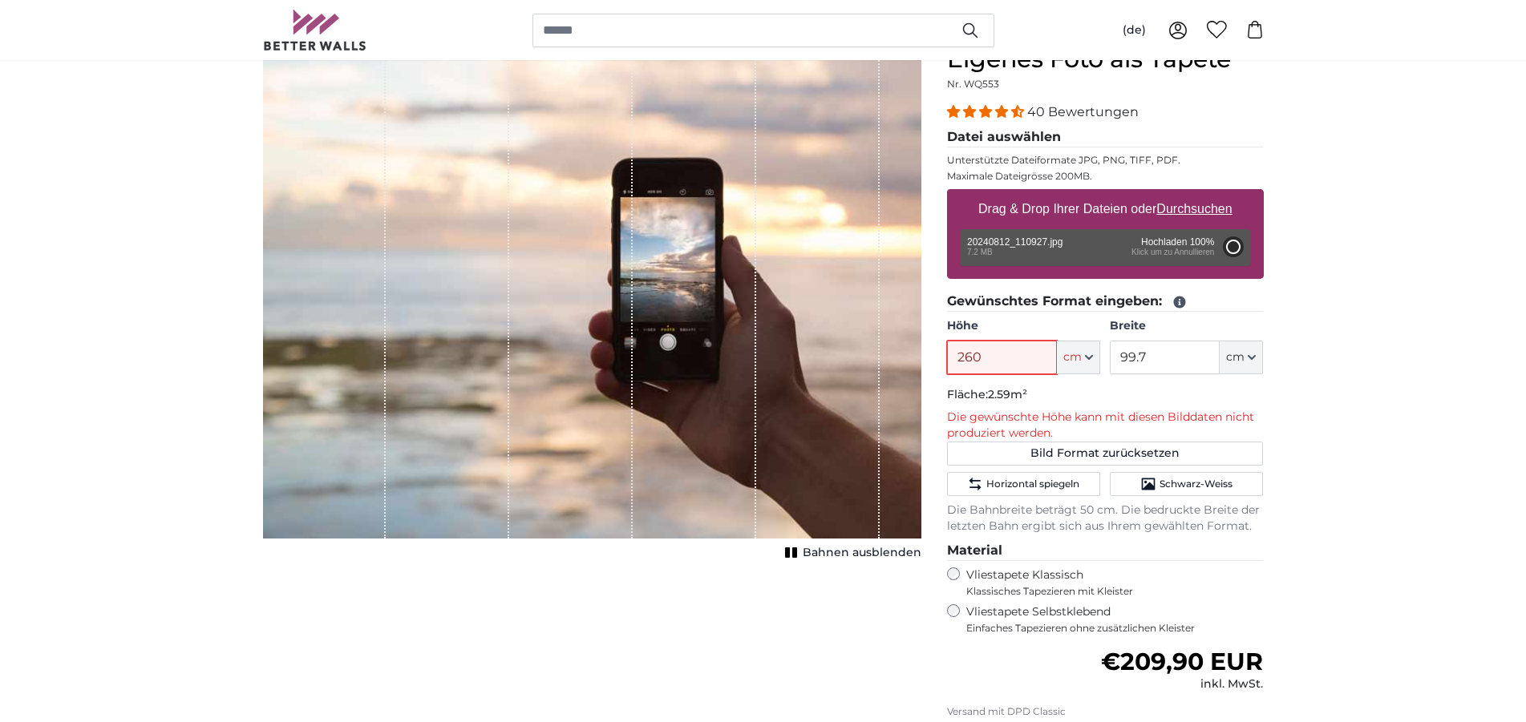
type input "200"
type input "444"
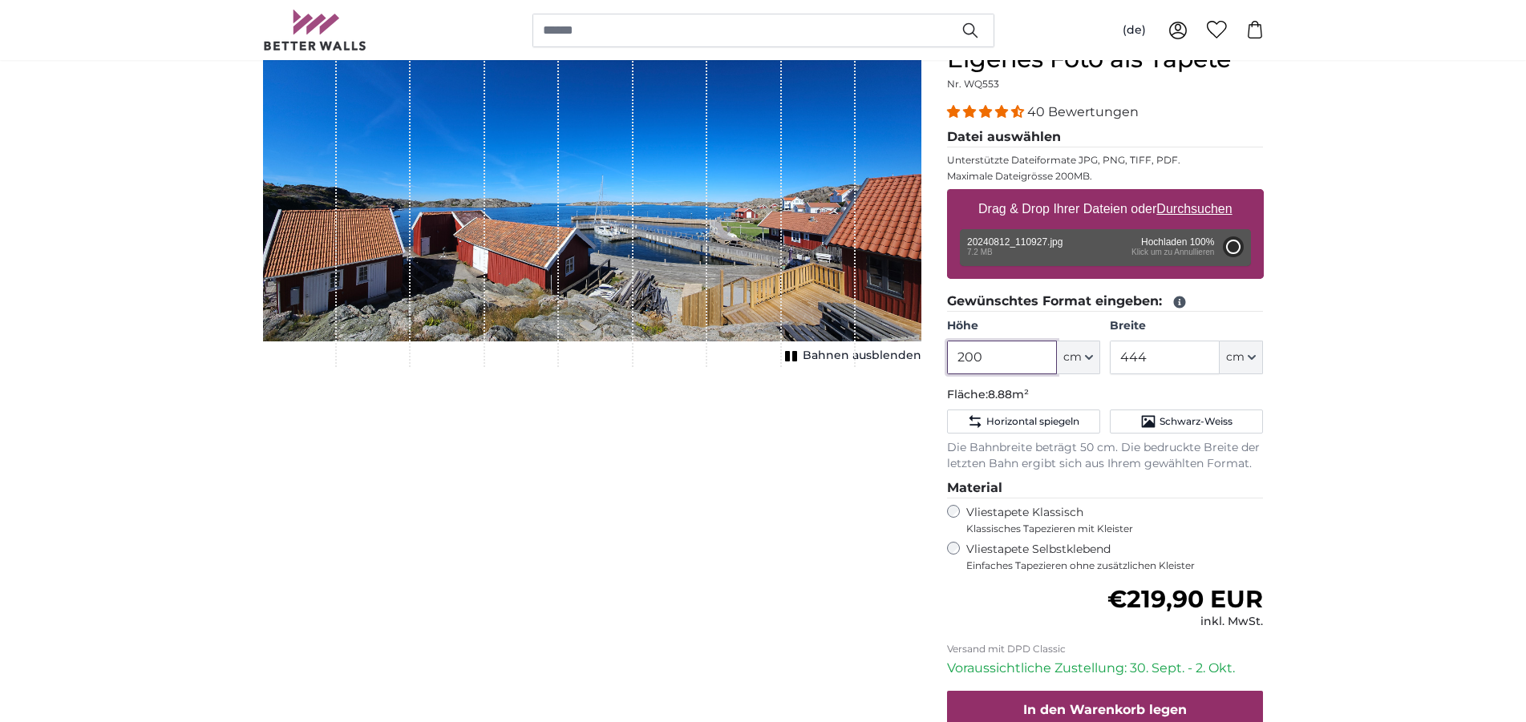
click at [986, 356] on input "200" at bounding box center [1002, 358] width 110 height 34
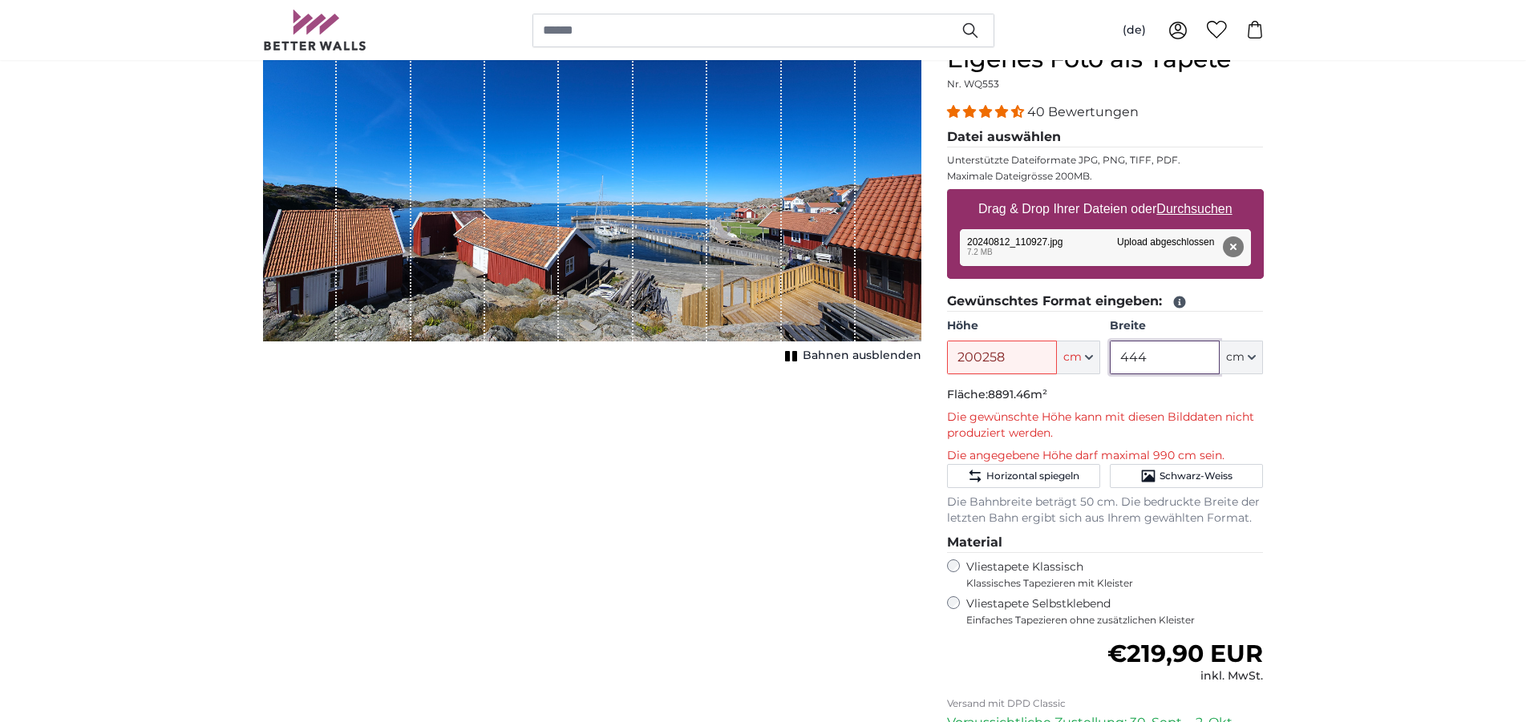
click at [1177, 361] on input "444" at bounding box center [1164, 358] width 110 height 34
click at [1016, 357] on input "200258" at bounding box center [1002, 358] width 110 height 34
type input "2"
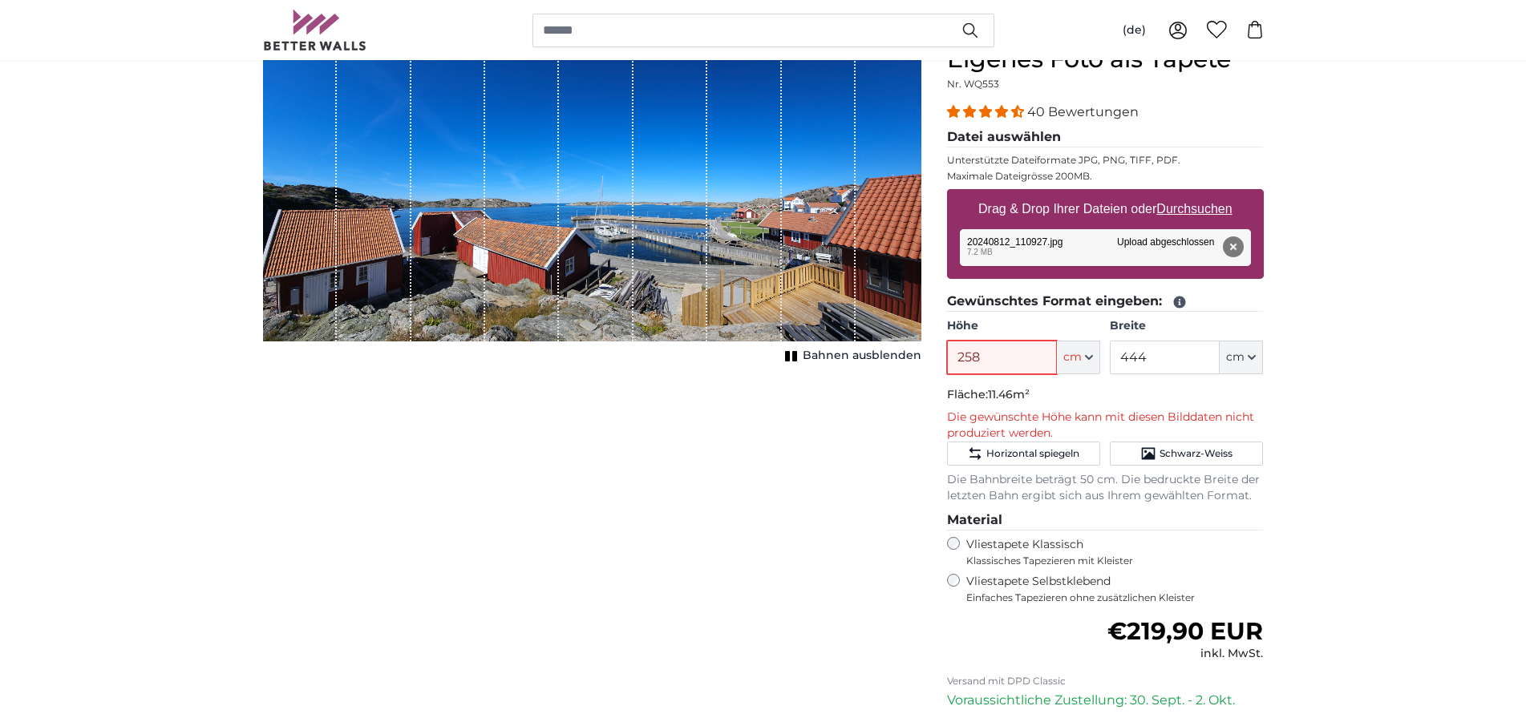
type input "258"
click at [1167, 359] on input "444" at bounding box center [1164, 358] width 110 height 34
type input "4"
type input "272"
click at [806, 426] on div "Abbrechen Bild zuschneiden Bahnen ausblenden" at bounding box center [592, 462] width 684 height 835
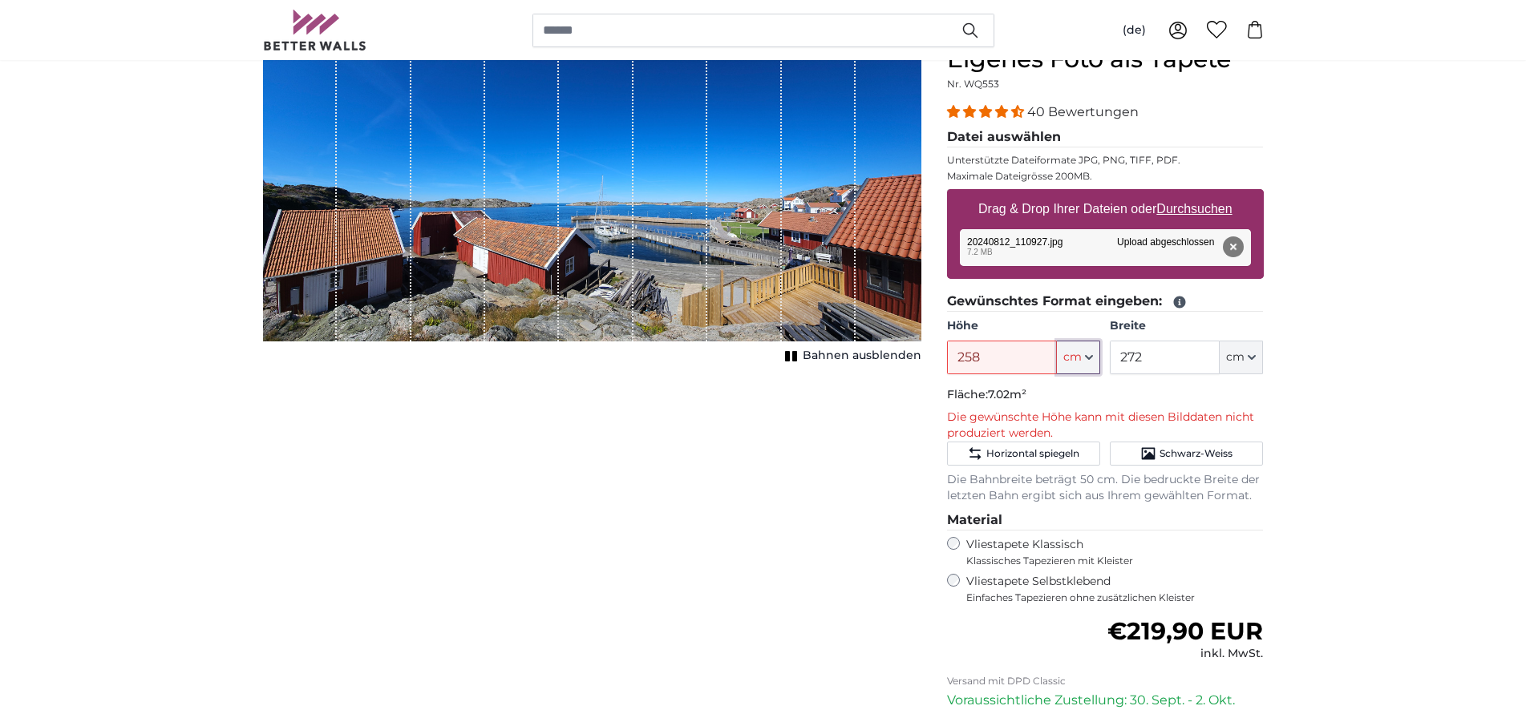
click at [1087, 355] on icon "button" at bounding box center [1089, 358] width 8 height 8
click at [1067, 406] on link "Centimeter (cm)" at bounding box center [1078, 400] width 141 height 29
type input "200"
click at [1037, 363] on input "200" at bounding box center [1002, 358] width 110 height 34
drag, startPoint x: 1151, startPoint y: 358, endPoint x: 1114, endPoint y: 357, distance: 36.9
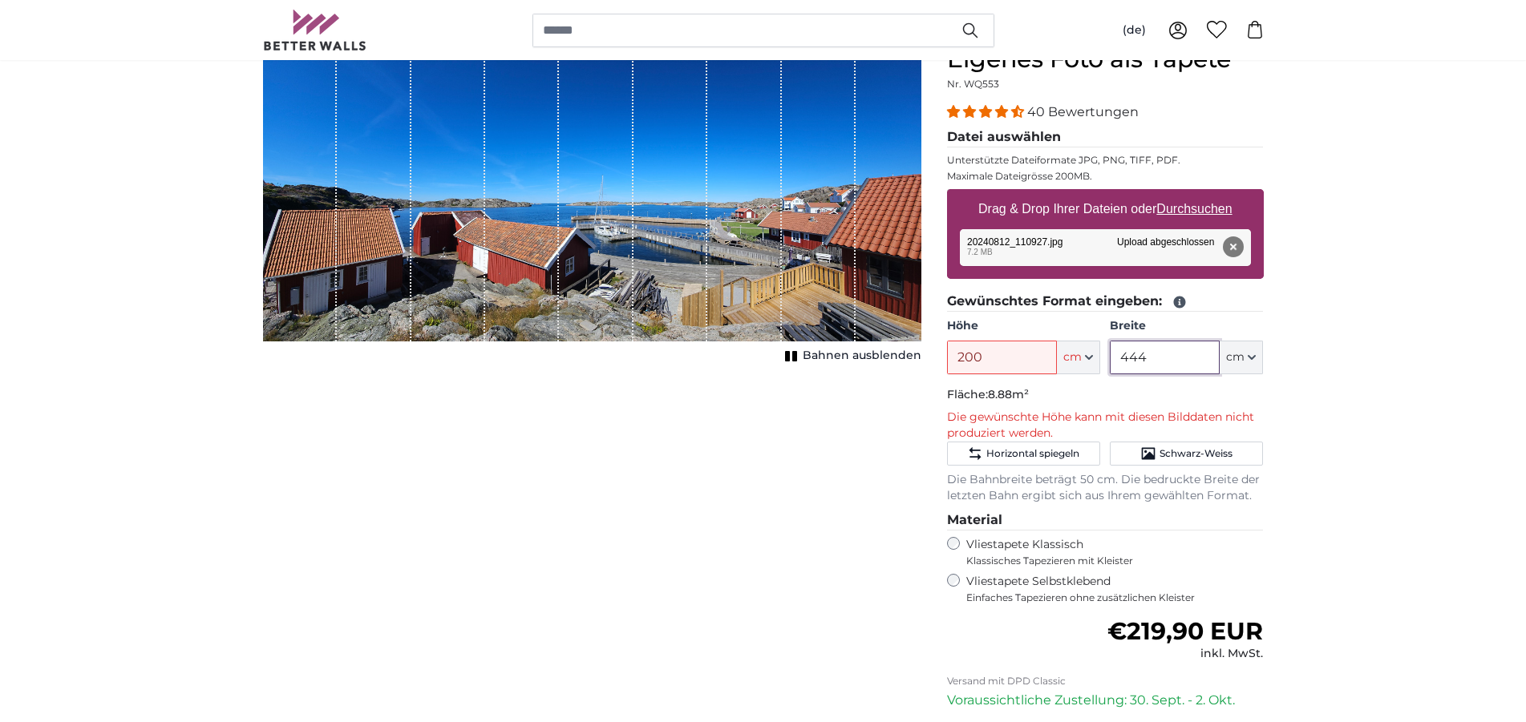
click at [1114, 357] on input "444" at bounding box center [1164, 358] width 110 height 34
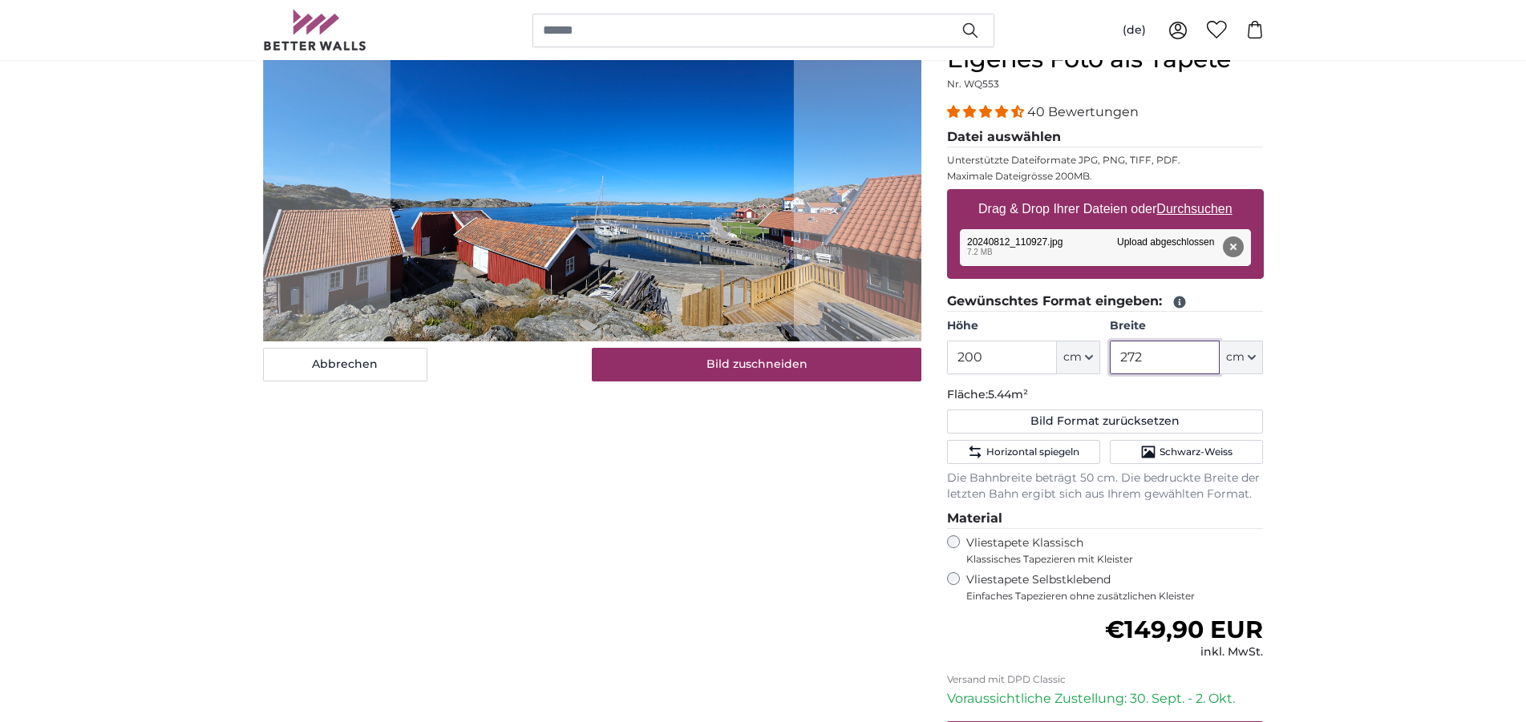
type input "272"
click at [1275, 392] on div "Eigenes Foto als Tapete Nr. WQ553 40 Bewertungen Datei auswählen Unterstützte D…" at bounding box center [1105, 461] width 342 height 833
click at [1202, 208] on u "Durchsuchen" at bounding box center [1193, 209] width 75 height 14
click at [1202, 194] on input "Drag & Drop Ihrer Dateien oder Durchsuchen" at bounding box center [1105, 191] width 317 height 5
type input "**********"
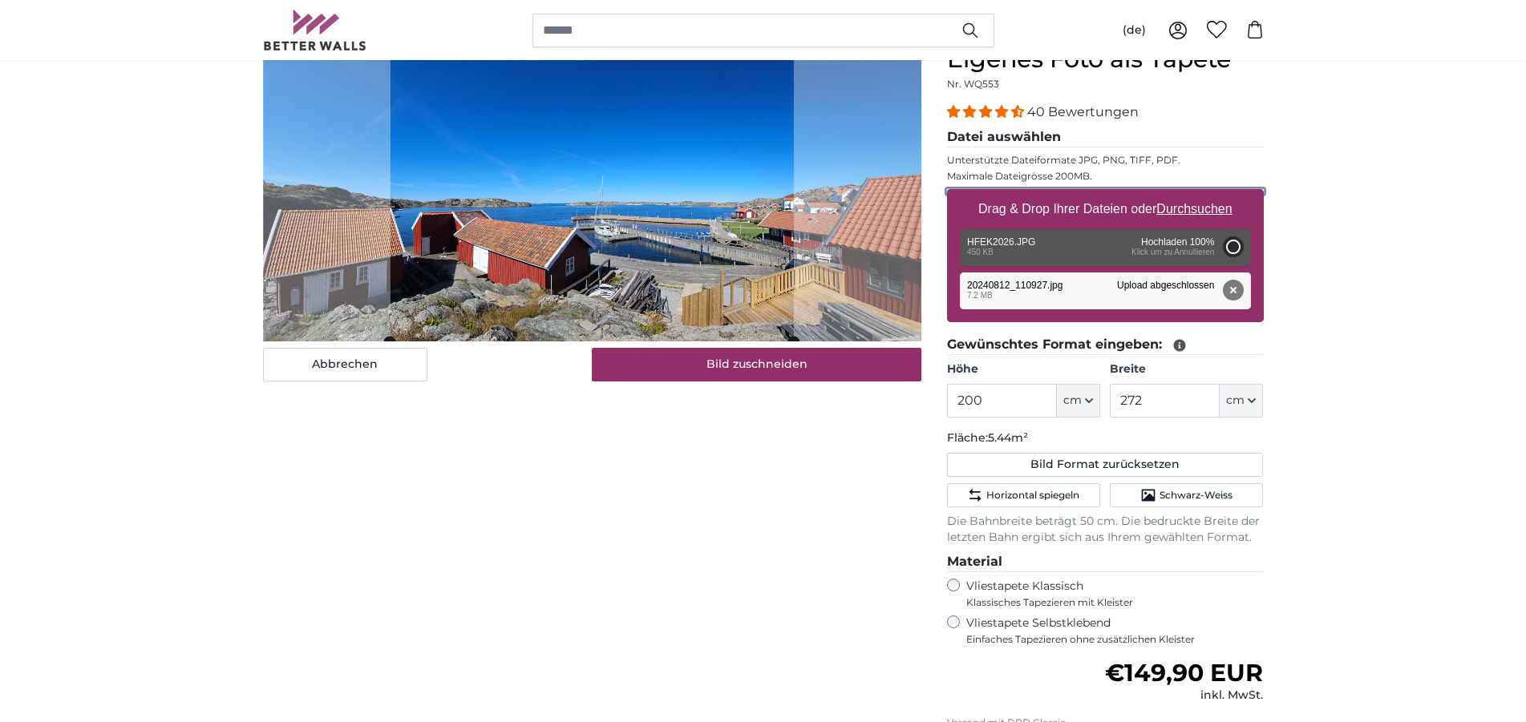
type input "57"
type input "126.5"
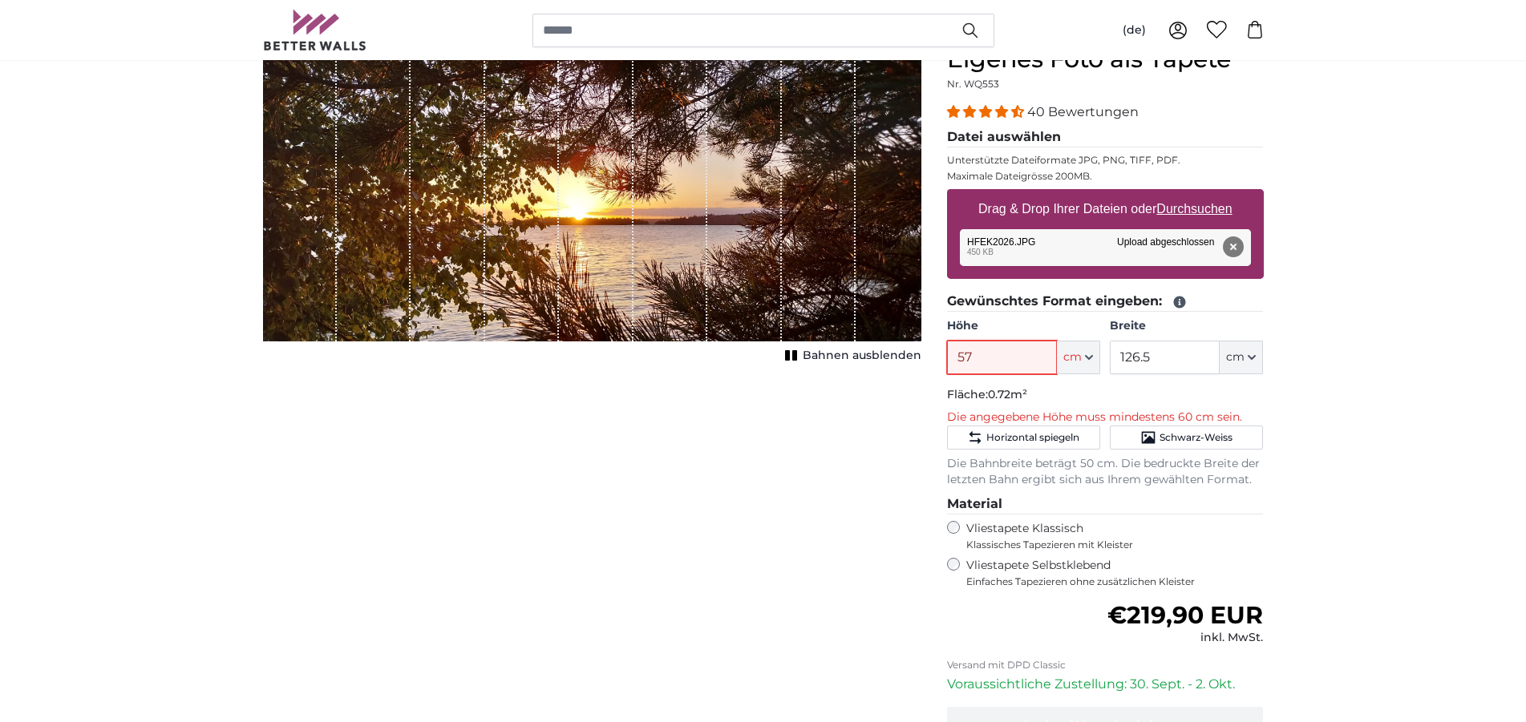
drag, startPoint x: 974, startPoint y: 352, endPoint x: 910, endPoint y: 352, distance: 64.1
click at [947, 352] on input "57" at bounding box center [1002, 358] width 110 height 34
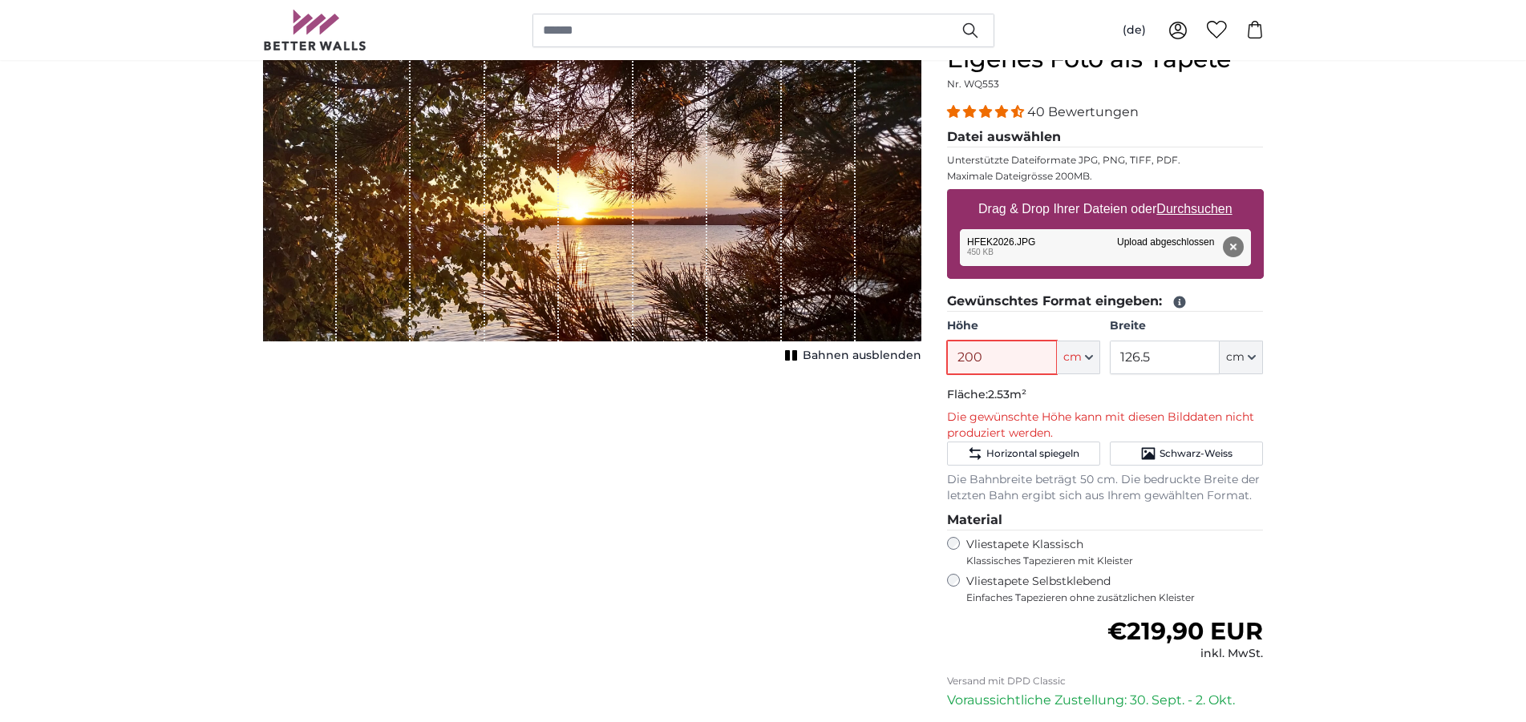
type input "200"
click at [1154, 358] on input "126.5" at bounding box center [1164, 358] width 110 height 34
type input "1"
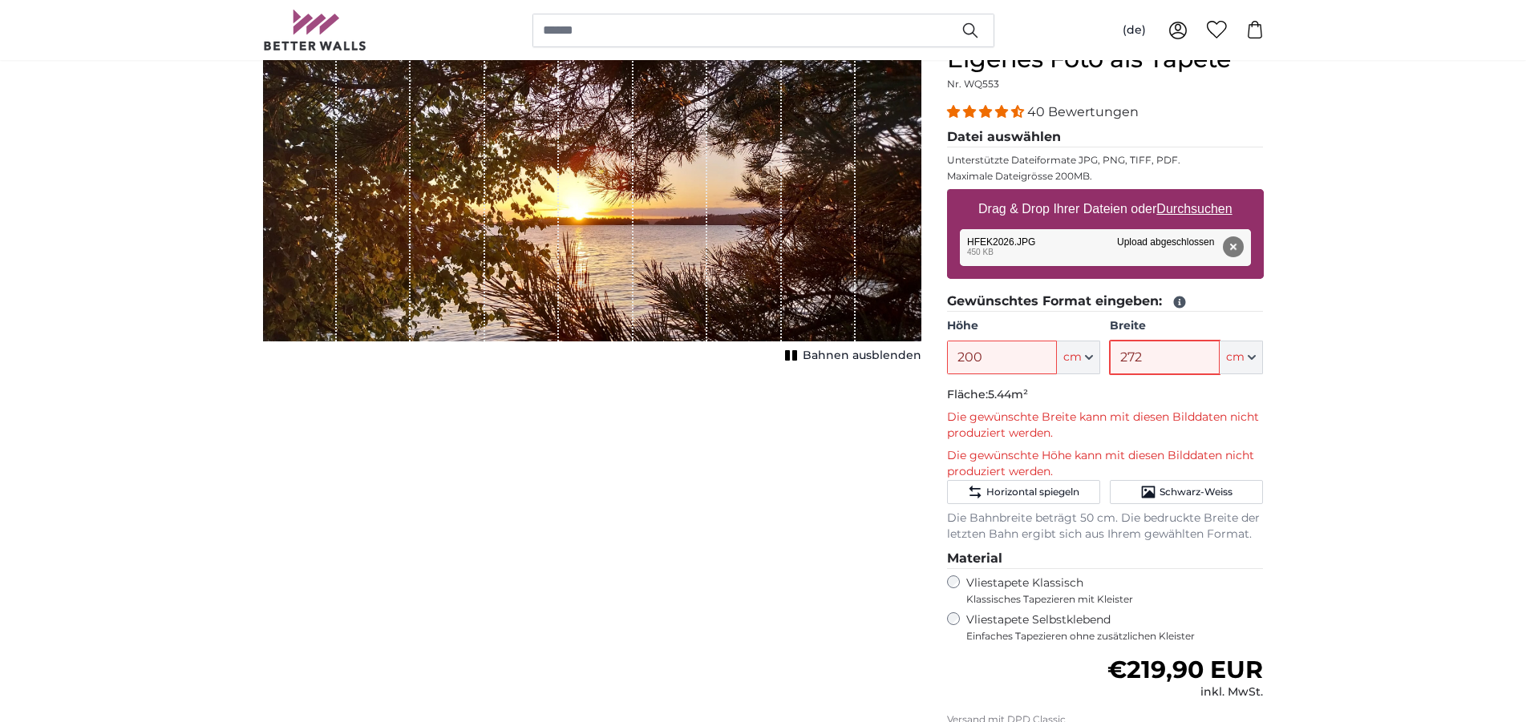
type input "272"
click at [1109, 394] on p "Fläche: 5.44m²" at bounding box center [1105, 395] width 317 height 16
drag, startPoint x: 988, startPoint y: 352, endPoint x: 944, endPoint y: 356, distance: 44.3
click at [947, 356] on input "200" at bounding box center [1002, 358] width 110 height 34
click at [988, 359] on input "180" at bounding box center [1002, 358] width 110 height 34
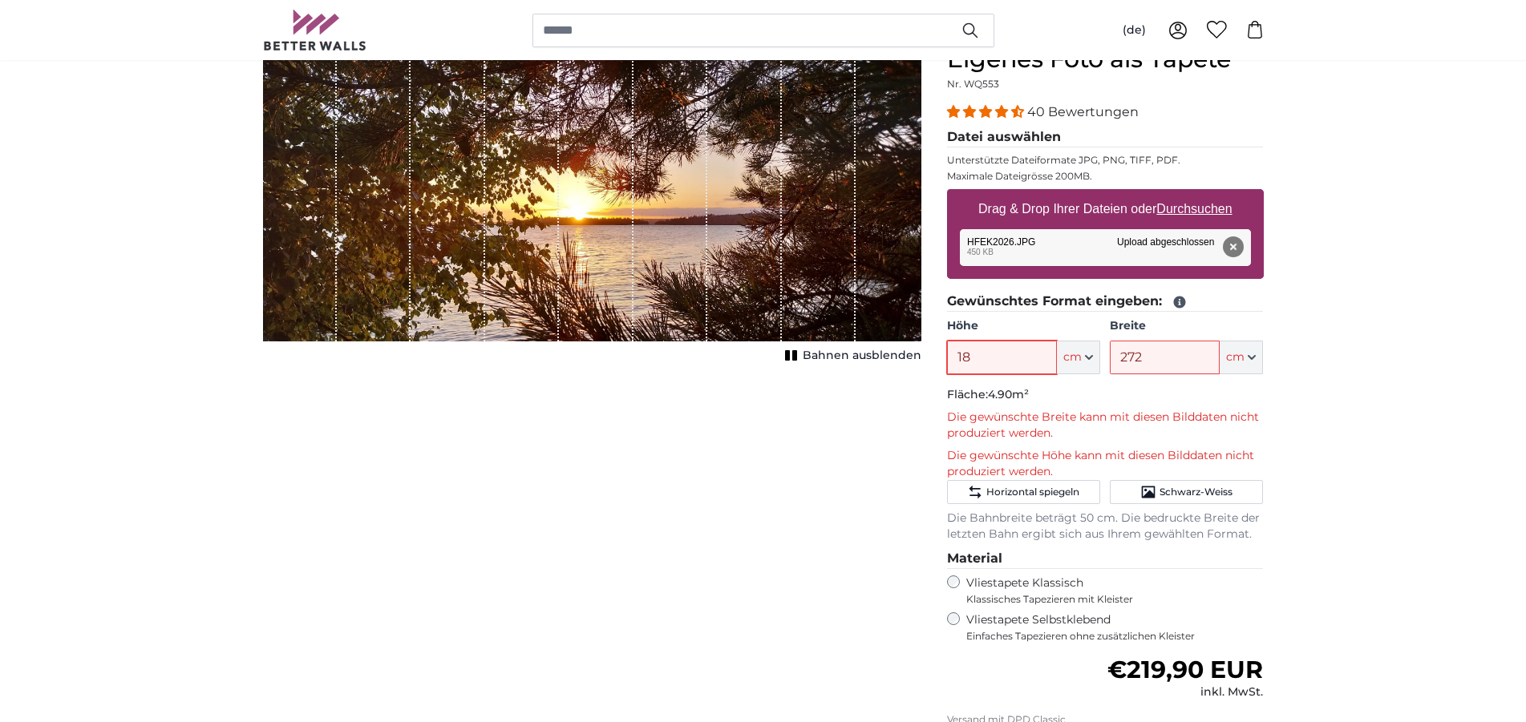
type input "1"
type input "258"
click at [1137, 396] on p "Fläche: 7.02m²" at bounding box center [1105, 395] width 317 height 16
click at [1211, 299] on legend "Gewünschtes Format eingeben:" at bounding box center [1105, 302] width 317 height 20
click at [1205, 211] on u "Durchsuchen" at bounding box center [1193, 209] width 75 height 14
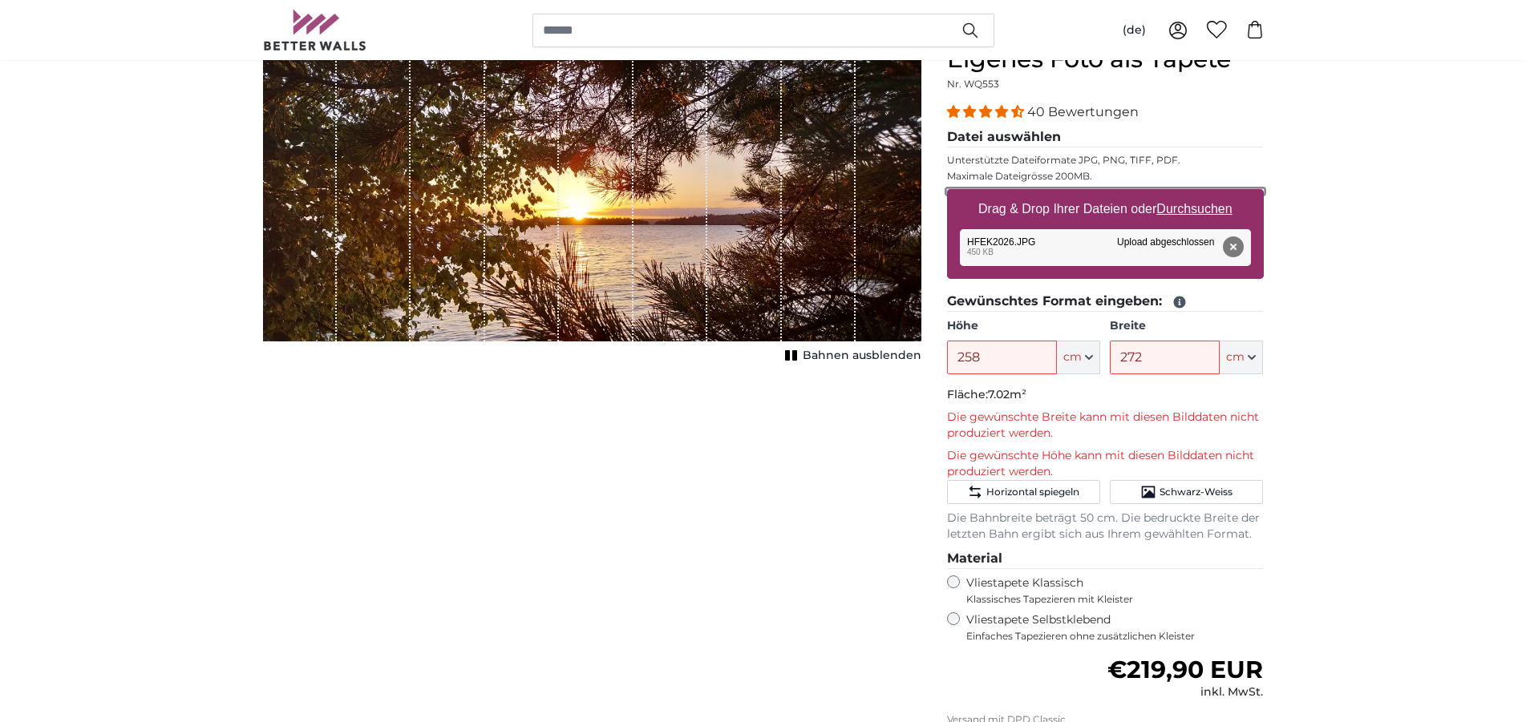
click at [1205, 194] on input "Drag & Drop Ihrer Dateien oder Durchsuchen" at bounding box center [1105, 191] width 317 height 5
type input "**********"
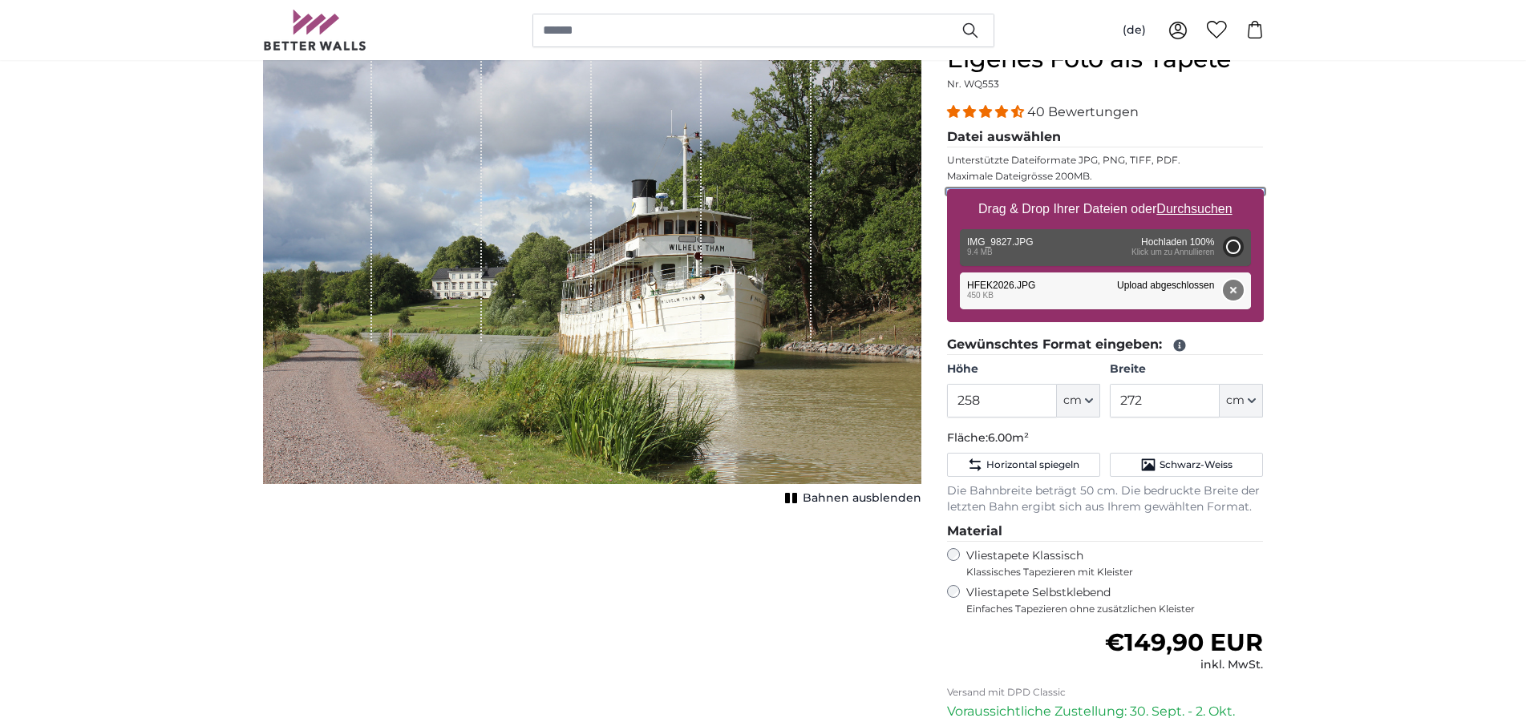
type input "200"
type input "300"
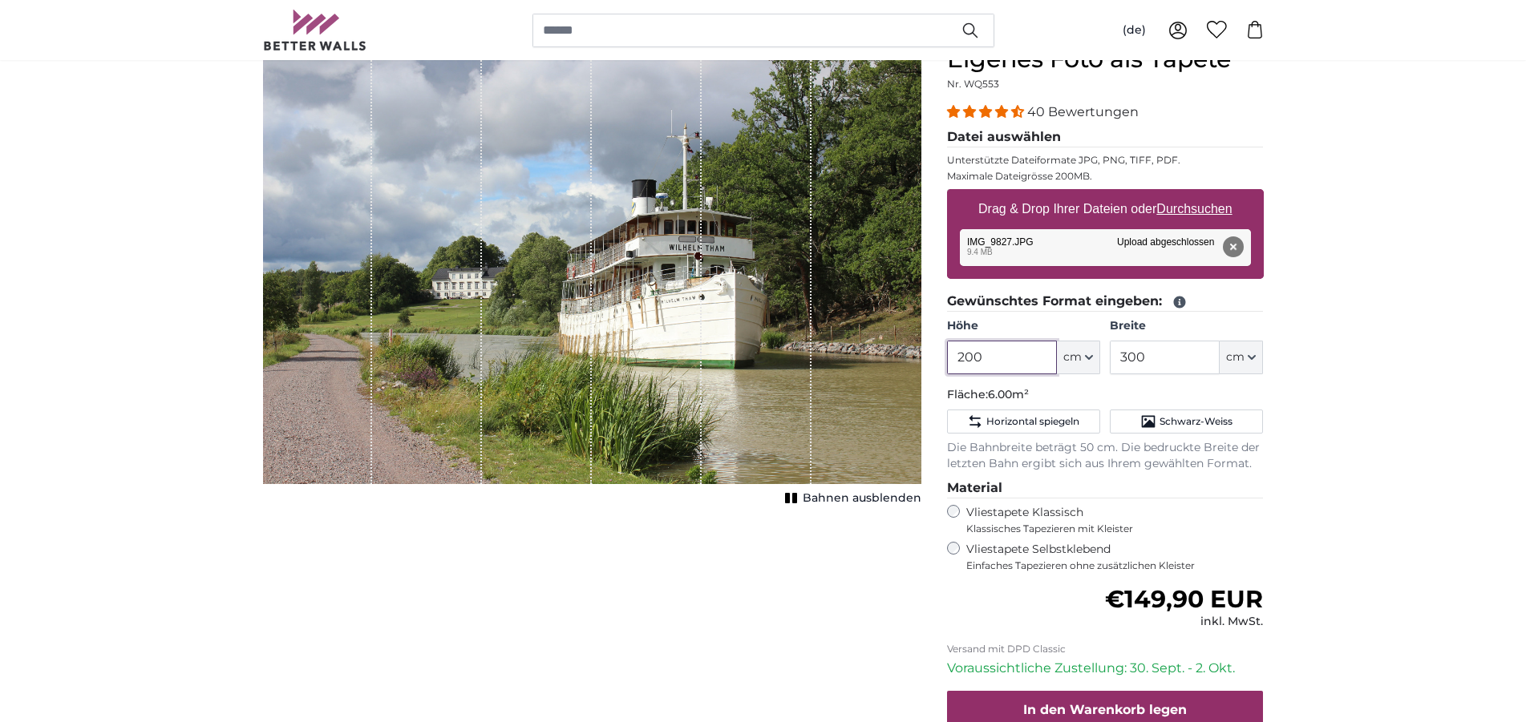
drag, startPoint x: 984, startPoint y: 360, endPoint x: 911, endPoint y: 351, distance: 73.5
click at [947, 351] on input "200" at bounding box center [1002, 358] width 110 height 34
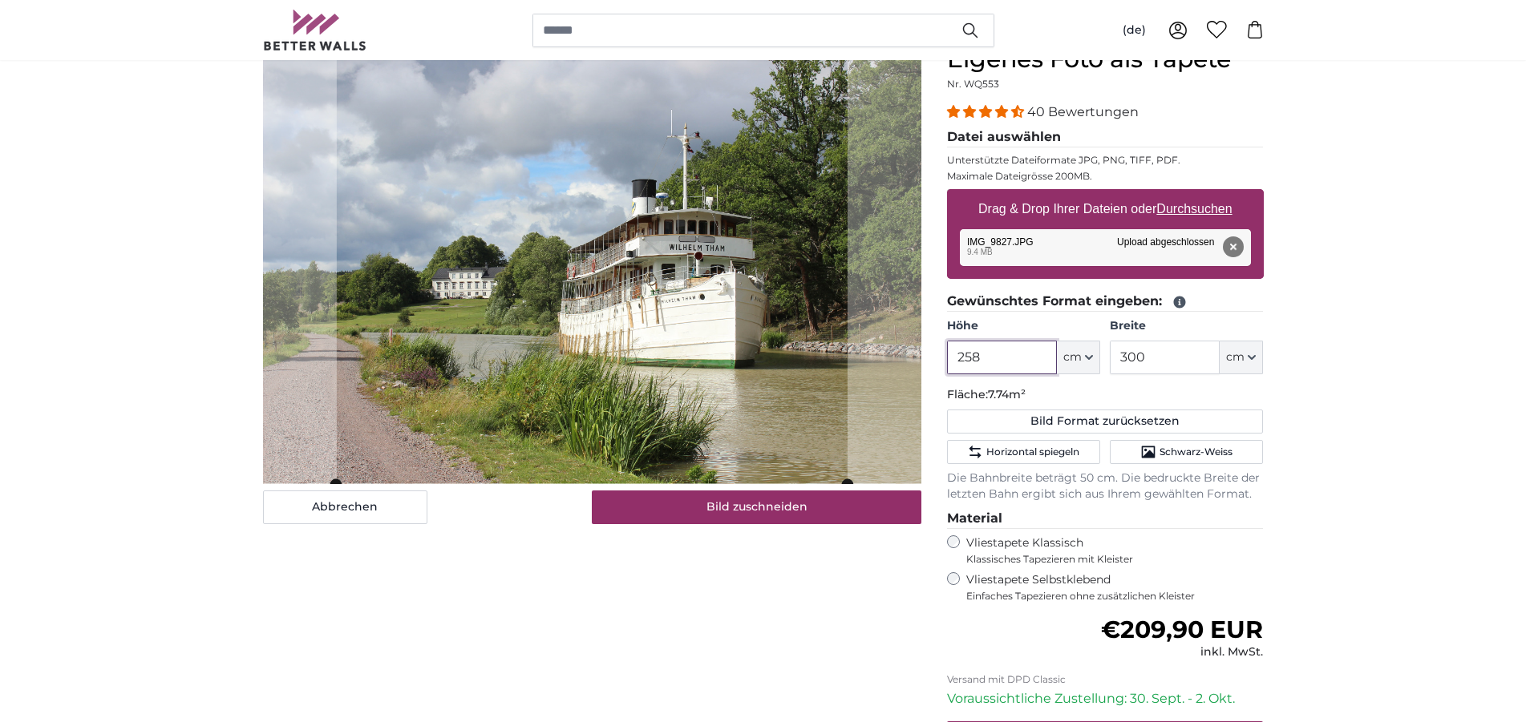
type input "258"
click at [1160, 358] on input "300" at bounding box center [1164, 358] width 110 height 34
type input "3"
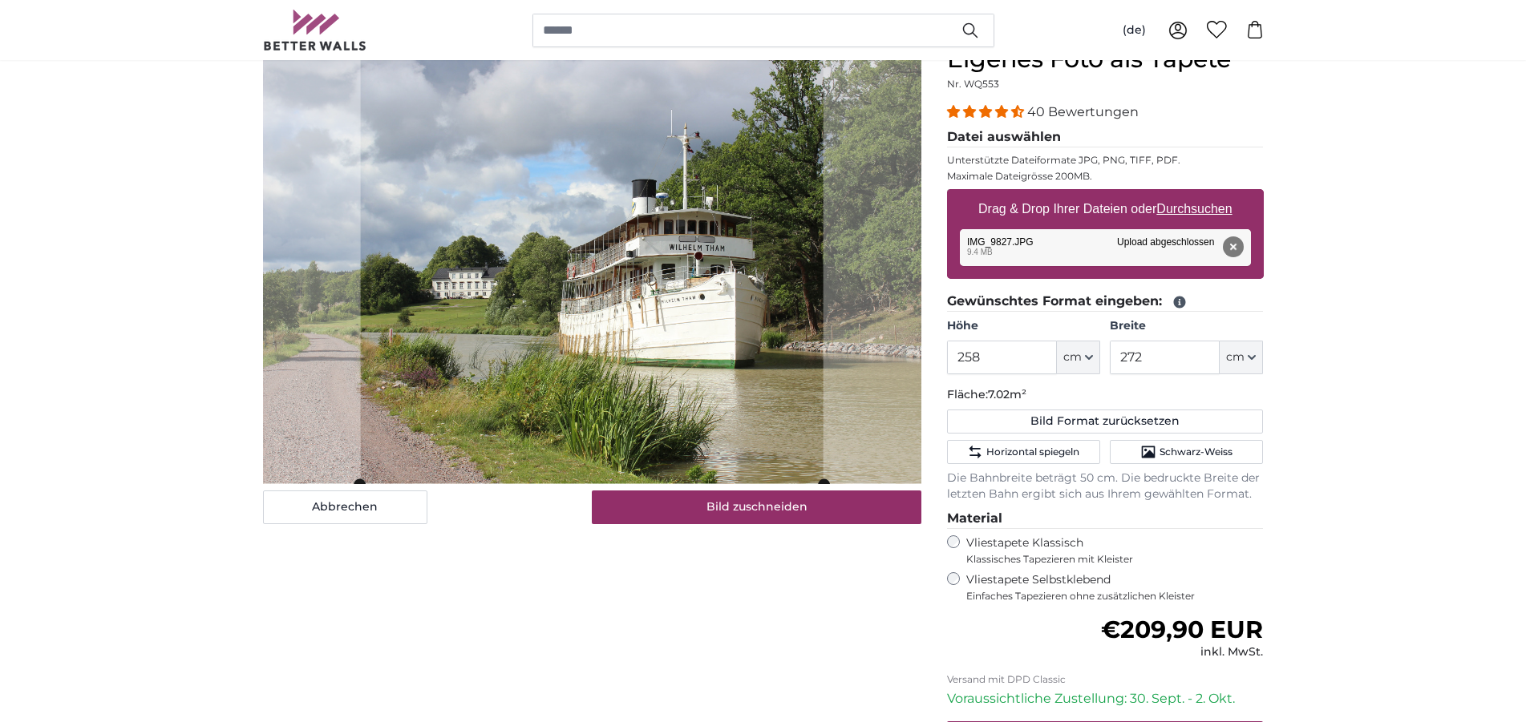
click at [1089, 392] on p "Fläche: 7.02m²" at bounding box center [1105, 395] width 317 height 16
click at [1144, 353] on input "272" at bounding box center [1164, 358] width 110 height 34
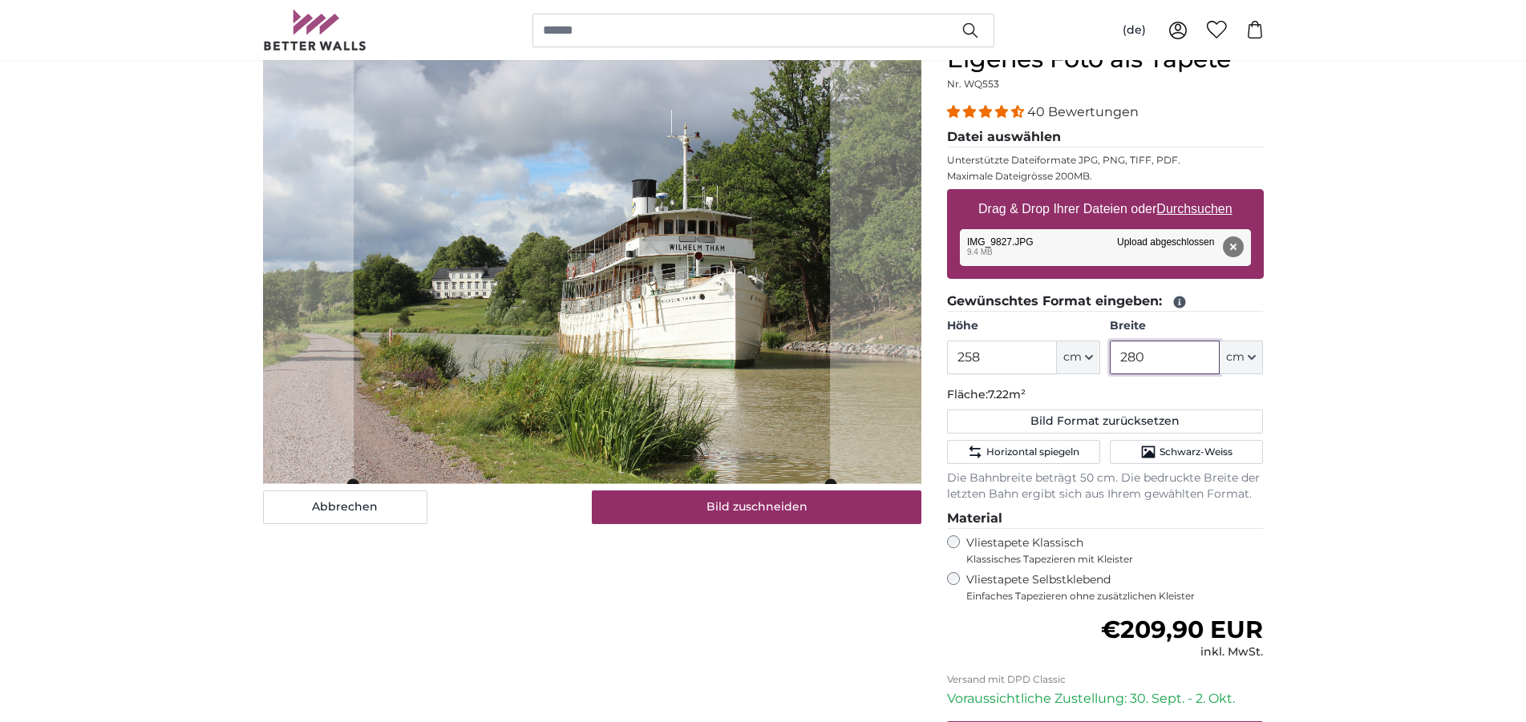
type input "280"
click at [1127, 390] on p "Fläche: 7.22m²" at bounding box center [1105, 395] width 317 height 16
click at [981, 351] on input "258" at bounding box center [1002, 358] width 110 height 34
click at [1045, 387] on p "Fläche: 7.28m²" at bounding box center [1105, 395] width 317 height 16
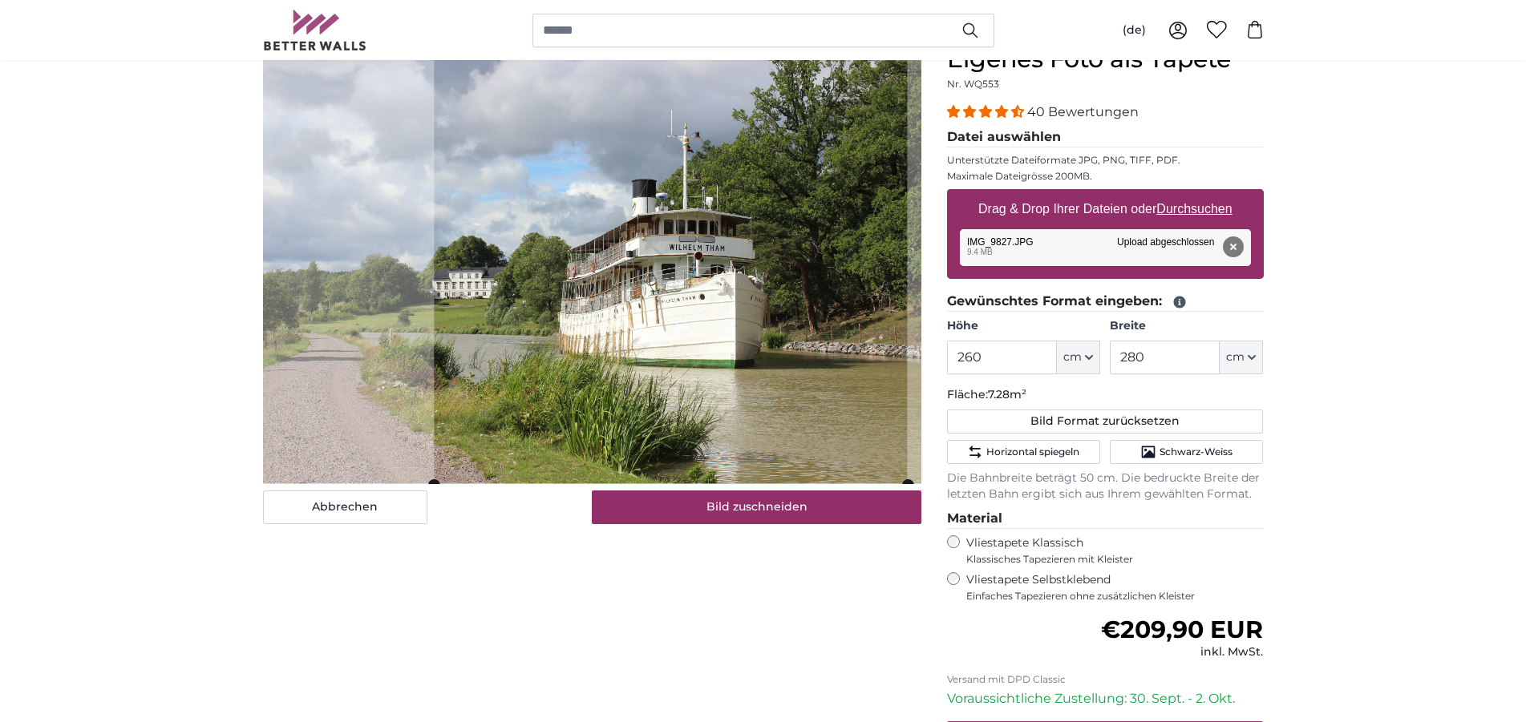
click at [672, 107] on cropper-handle at bounding box center [670, 265] width 473 height 439
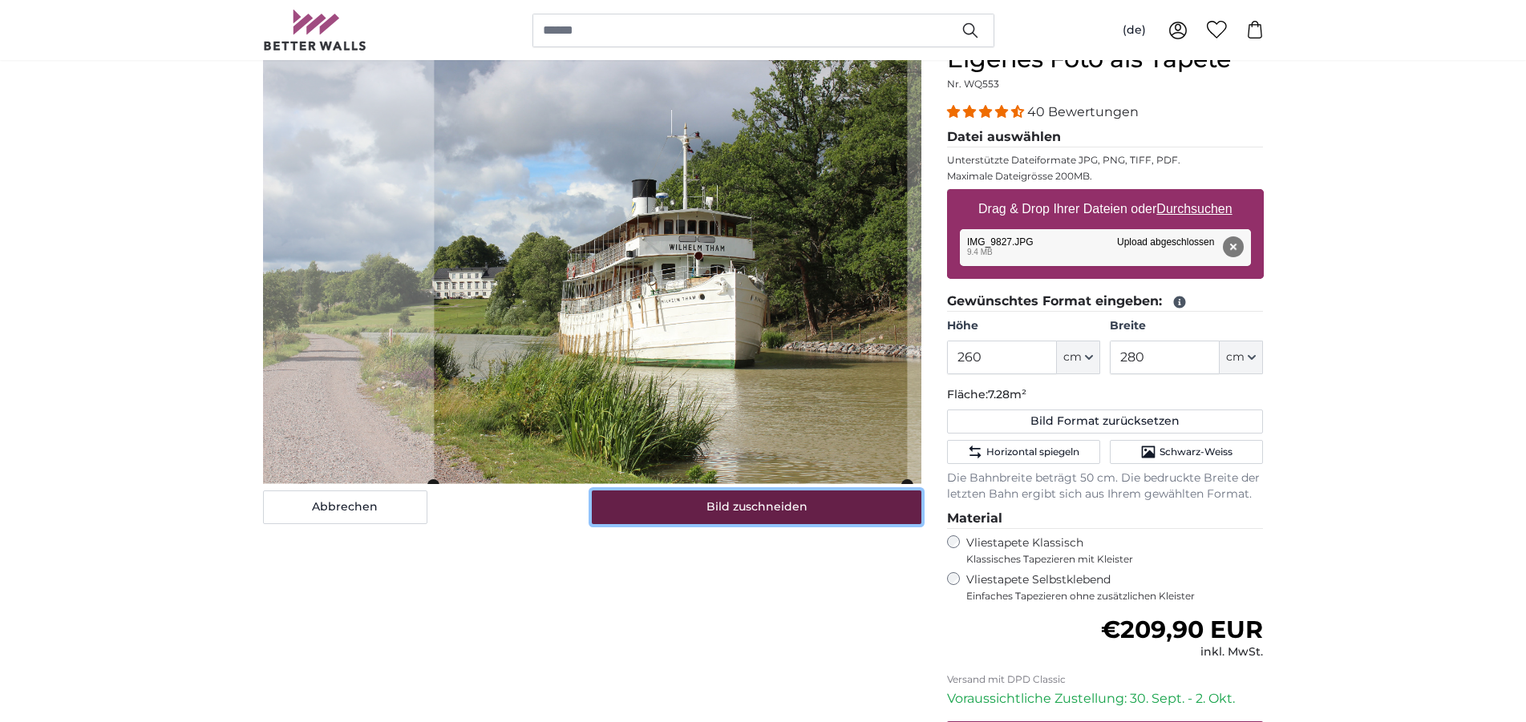
click at [773, 507] on button "Bild zuschneiden" at bounding box center [756, 508] width 329 height 34
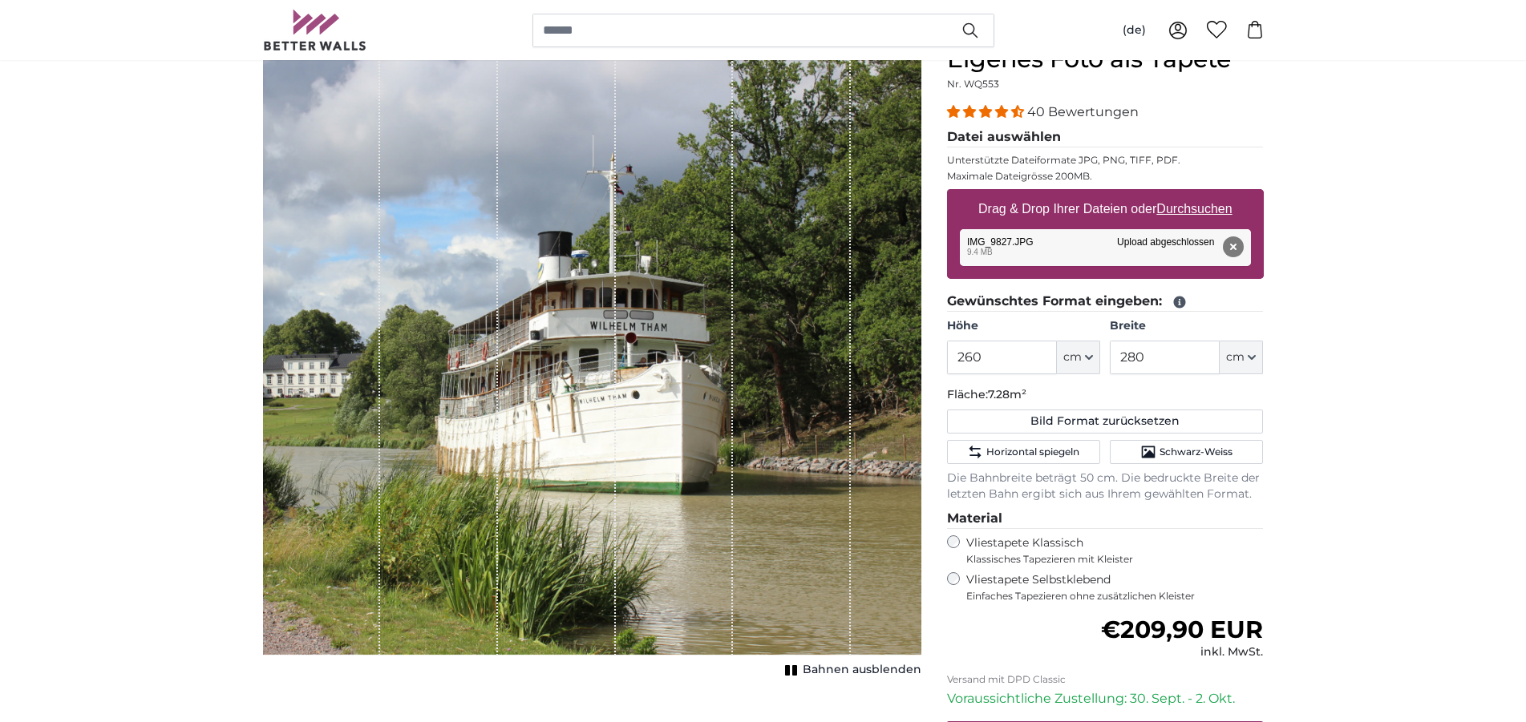
click at [336, 383] on div "1 of 1" at bounding box center [322, 350] width 118 height 611
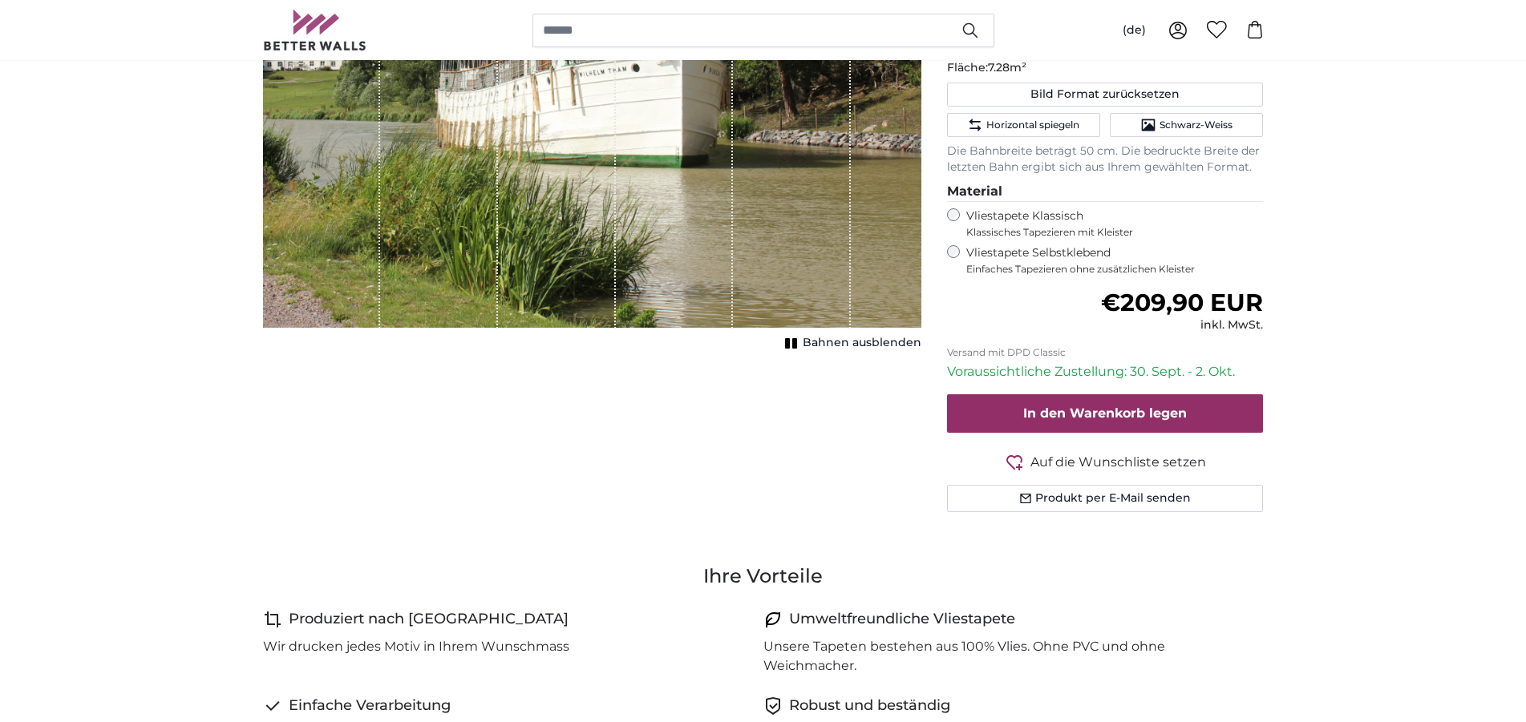
scroll to position [409, 0]
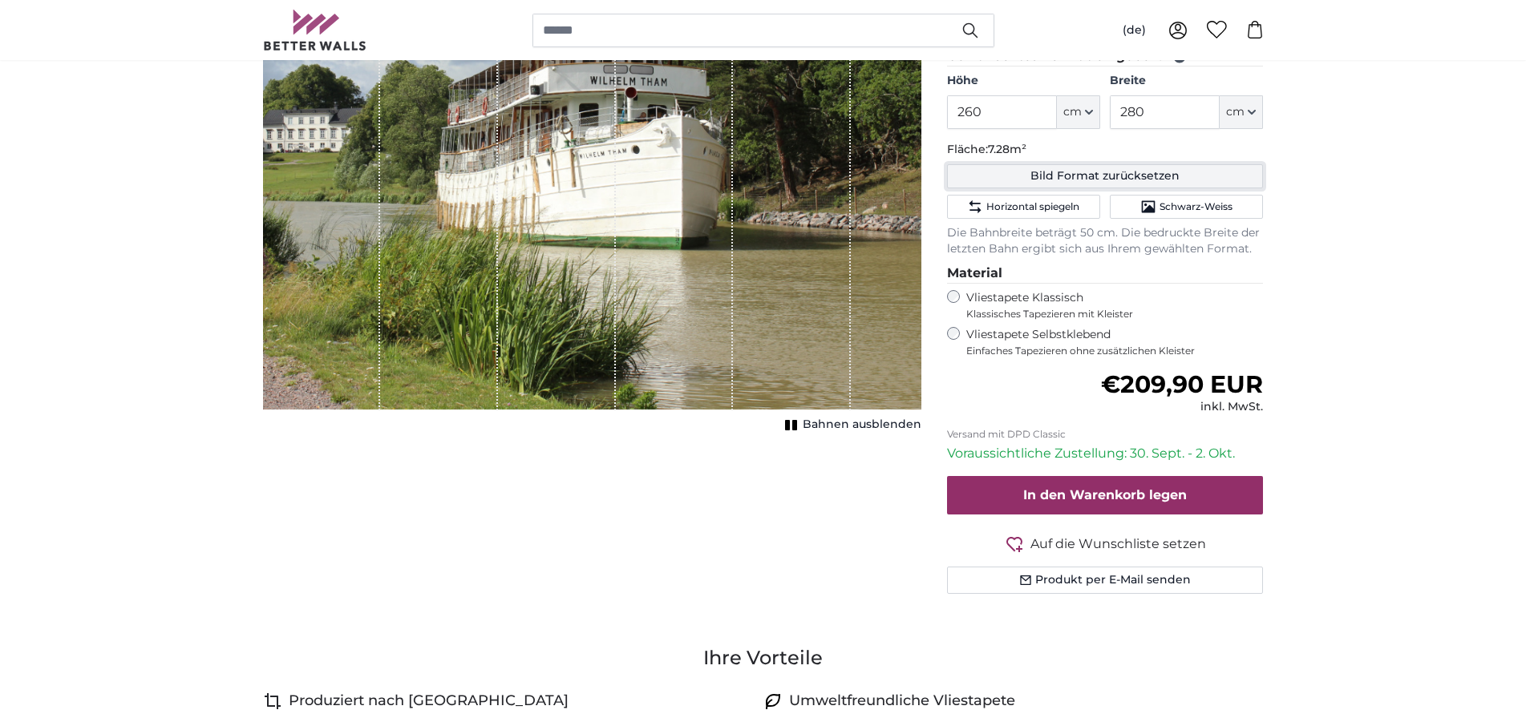
click at [1052, 176] on button "Bild Format zurücksetzen" at bounding box center [1105, 176] width 317 height 24
type input "200"
type input "300"
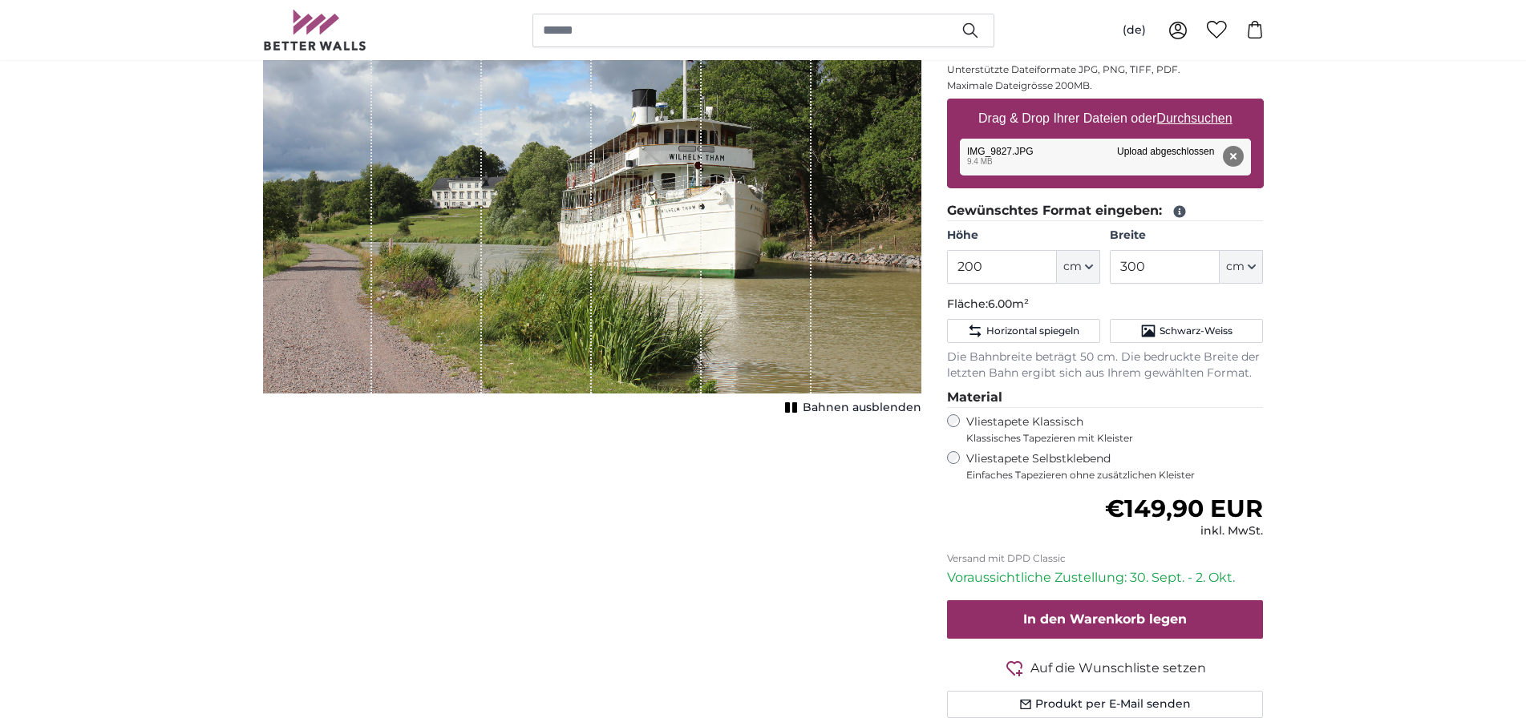
scroll to position [164, 0]
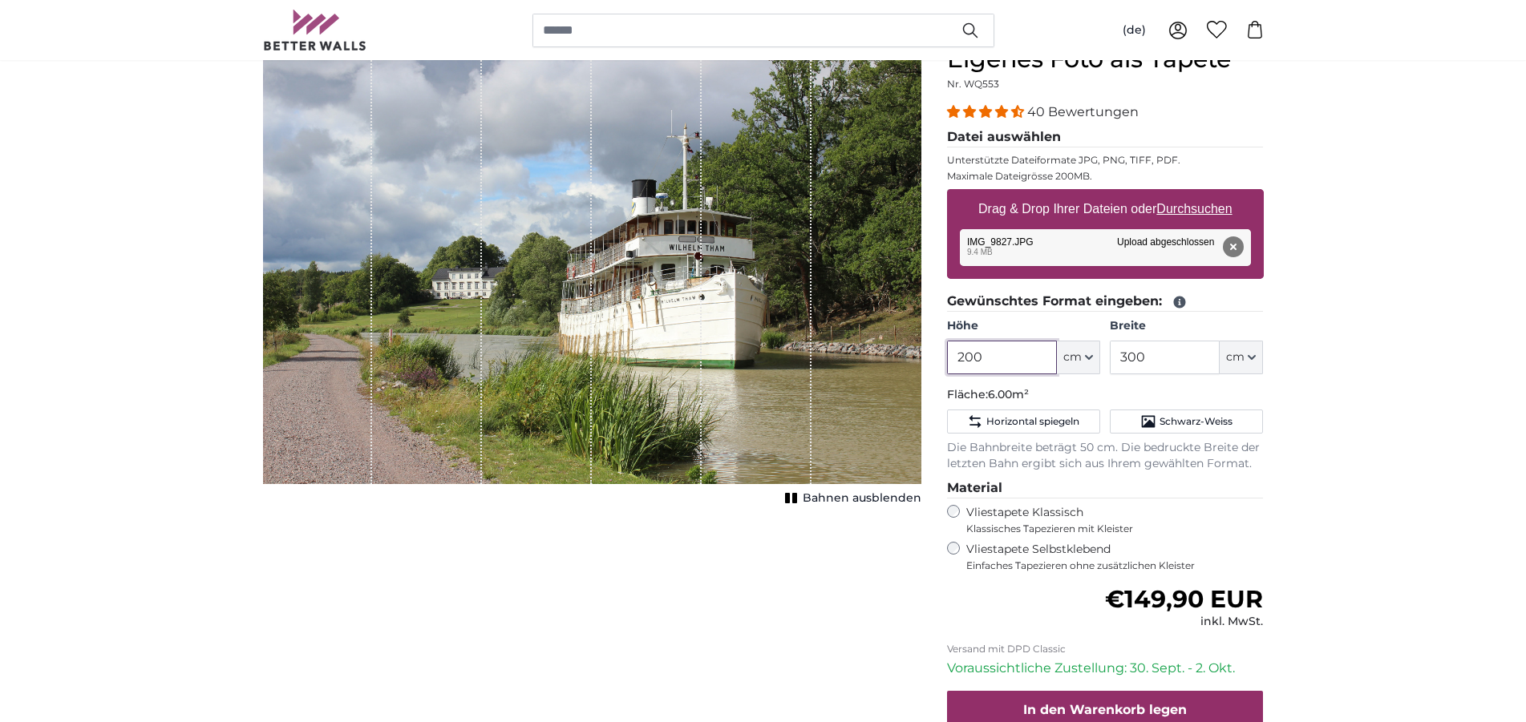
click at [980, 350] on input "200" at bounding box center [1002, 358] width 110 height 34
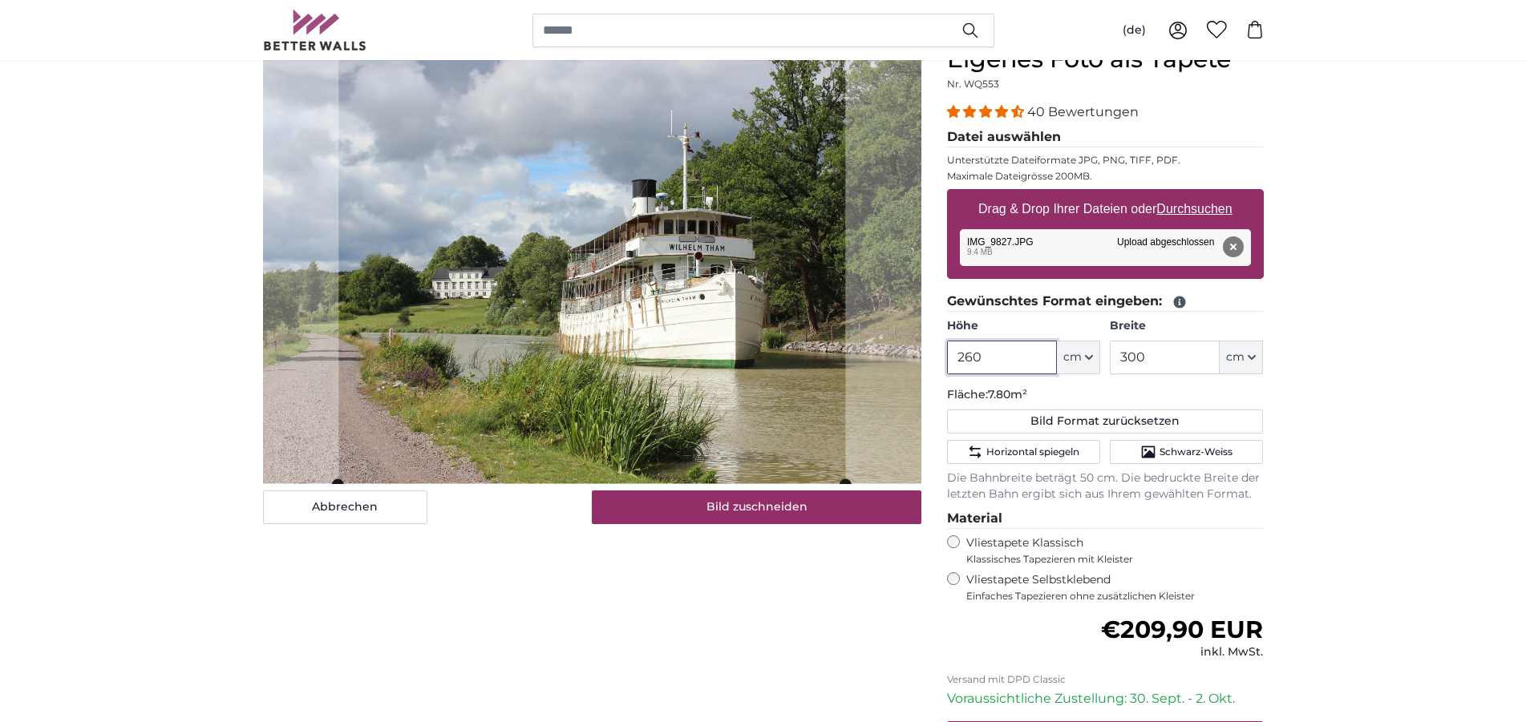
type input "260"
click at [1146, 356] on input "300" at bounding box center [1164, 358] width 110 height 34
type input "3"
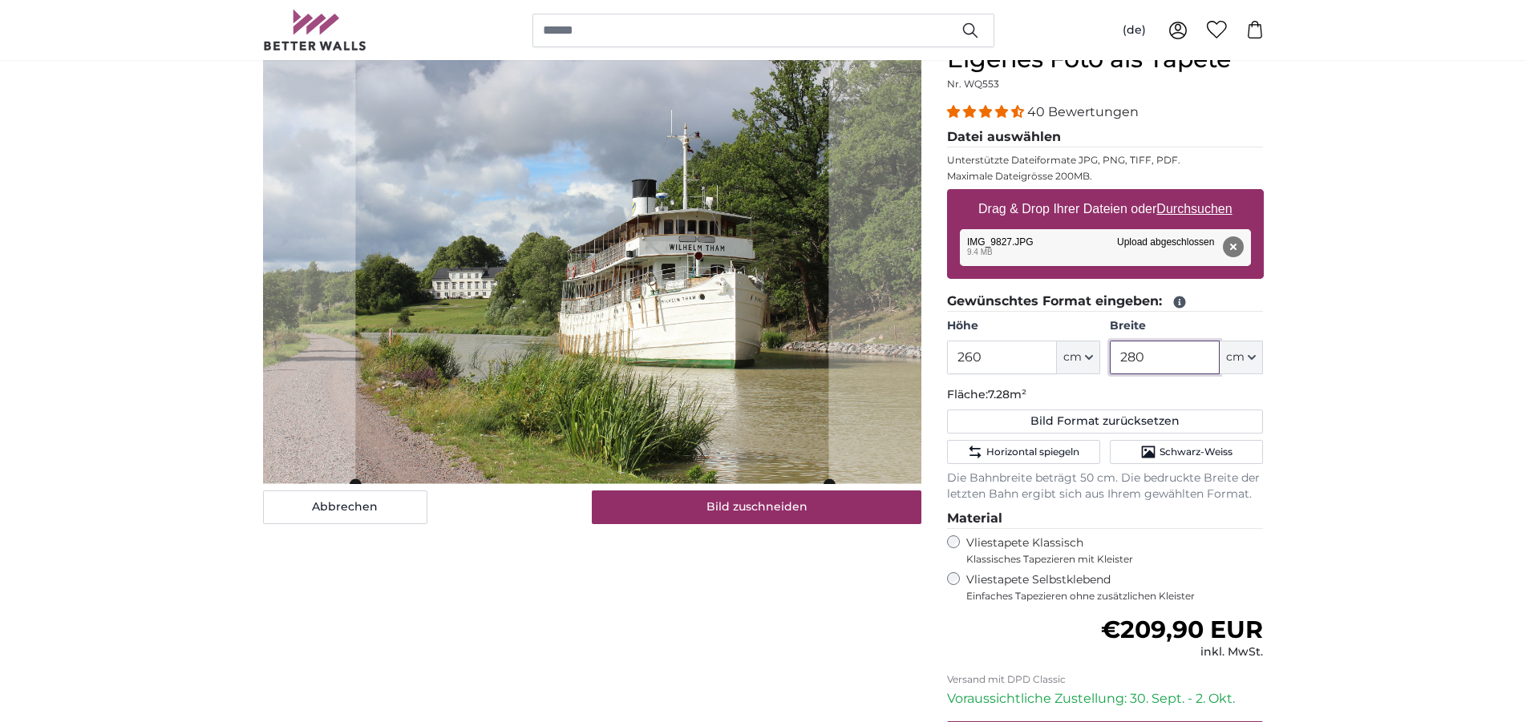
click at [715, 384] on cropper-handle at bounding box center [591, 264] width 473 height 439
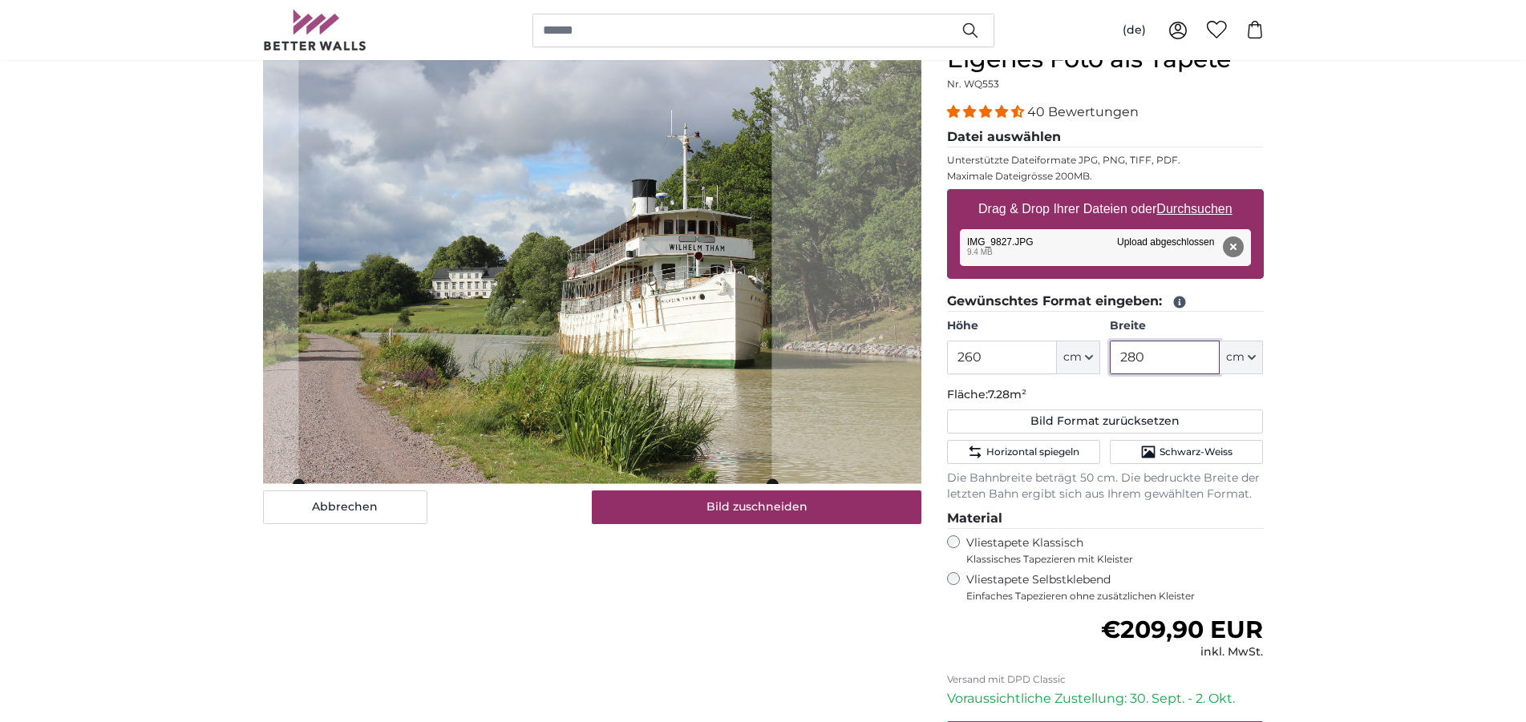
click at [521, 160] on cropper-handle at bounding box center [534, 264] width 473 height 439
type input "280"
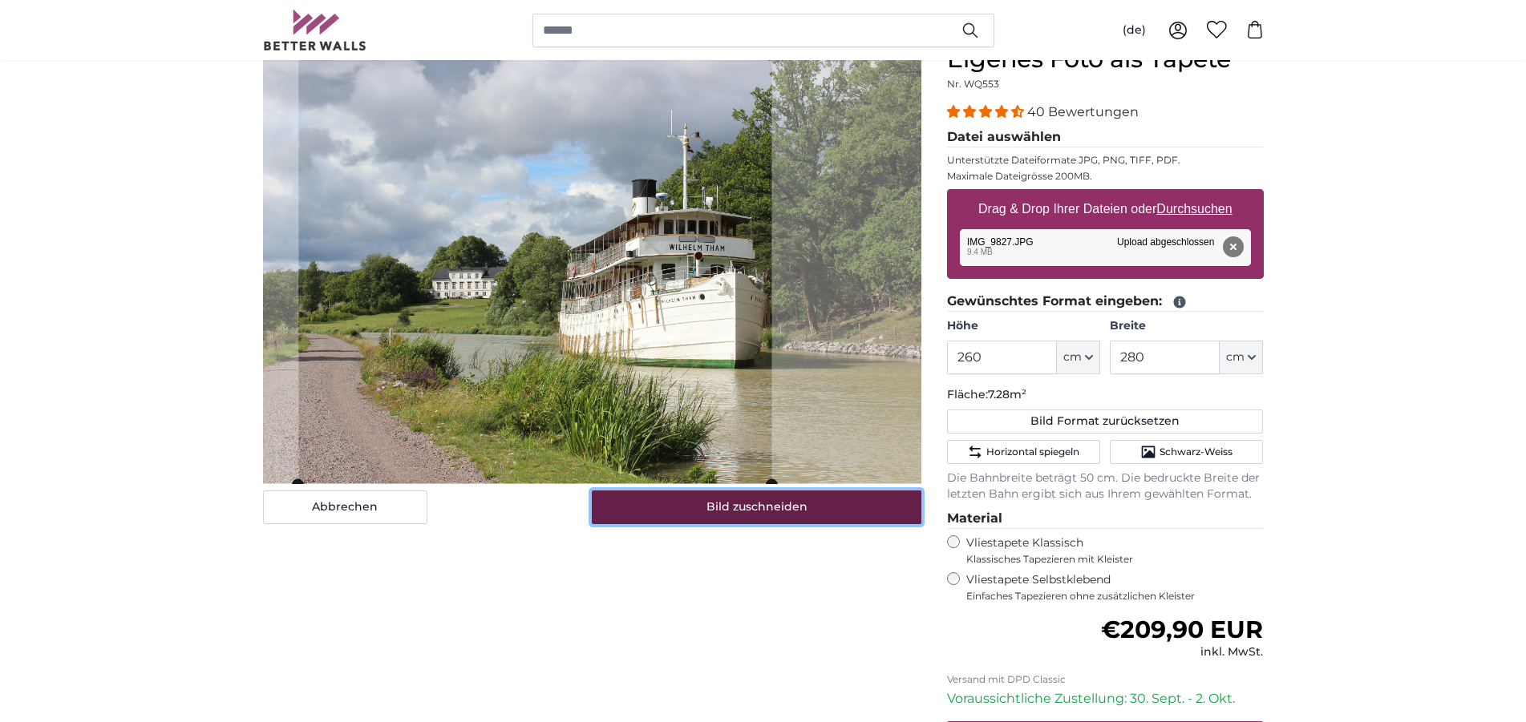
click at [766, 508] on button "Bild zuschneiden" at bounding box center [756, 508] width 329 height 34
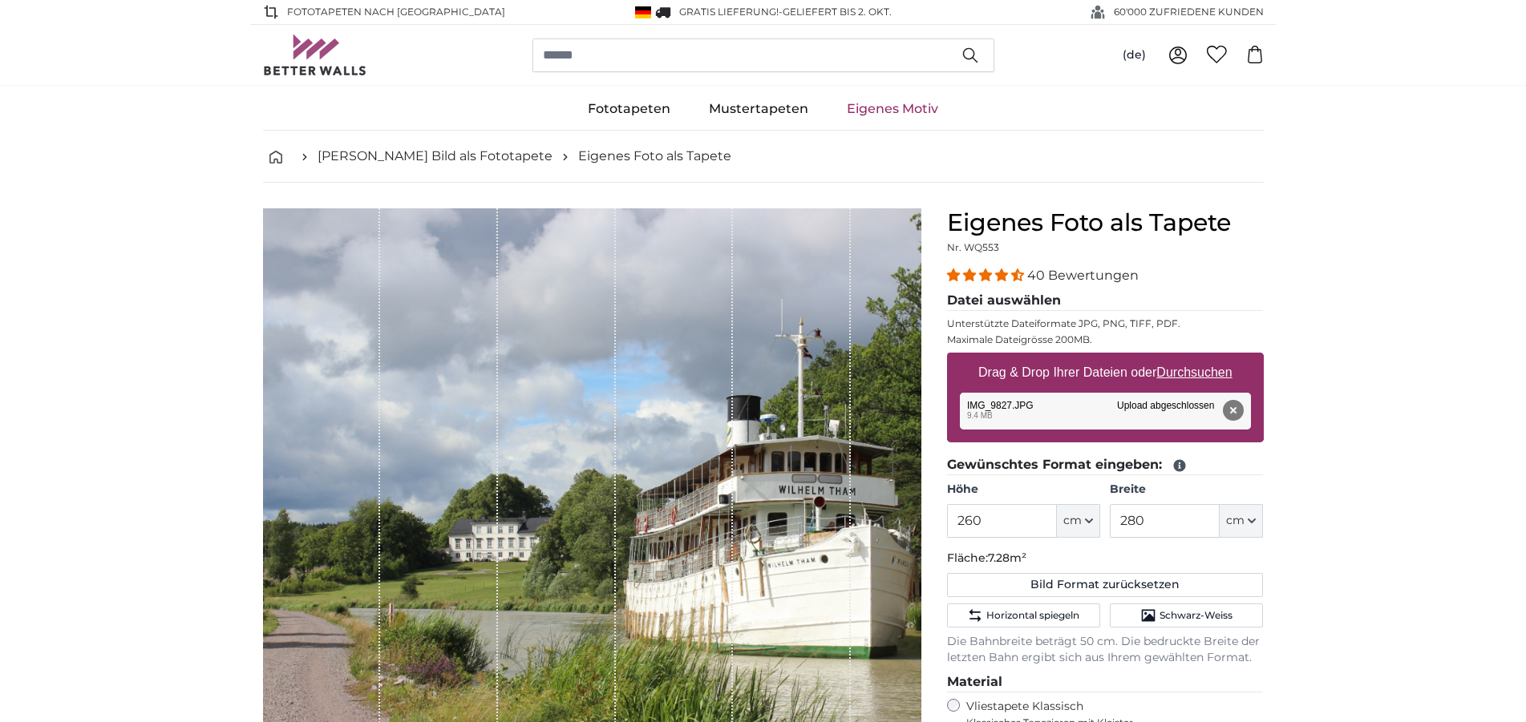
scroll to position [164, 0]
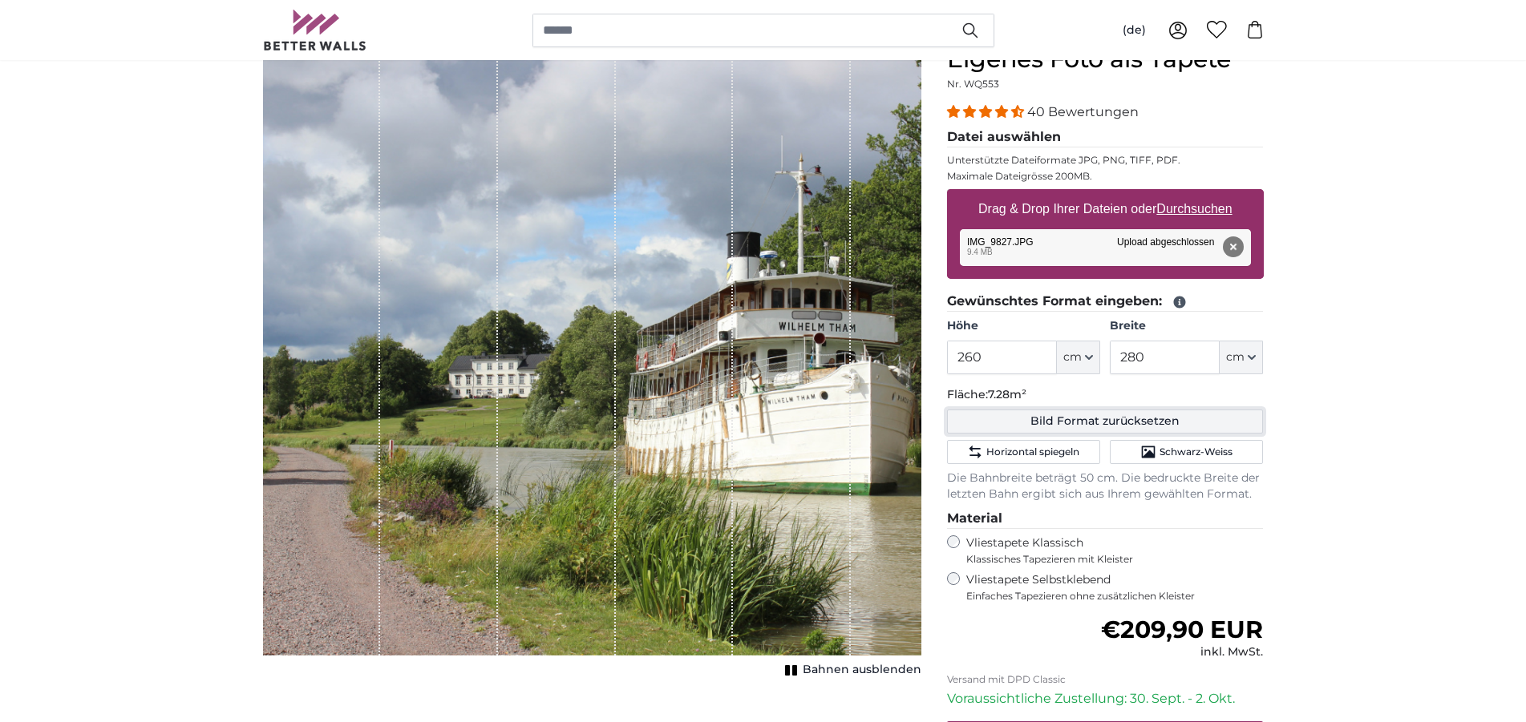
click at [1061, 423] on button "Bild Format zurücksetzen" at bounding box center [1105, 422] width 317 height 24
type input "200"
type input "300"
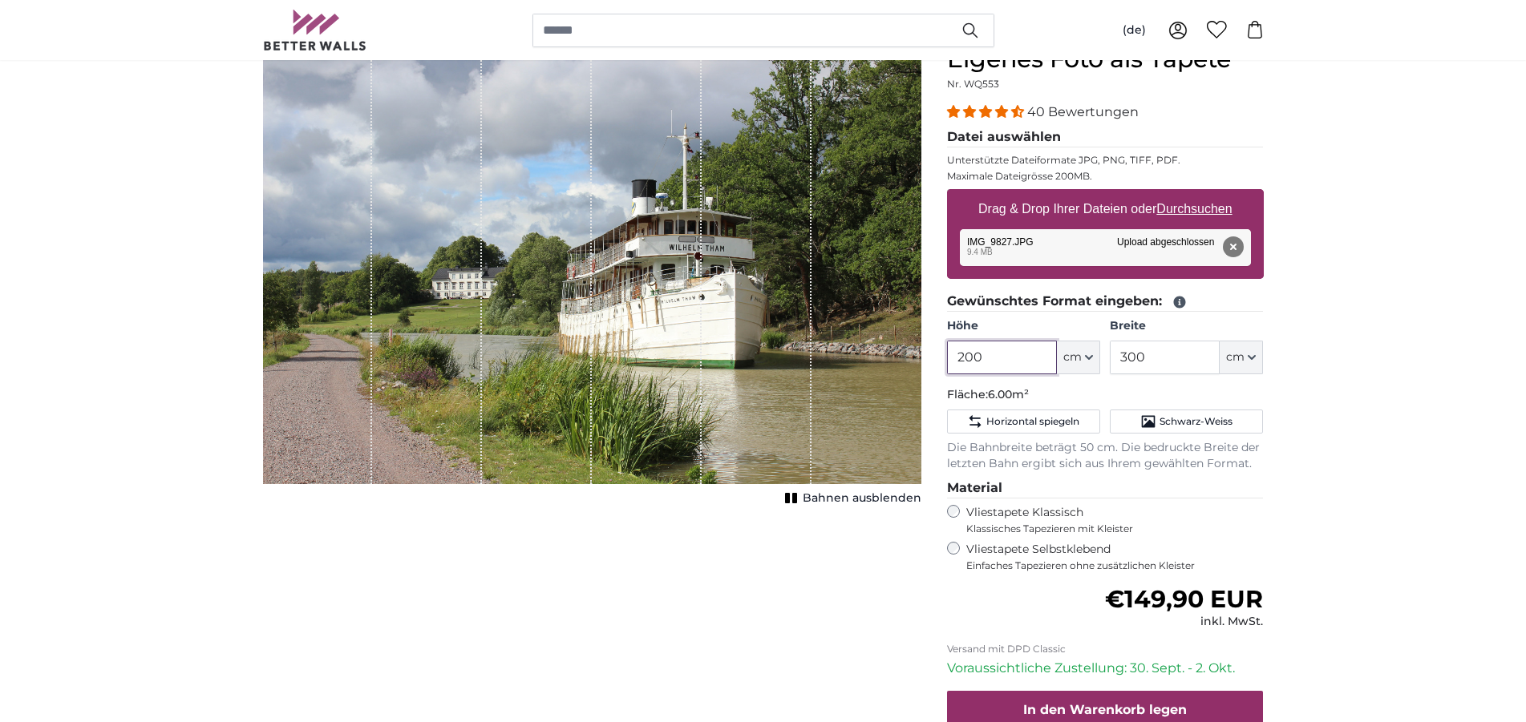
click at [994, 360] on input "200" at bounding box center [1002, 358] width 110 height 34
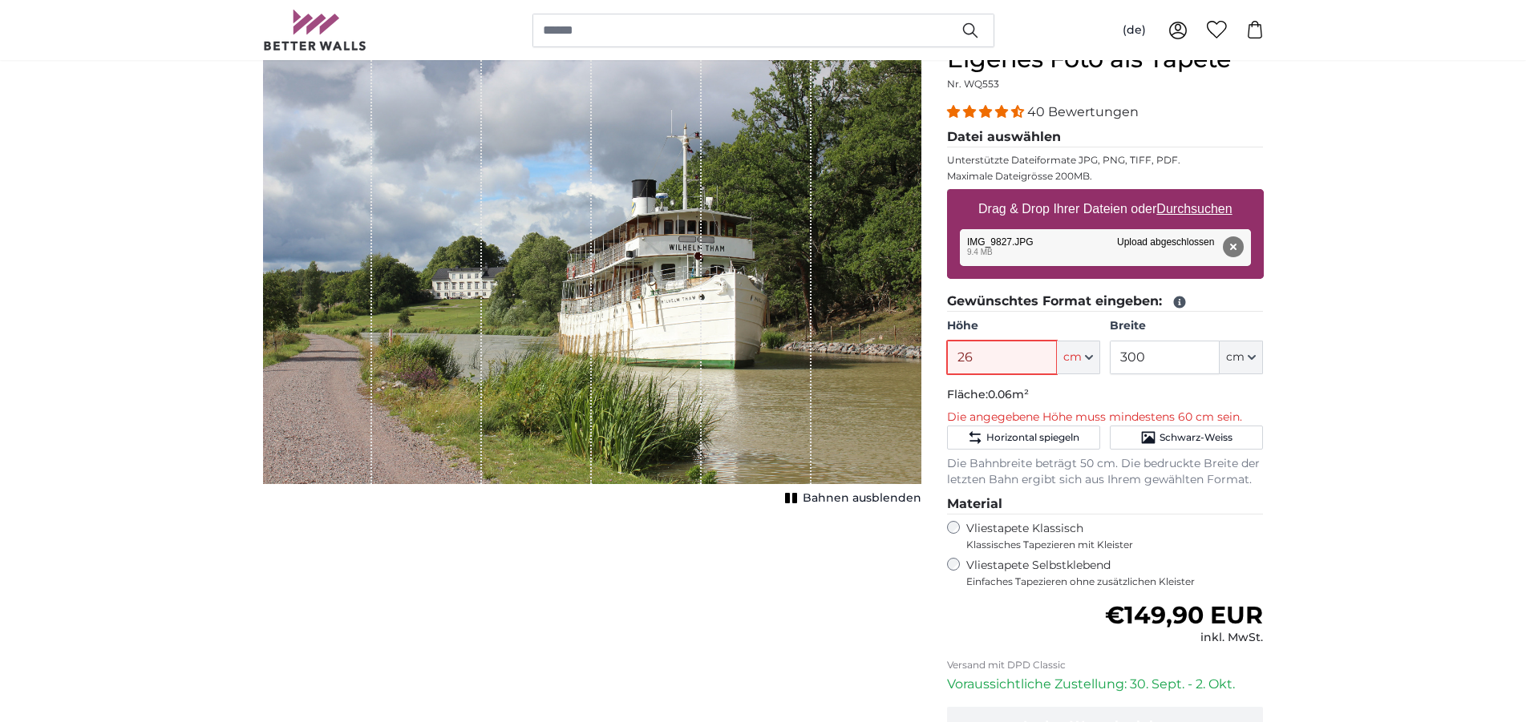
type input "260"
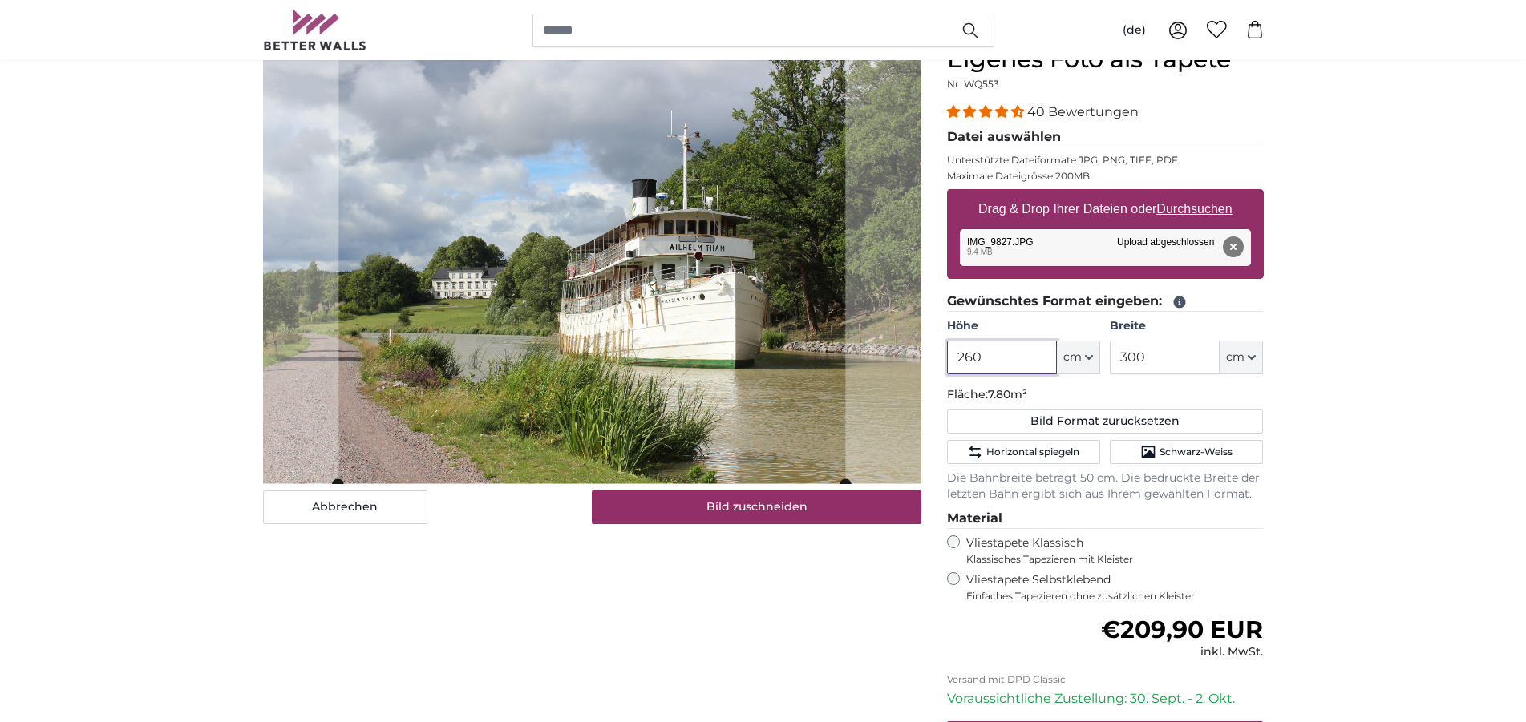
type input "260"
click at [1158, 354] on input "300" at bounding box center [1164, 358] width 110 height 34
type input "3"
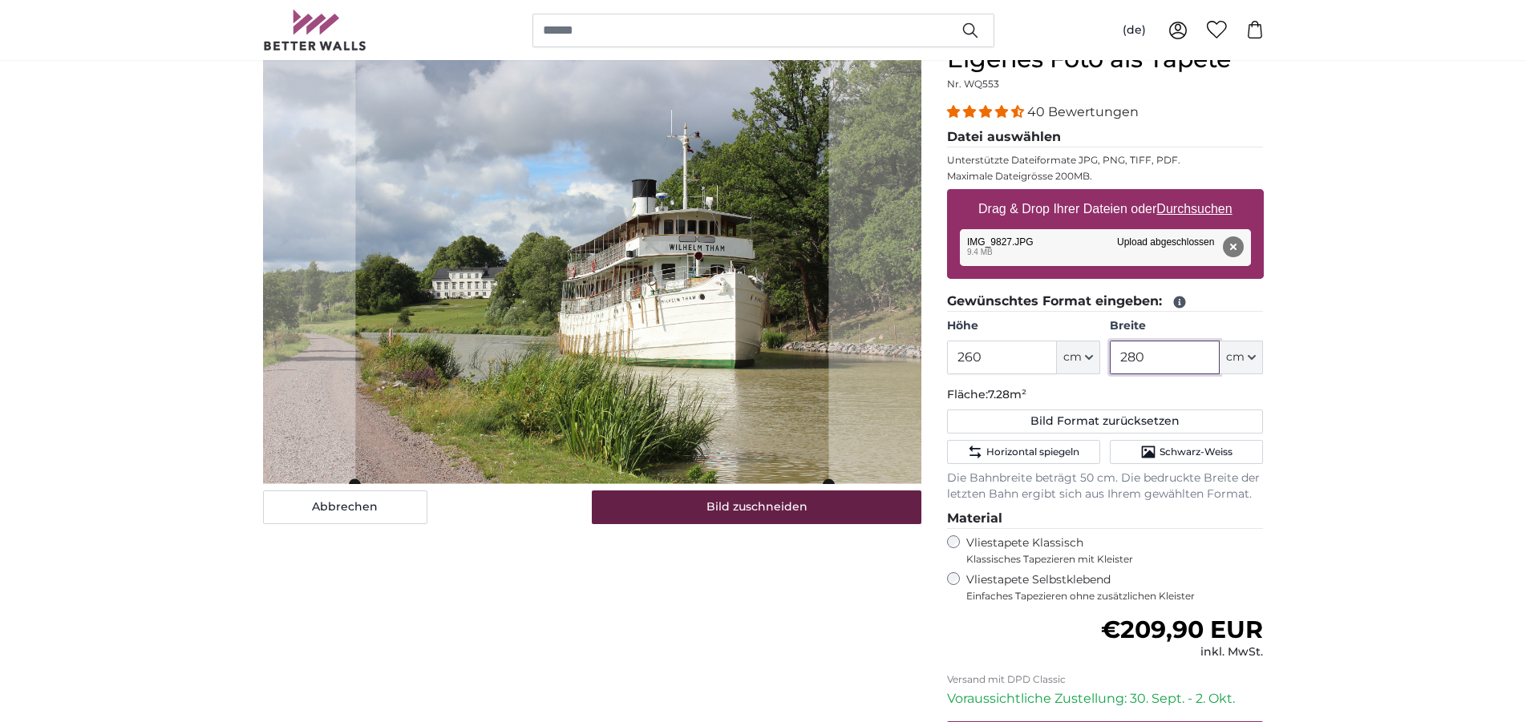
type input "280"
click at [736, 508] on button "Bild zuschneiden" at bounding box center [756, 508] width 329 height 34
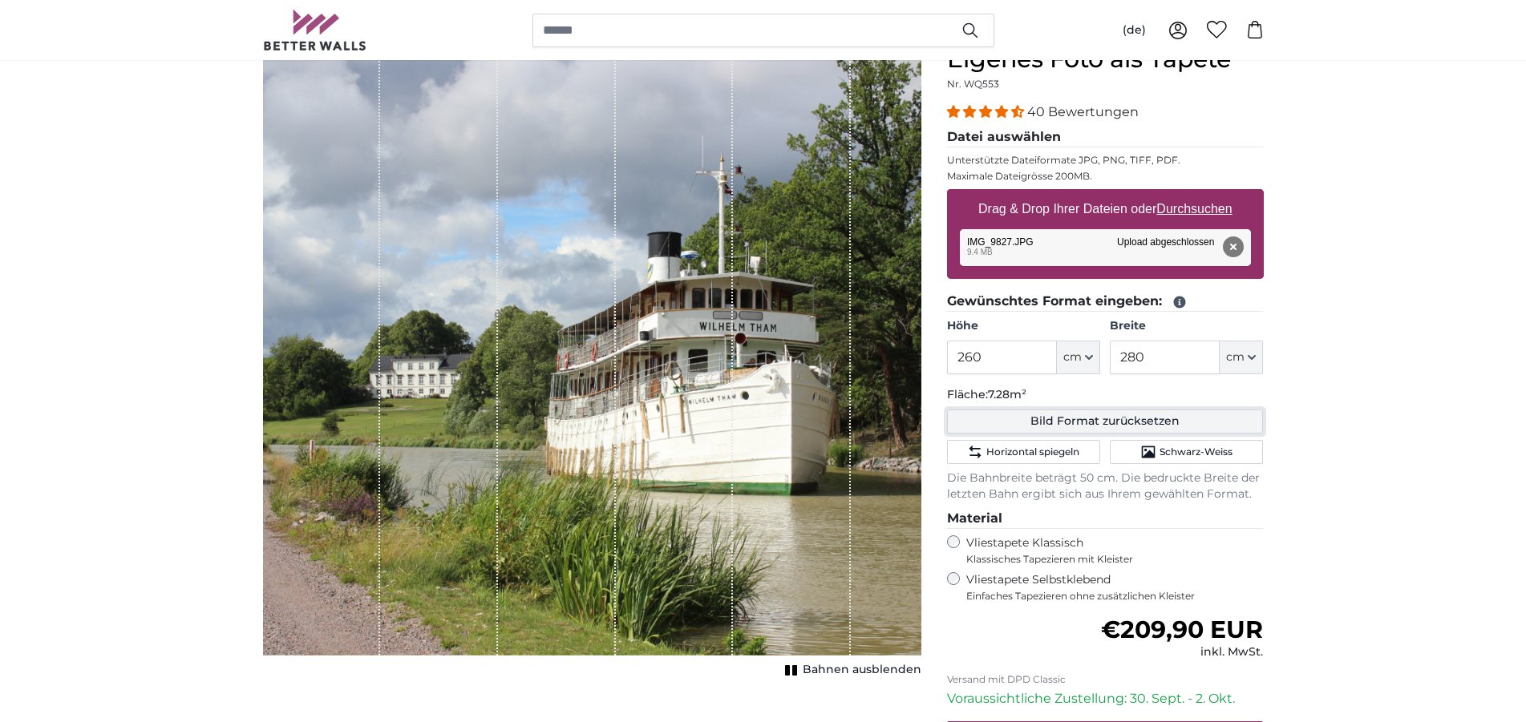
click at [1041, 420] on button "Bild Format zurücksetzen" at bounding box center [1105, 422] width 317 height 24
type input "200"
type input "300"
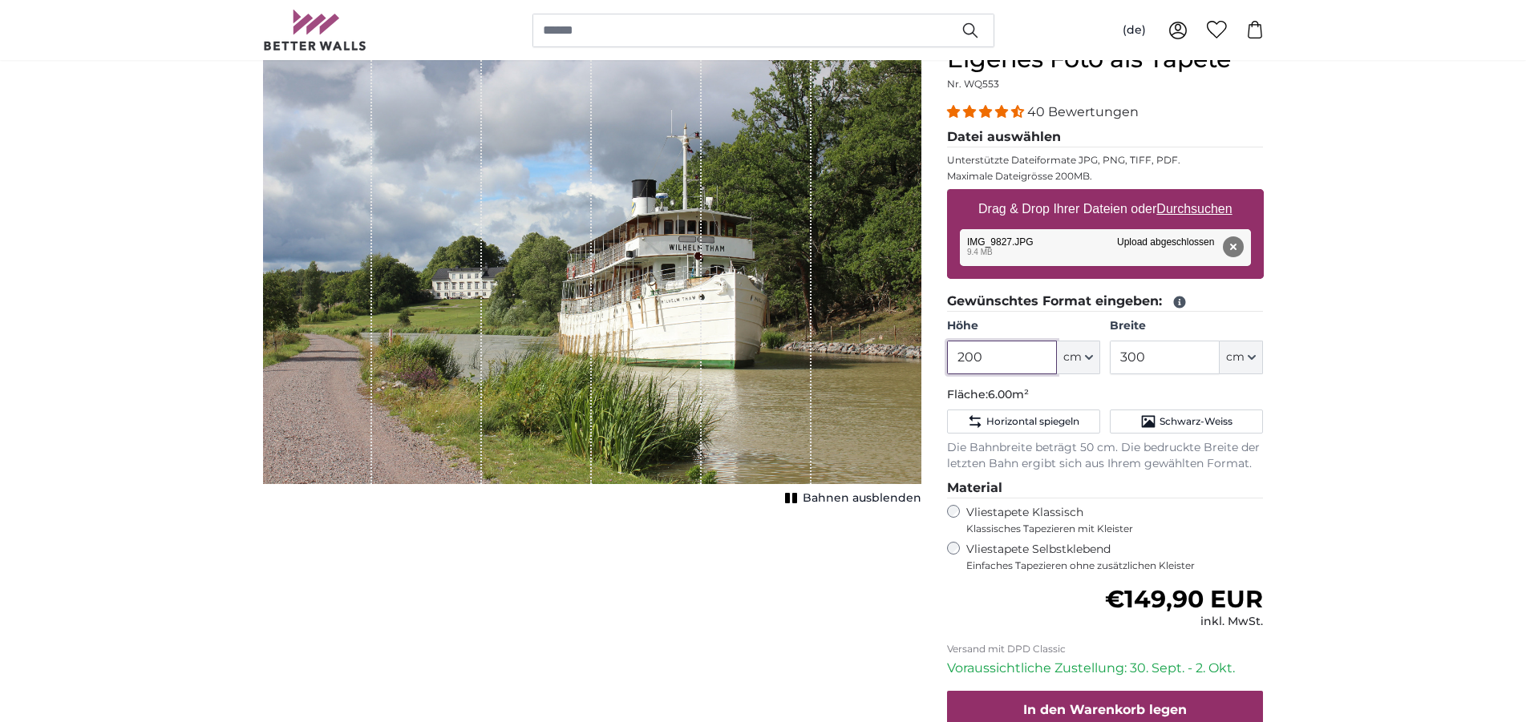
drag, startPoint x: 1003, startPoint y: 359, endPoint x: 907, endPoint y: 350, distance: 96.6
click at [947, 350] on input "200" at bounding box center [1002, 358] width 110 height 34
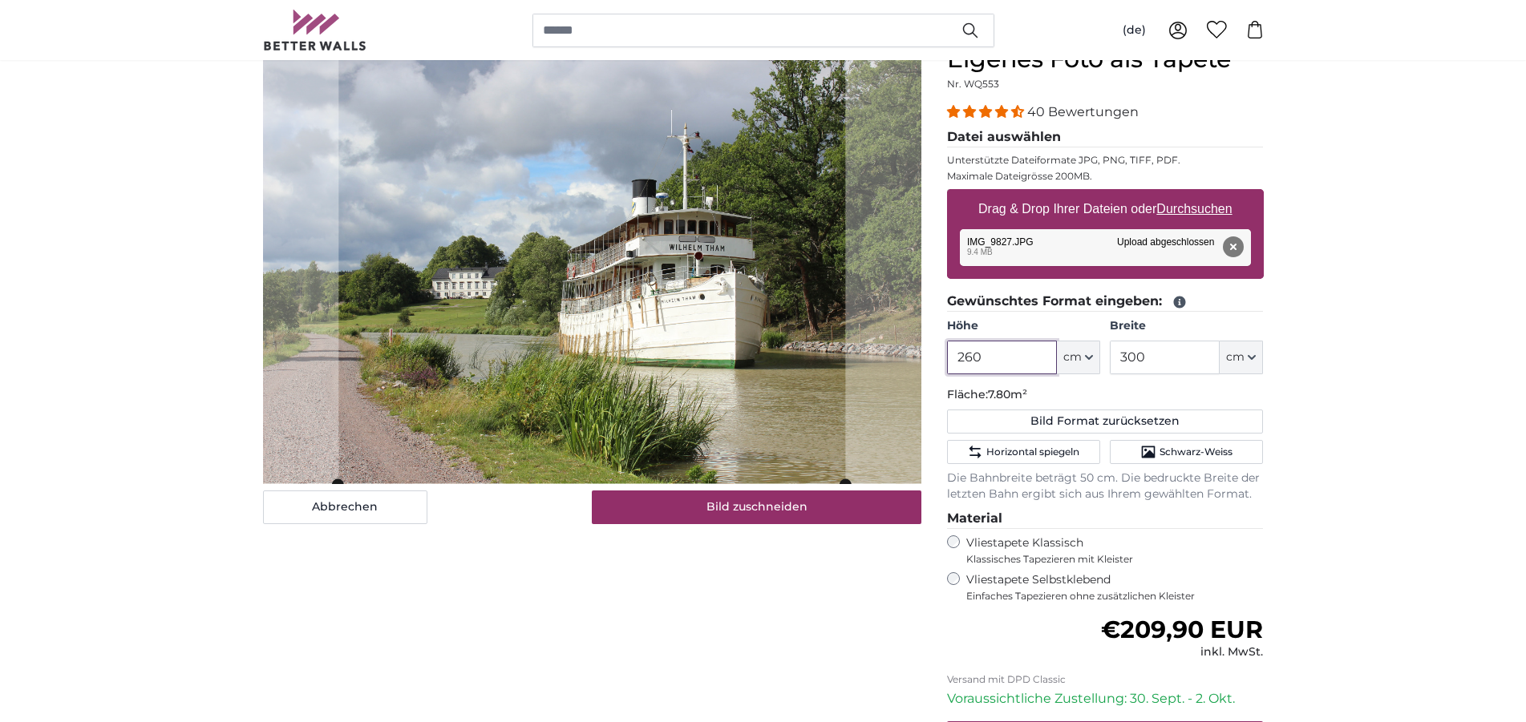
type input "260"
click at [1133, 334] on div "Breite 300 ft cm Centimeter (cm) Inches (inch) Feet (ft. in.)" at bounding box center [1185, 346] width 153 height 56
click at [1146, 350] on input "300" at bounding box center [1164, 358] width 110 height 34
type input "3"
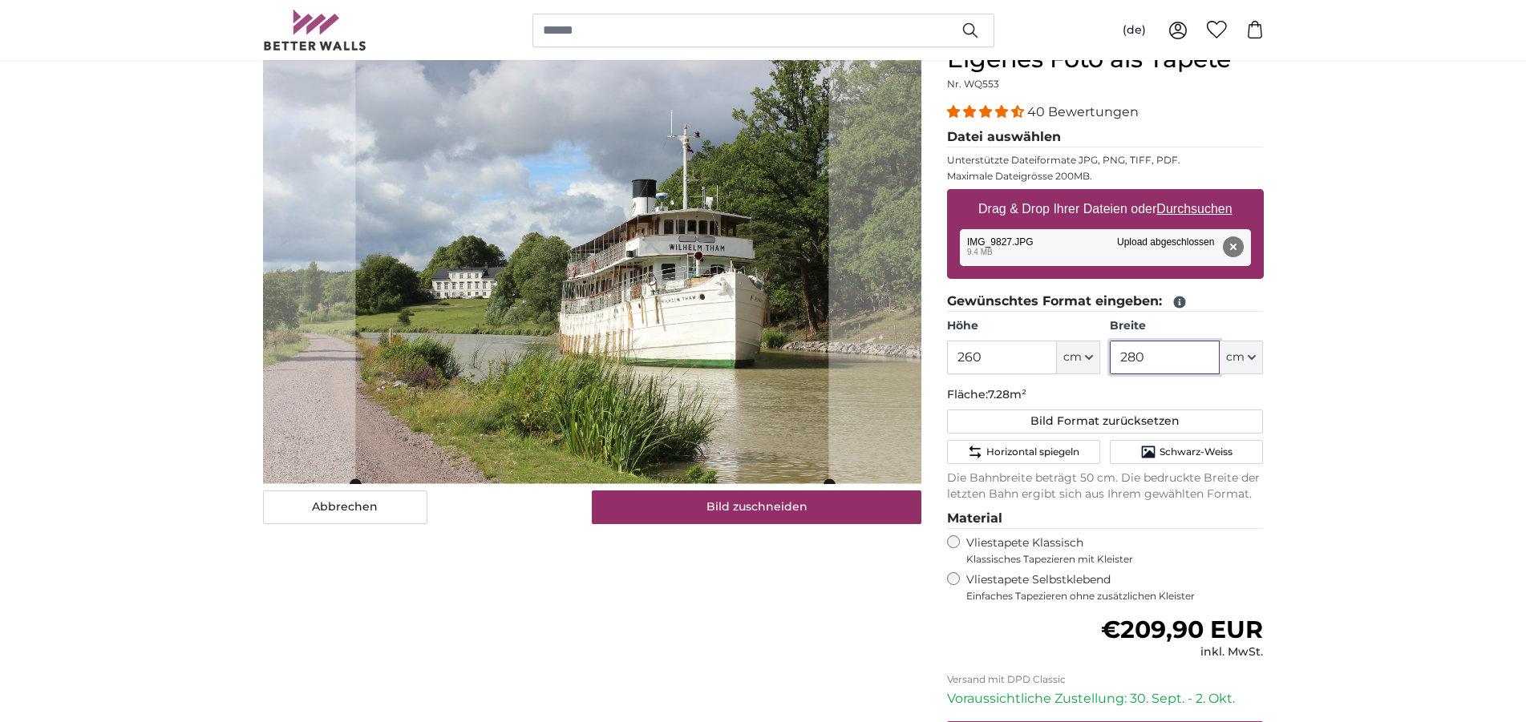
click at [698, 356] on cropper-handle at bounding box center [591, 264] width 473 height 439
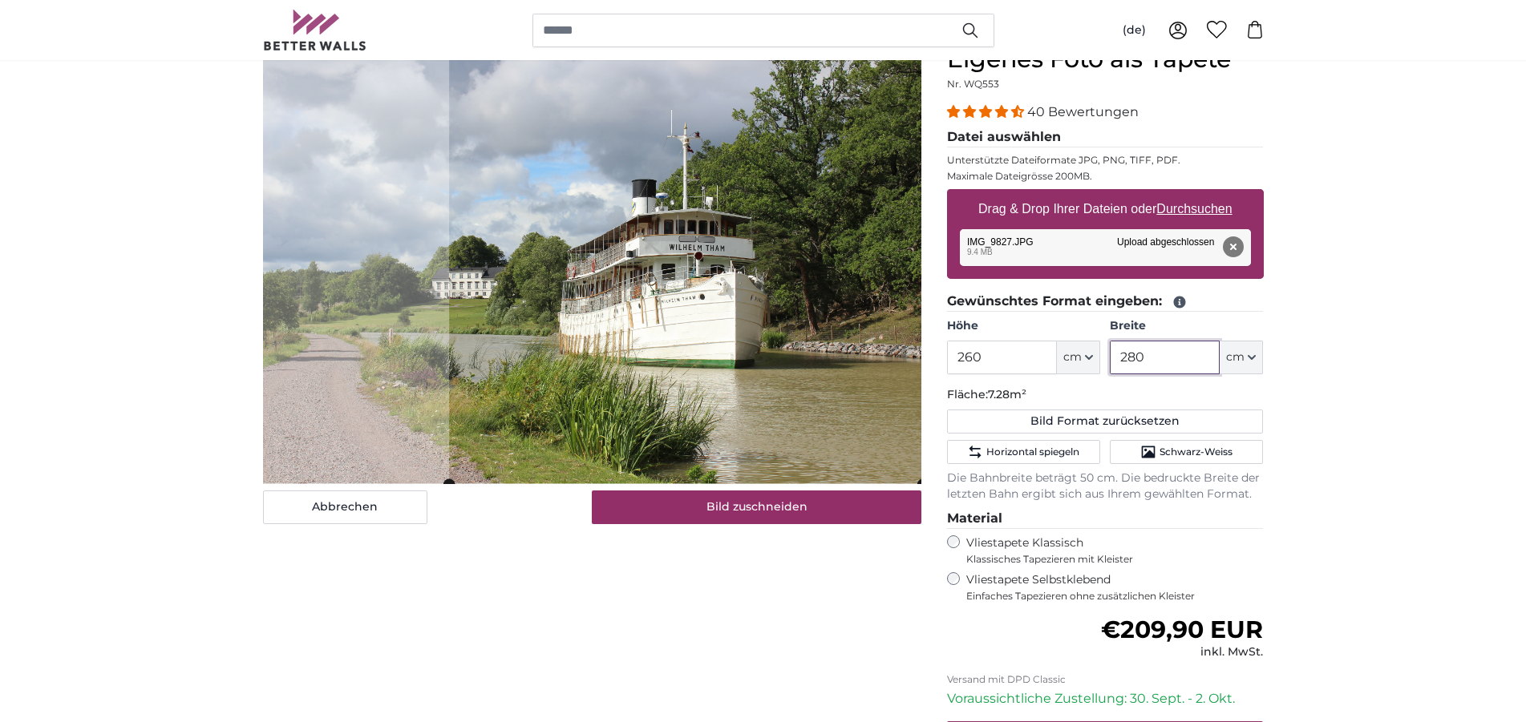
click at [652, 132] on cropper-handle at bounding box center [685, 264] width 473 height 439
type input "280"
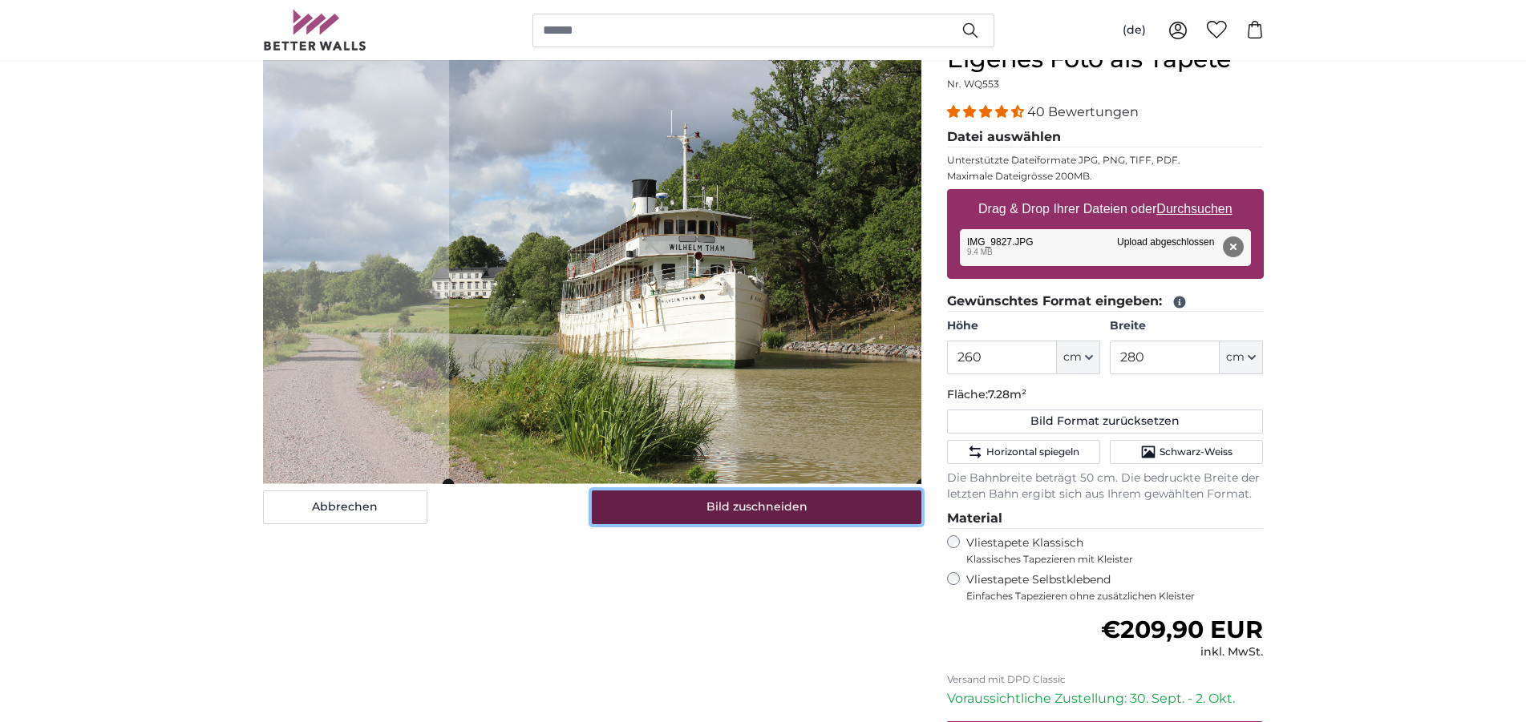
click at [758, 514] on button "Bild zuschneiden" at bounding box center [756, 508] width 329 height 34
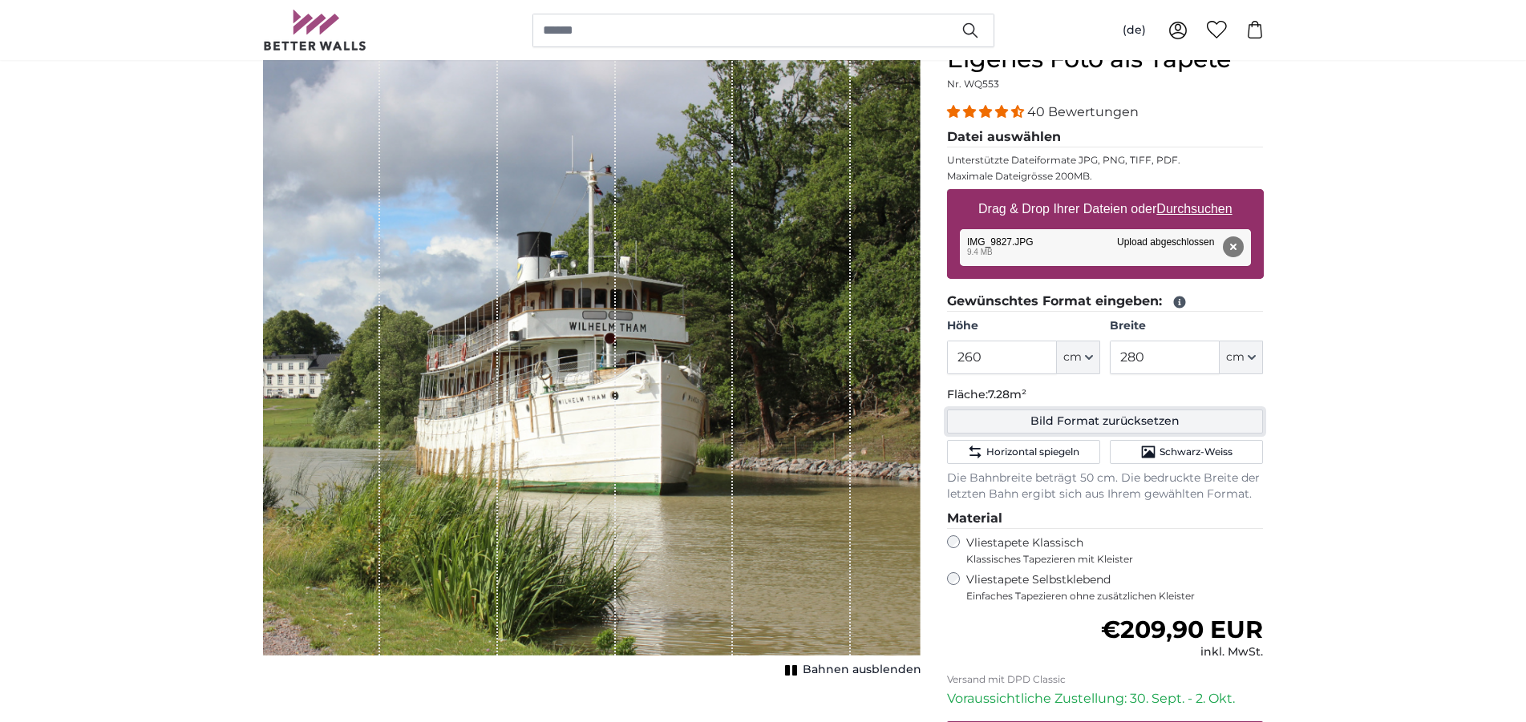
click at [1084, 418] on button "Bild Format zurücksetzen" at bounding box center [1105, 422] width 317 height 24
type input "200"
type input "300"
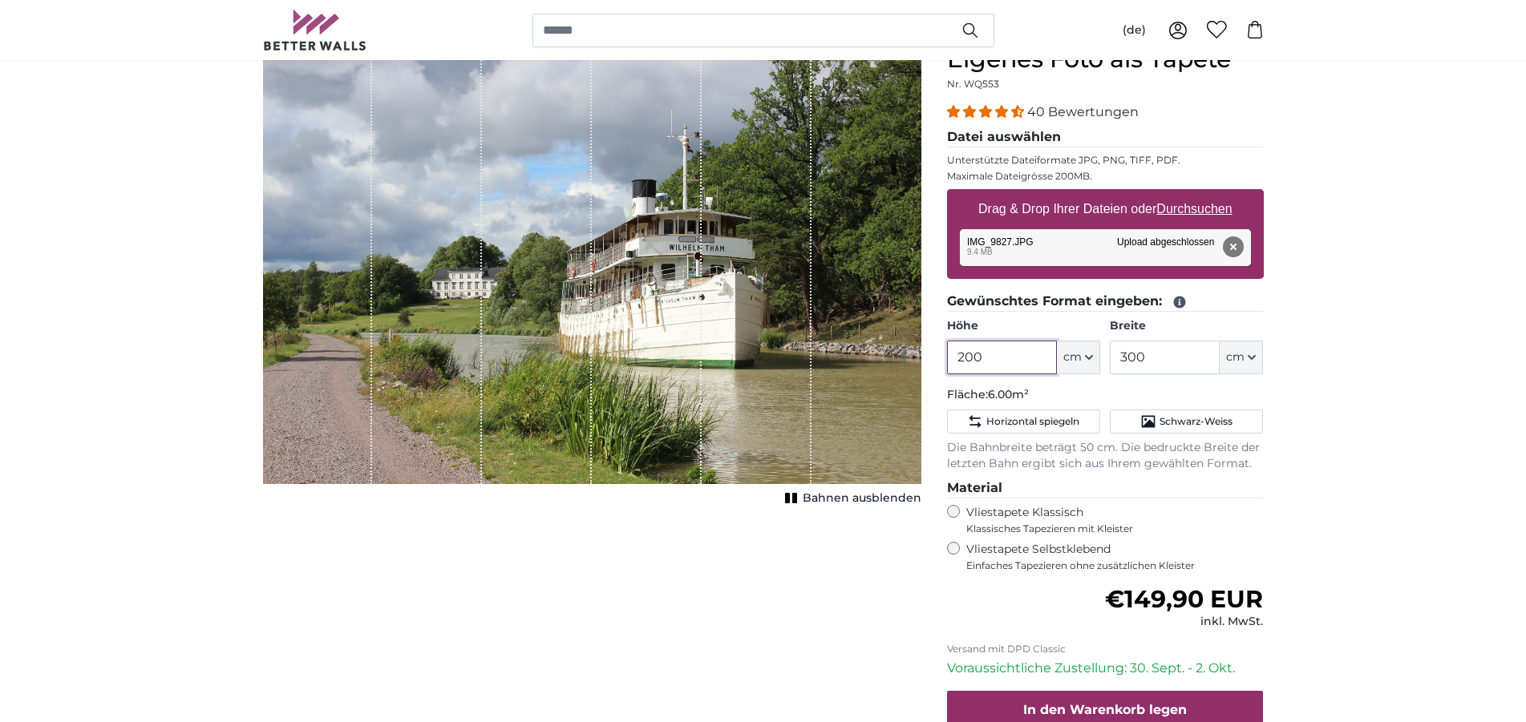
drag, startPoint x: 1004, startPoint y: 354, endPoint x: 965, endPoint y: 354, distance: 38.5
click at [965, 354] on input "200" at bounding box center [1002, 358] width 110 height 34
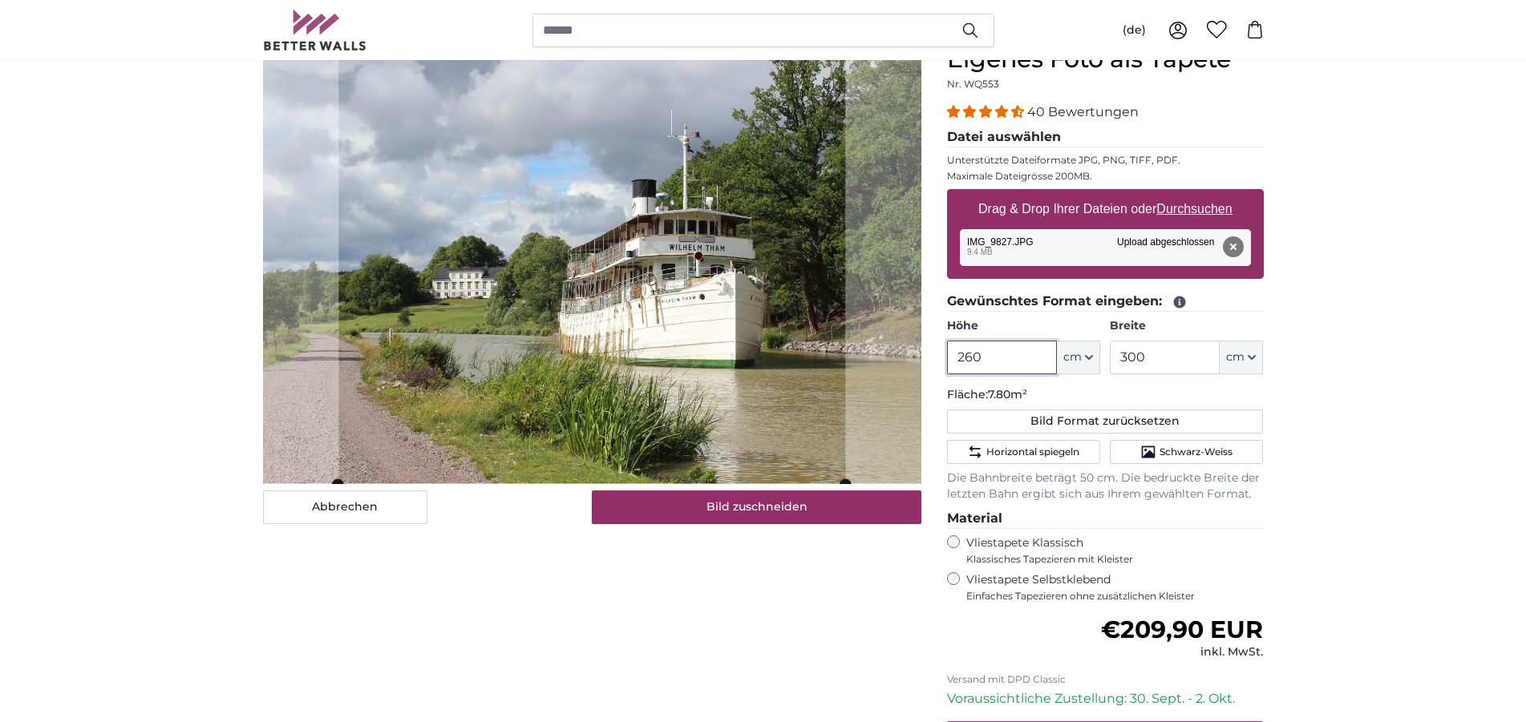
type input "260"
click at [1145, 361] on input "300" at bounding box center [1164, 358] width 110 height 34
type input "3"
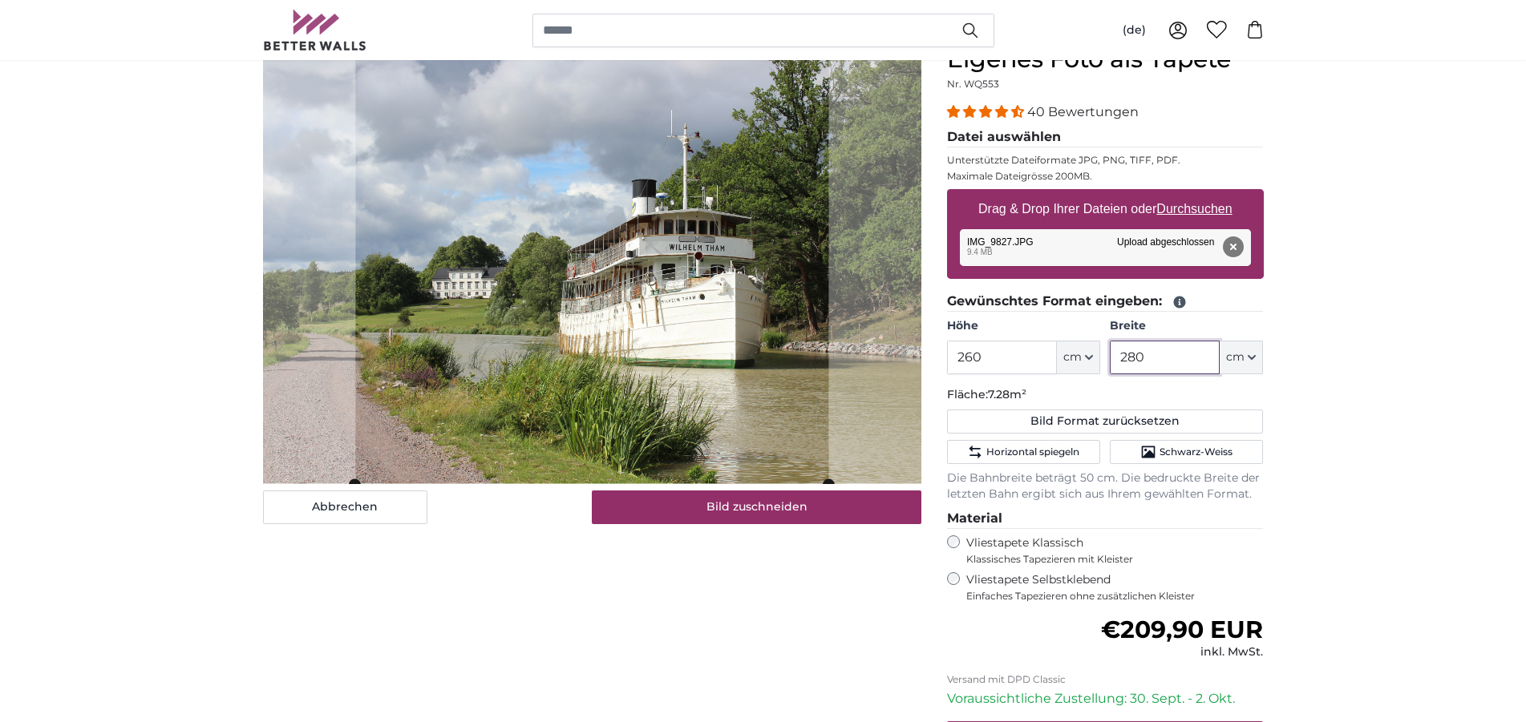
click at [783, 414] on cropper-handle at bounding box center [591, 264] width 473 height 439
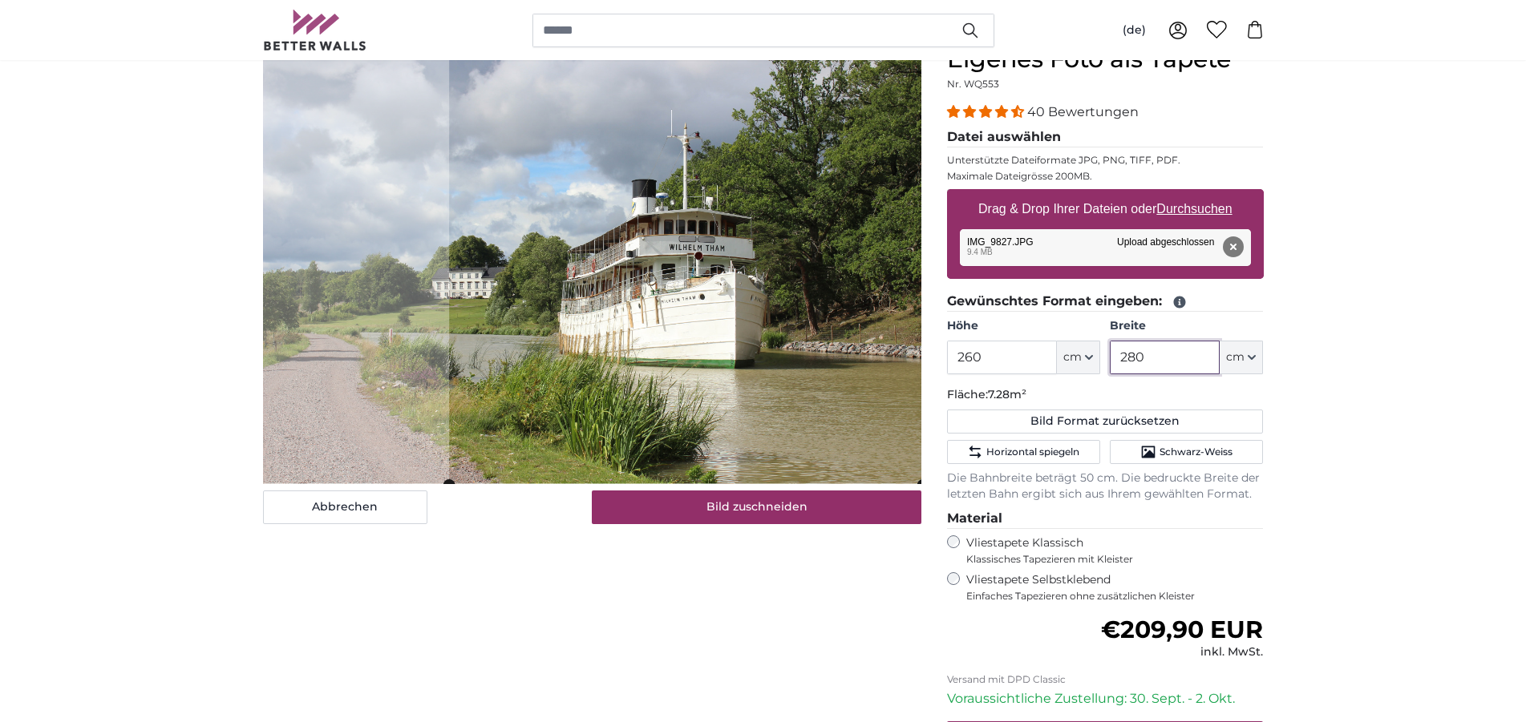
click at [737, 95] on cropper-handle at bounding box center [685, 265] width 473 height 439
click at [772, 244] on cropper-handle at bounding box center [685, 265] width 473 height 439
type input "280"
click at [989, 452] on span "Horizontal spiegeln" at bounding box center [1032, 452] width 93 height 13
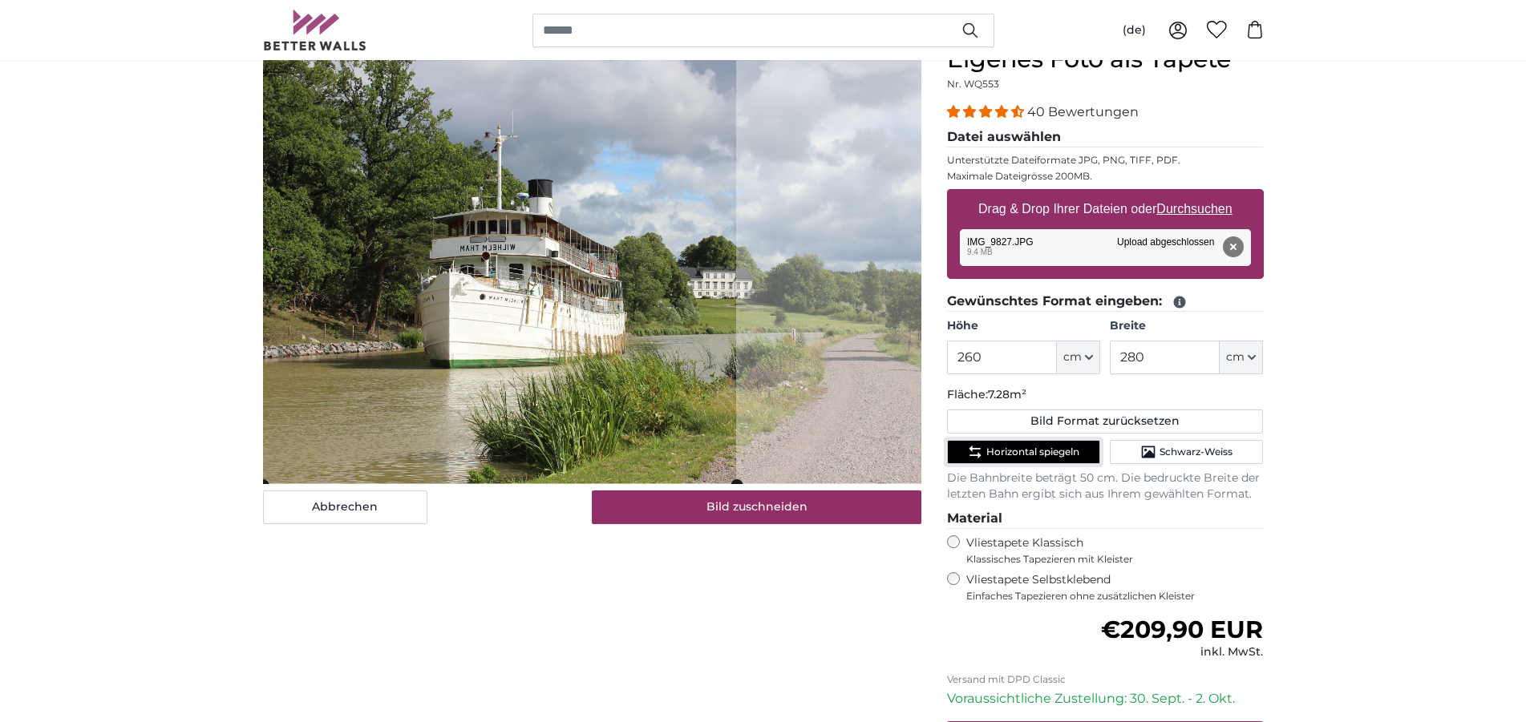
click at [508, 144] on cropper-handle at bounding box center [499, 265] width 473 height 439
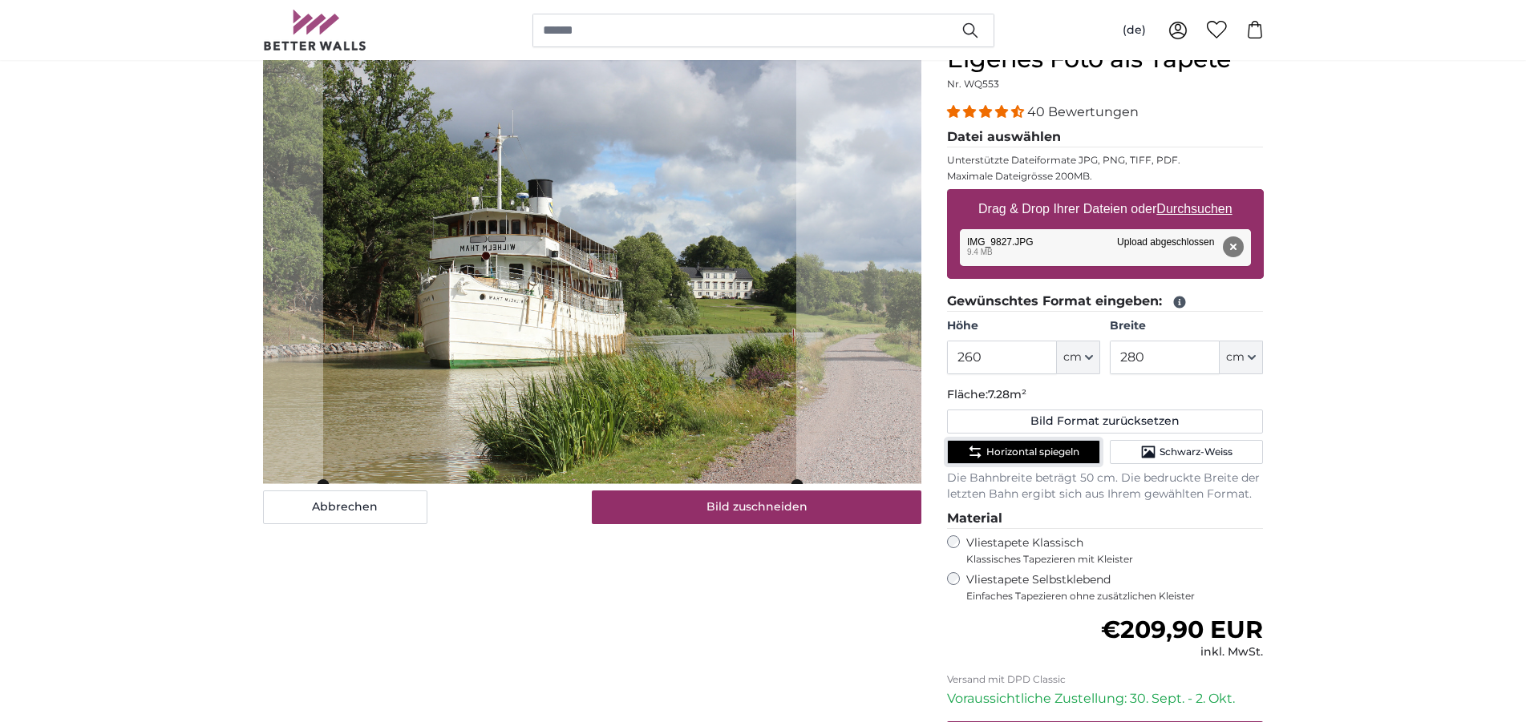
click at [613, 282] on cropper-handle at bounding box center [559, 265] width 473 height 439
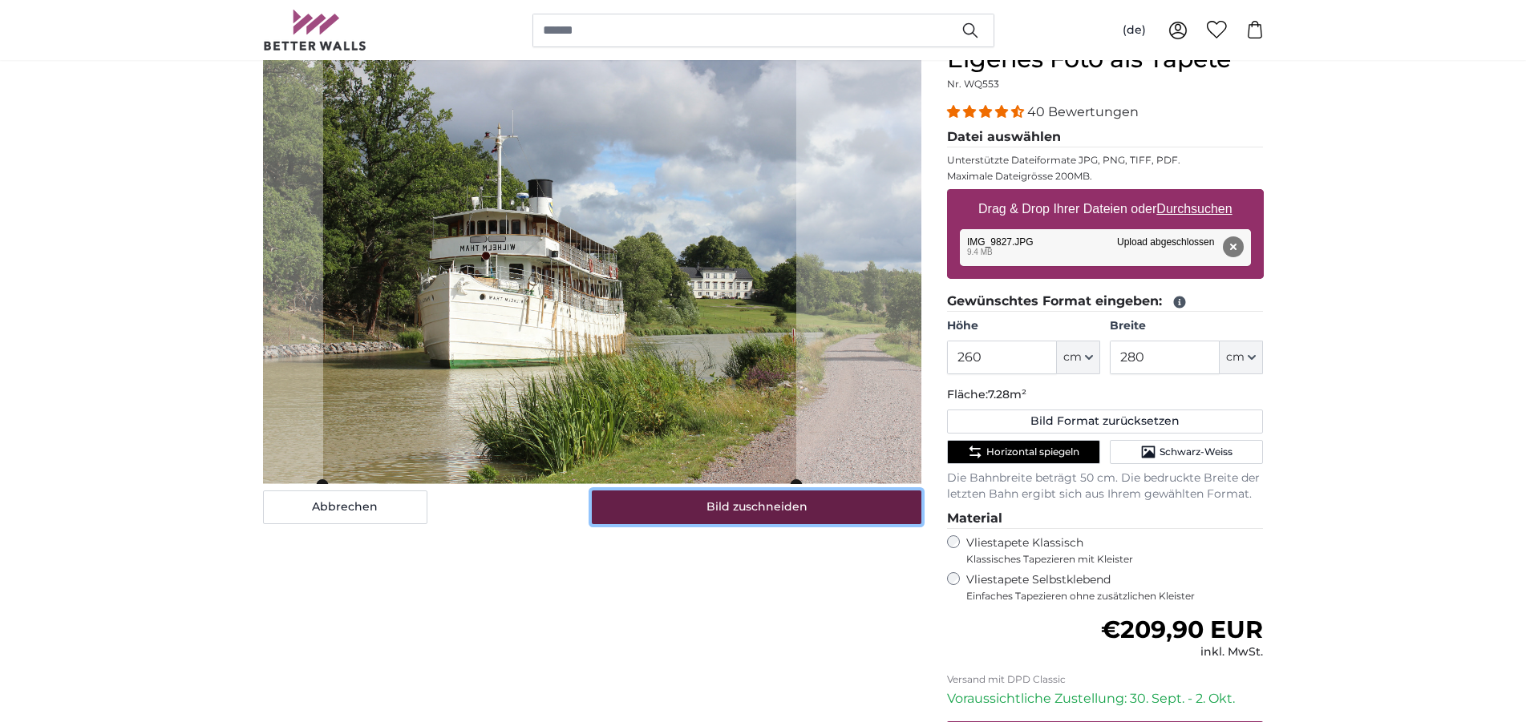
click at [729, 508] on button "Bild zuschneiden" at bounding box center [756, 508] width 329 height 34
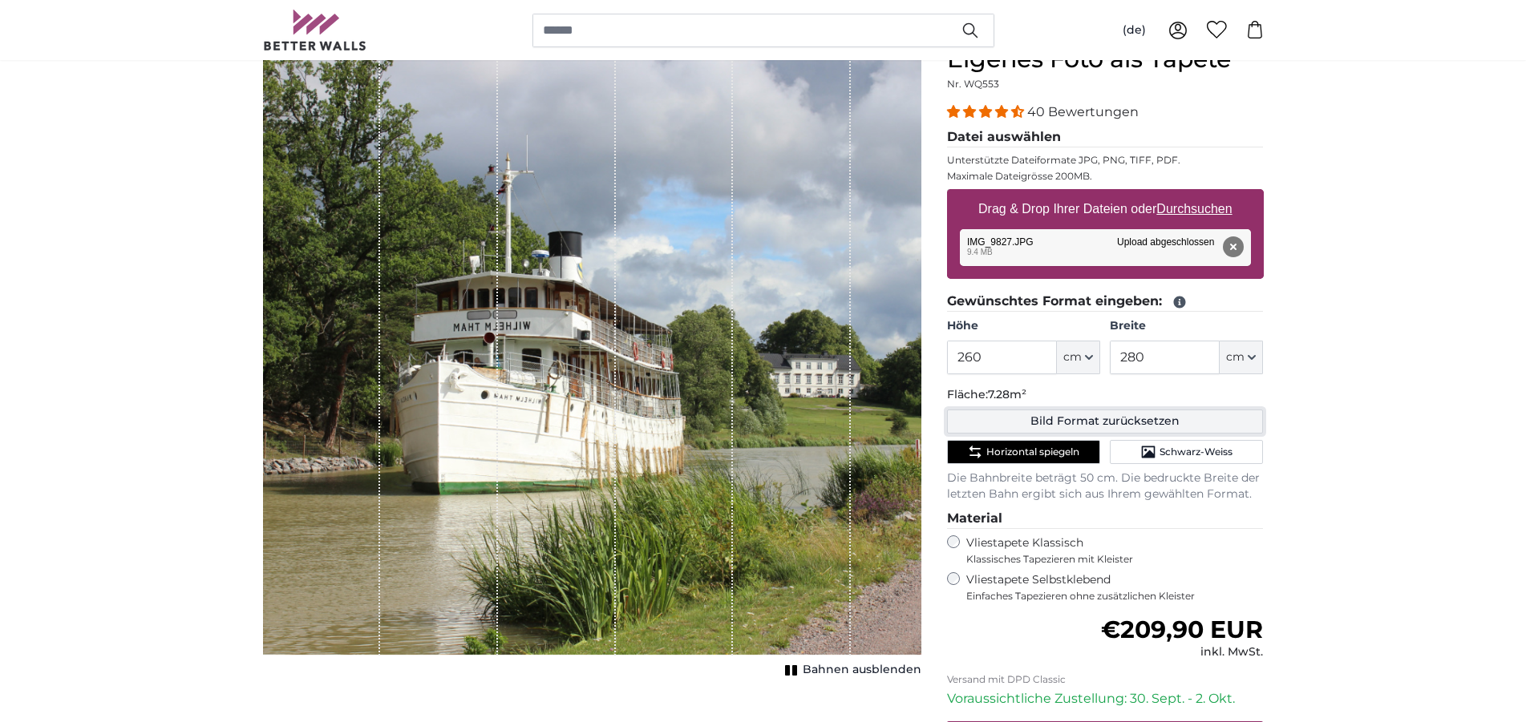
click at [1087, 422] on button "Bild Format zurücksetzen" at bounding box center [1105, 422] width 317 height 24
type input "200"
type input "300"
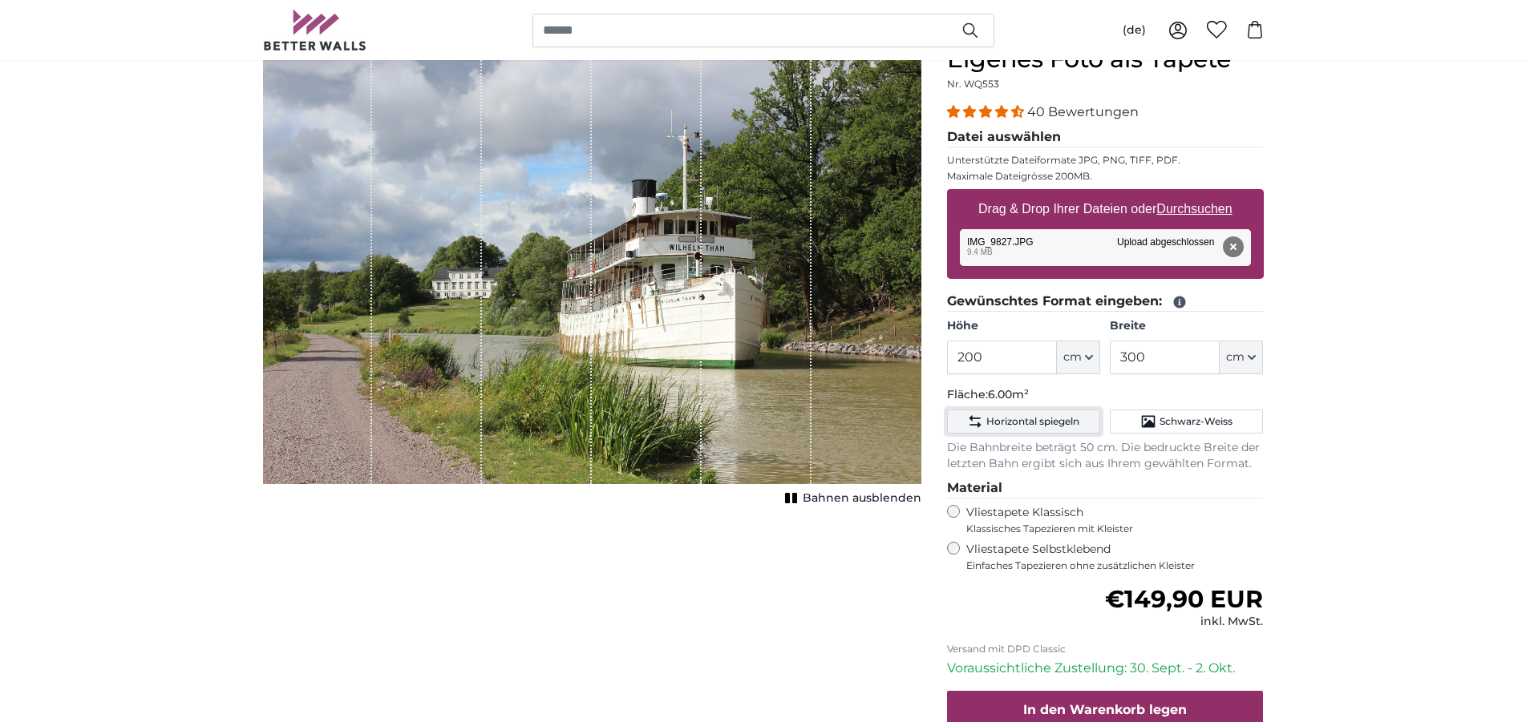
click at [1012, 418] on span "Horizontal spiegeln" at bounding box center [1032, 421] width 93 height 13
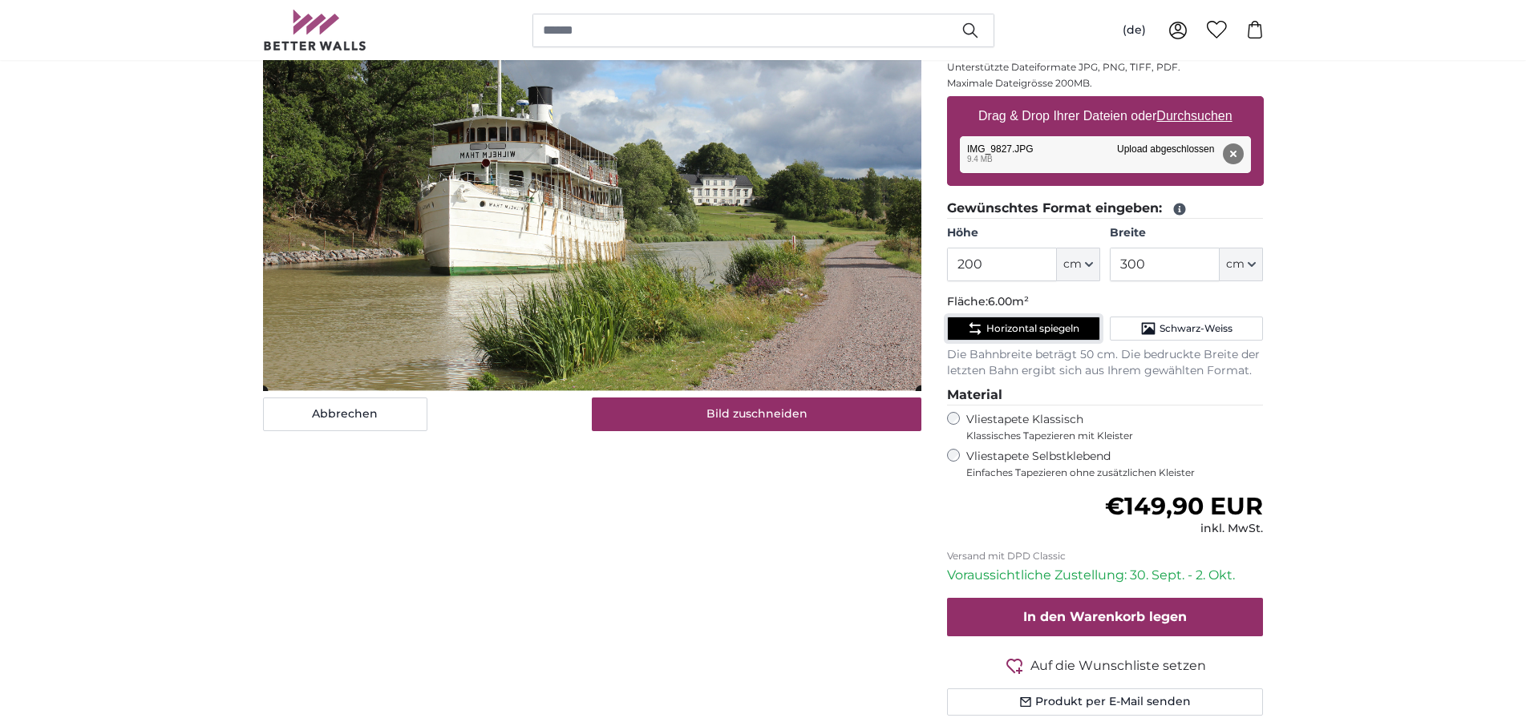
scroll to position [164, 0]
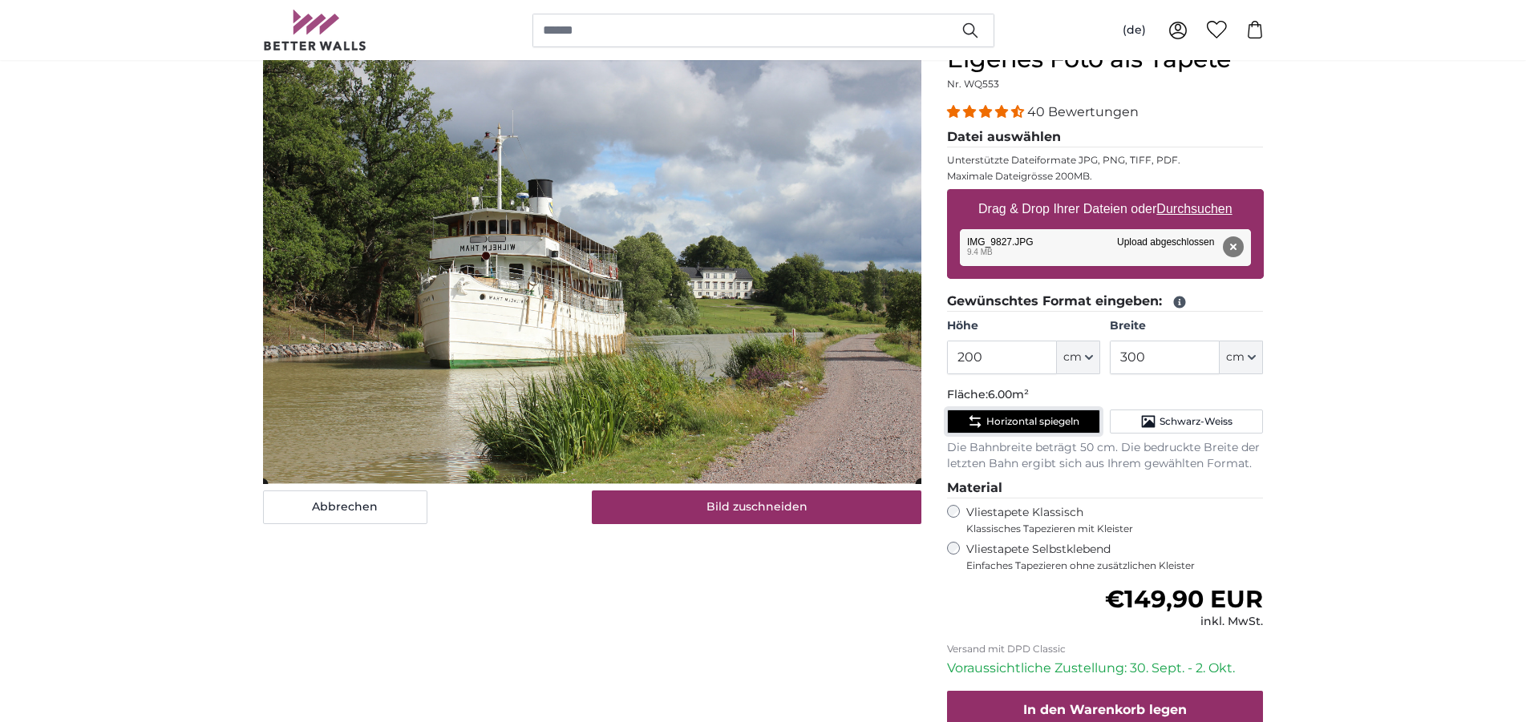
click at [1054, 428] on button "Horizontal spiegeln" at bounding box center [1023, 422] width 153 height 24
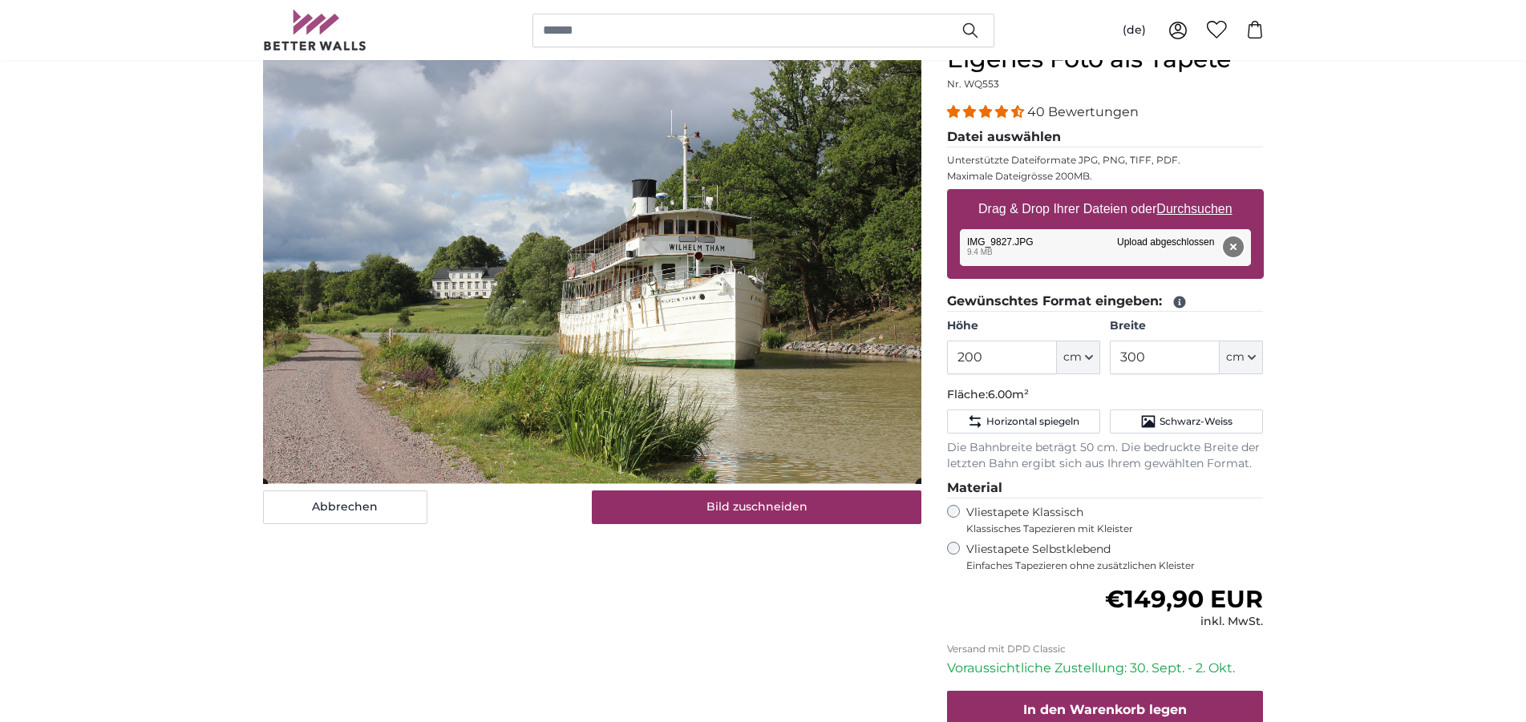
click at [1233, 244] on button "Entfernen" at bounding box center [1232, 246] width 21 height 21
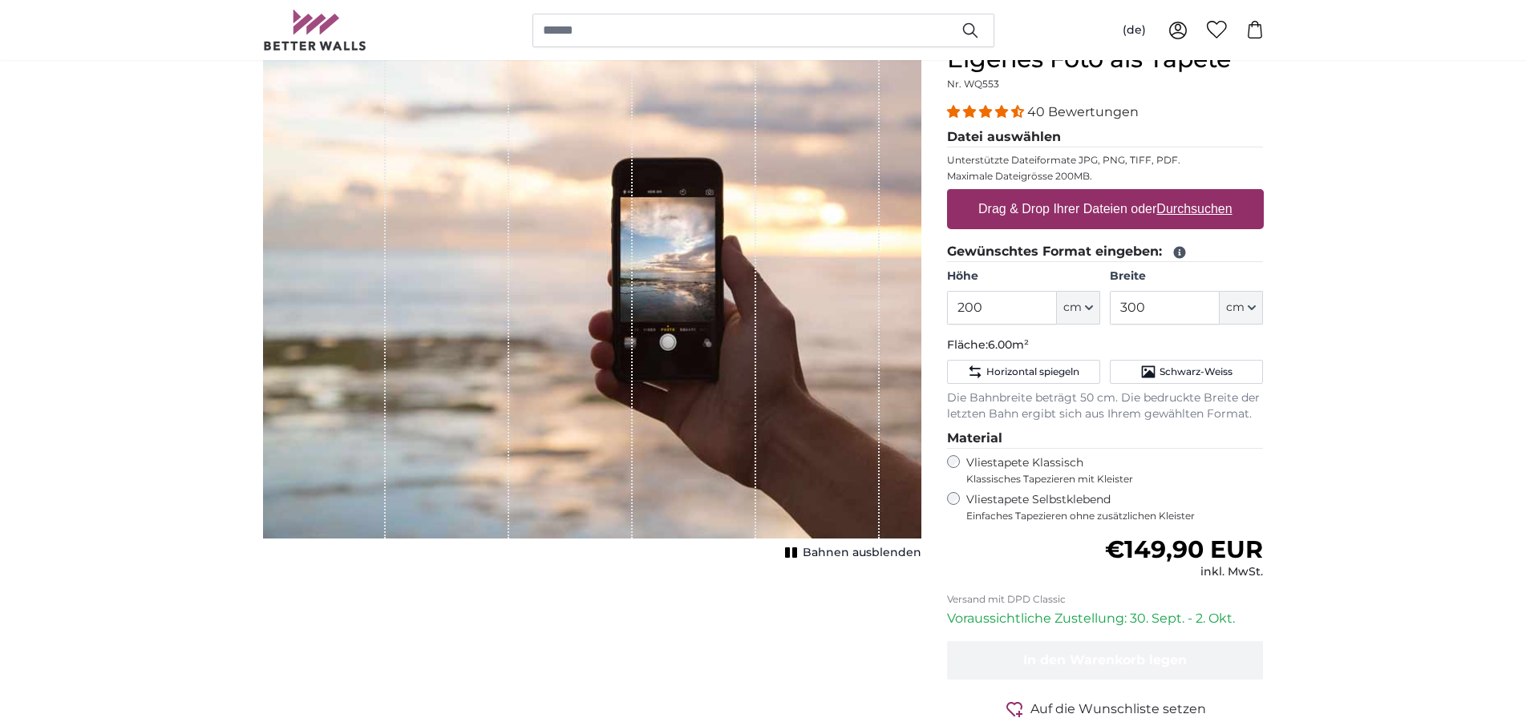
click at [1185, 209] on u "Durchsuchen" at bounding box center [1193, 209] width 75 height 14
click at [1185, 194] on input "Drag & Drop Ihrer Dateien oder Durchsuchen" at bounding box center [1105, 191] width 317 height 5
type input "**********"
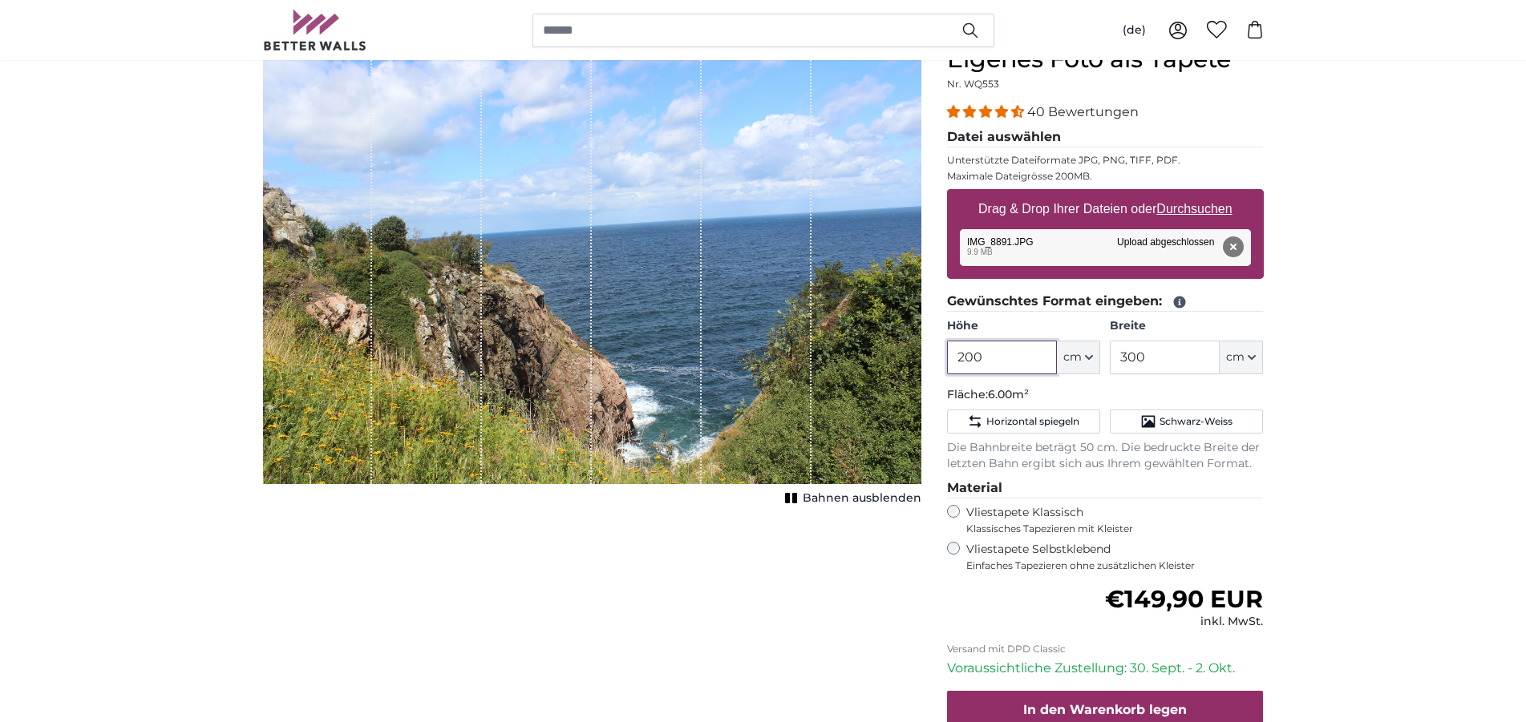
drag, startPoint x: 1004, startPoint y: 358, endPoint x: 926, endPoint y: 362, distance: 78.6
click at [947, 362] on input "200" at bounding box center [1002, 358] width 110 height 34
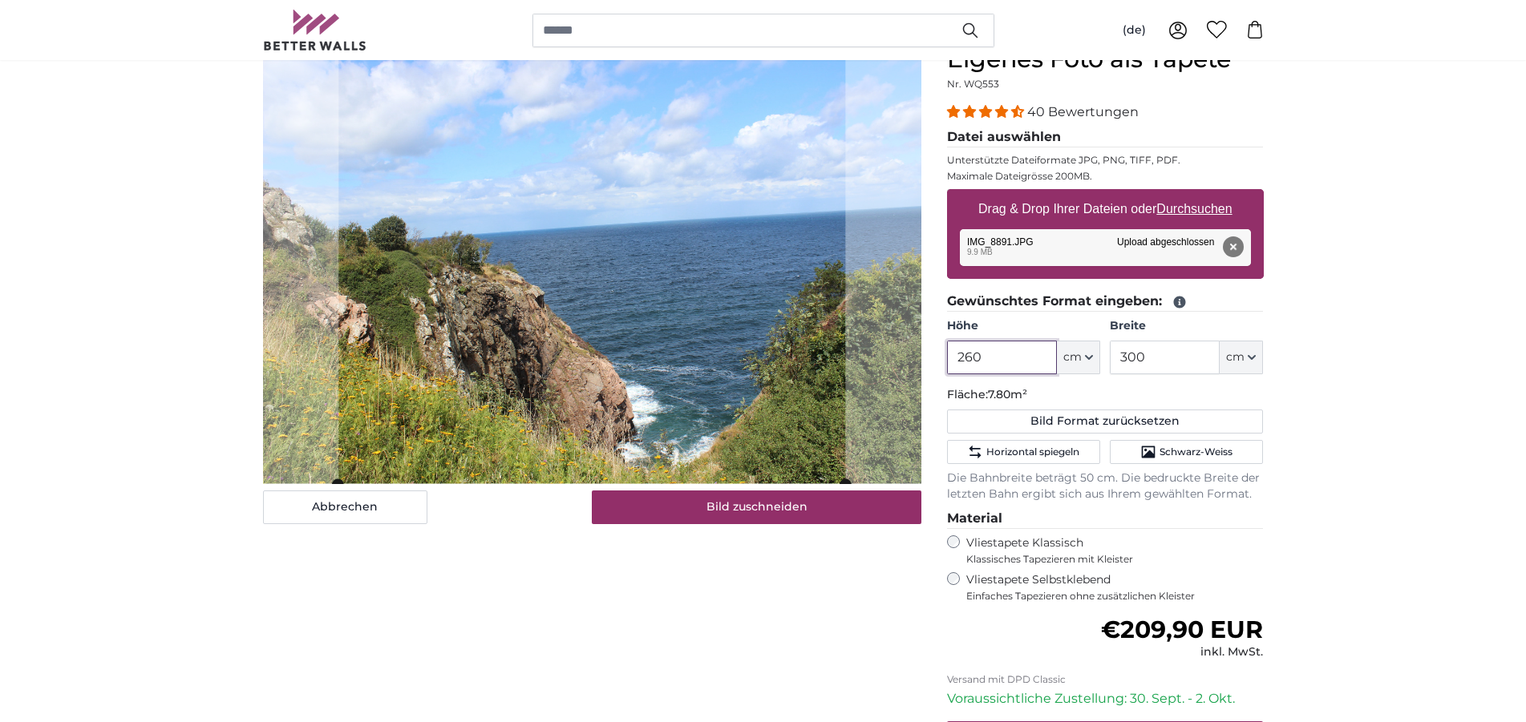
type input "260"
drag, startPoint x: 1159, startPoint y: 355, endPoint x: 1105, endPoint y: 356, distance: 54.5
click at [1109, 356] on input "300" at bounding box center [1164, 358] width 110 height 34
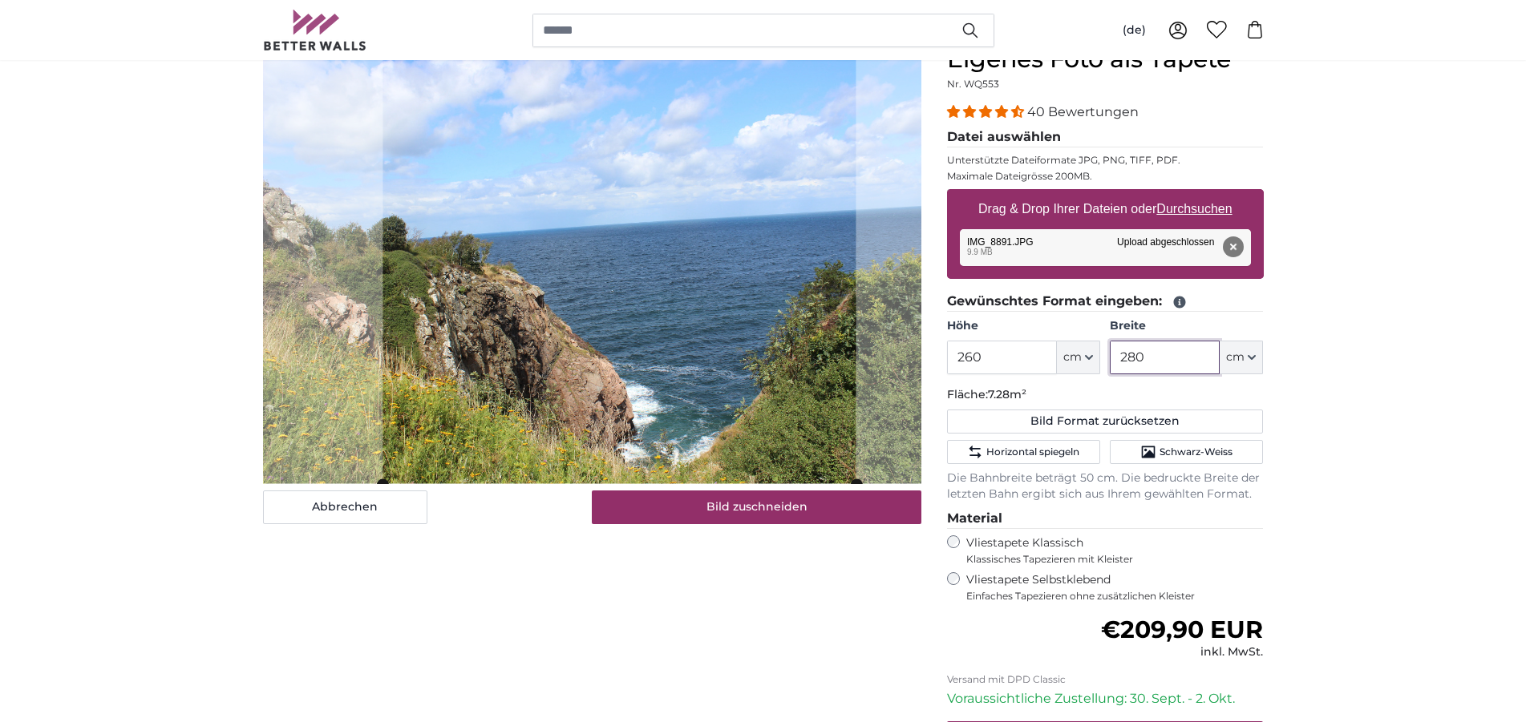
click at [728, 341] on cropper-handle at bounding box center [618, 264] width 473 height 439
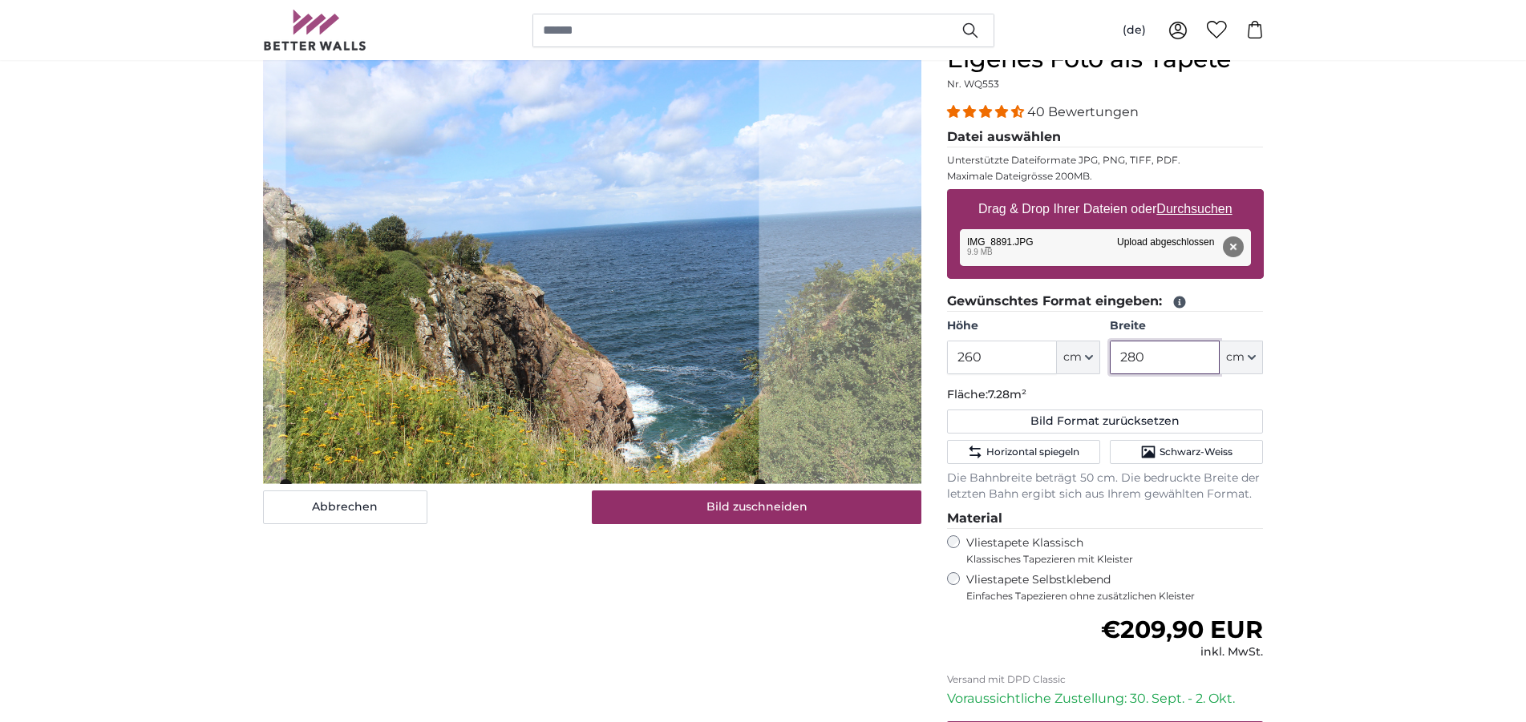
click at [612, 359] on cropper-handle at bounding box center [521, 265] width 473 height 439
type input "280"
click at [1039, 449] on span "Horizontal spiegeln" at bounding box center [1032, 452] width 93 height 13
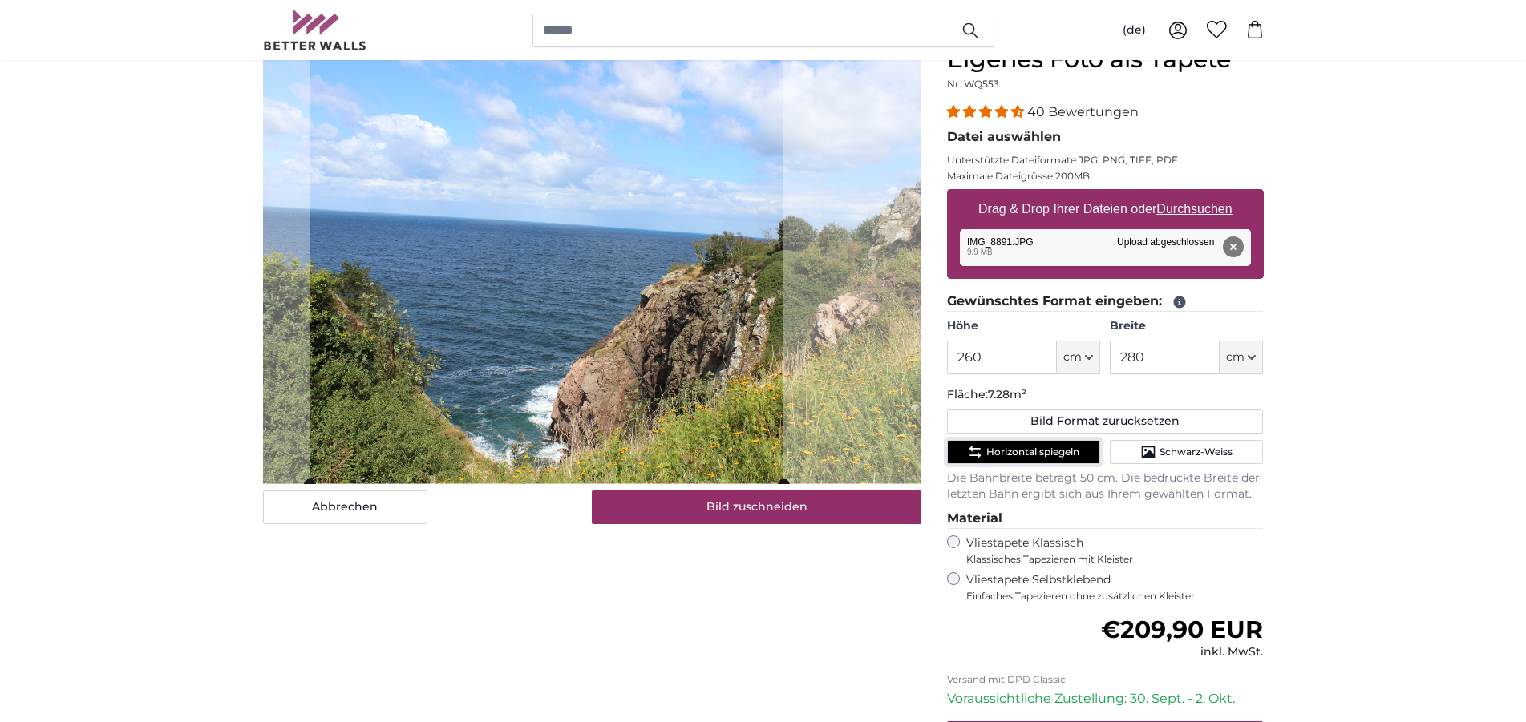
click at [569, 316] on cropper-handle at bounding box center [545, 264] width 473 height 439
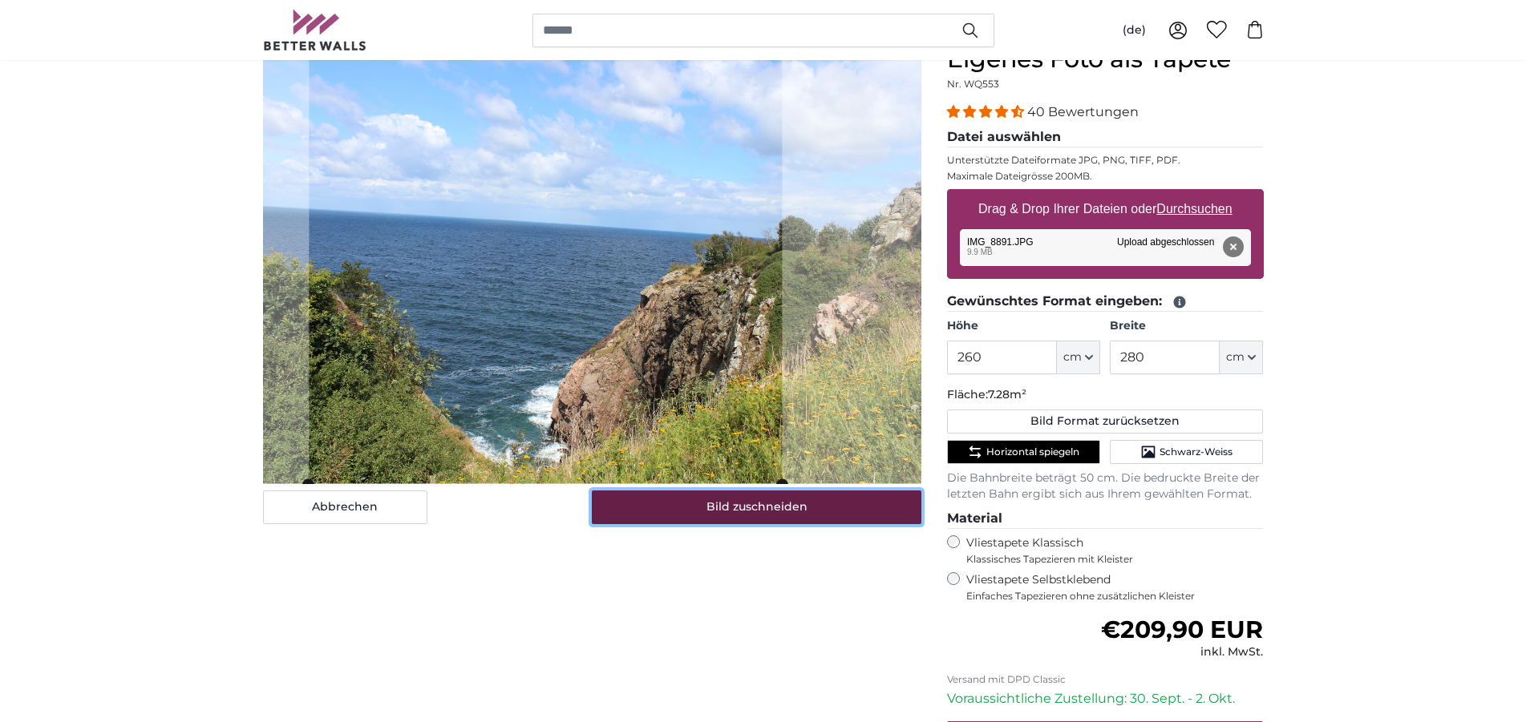
click at [746, 499] on button "Bild zuschneiden" at bounding box center [756, 508] width 329 height 34
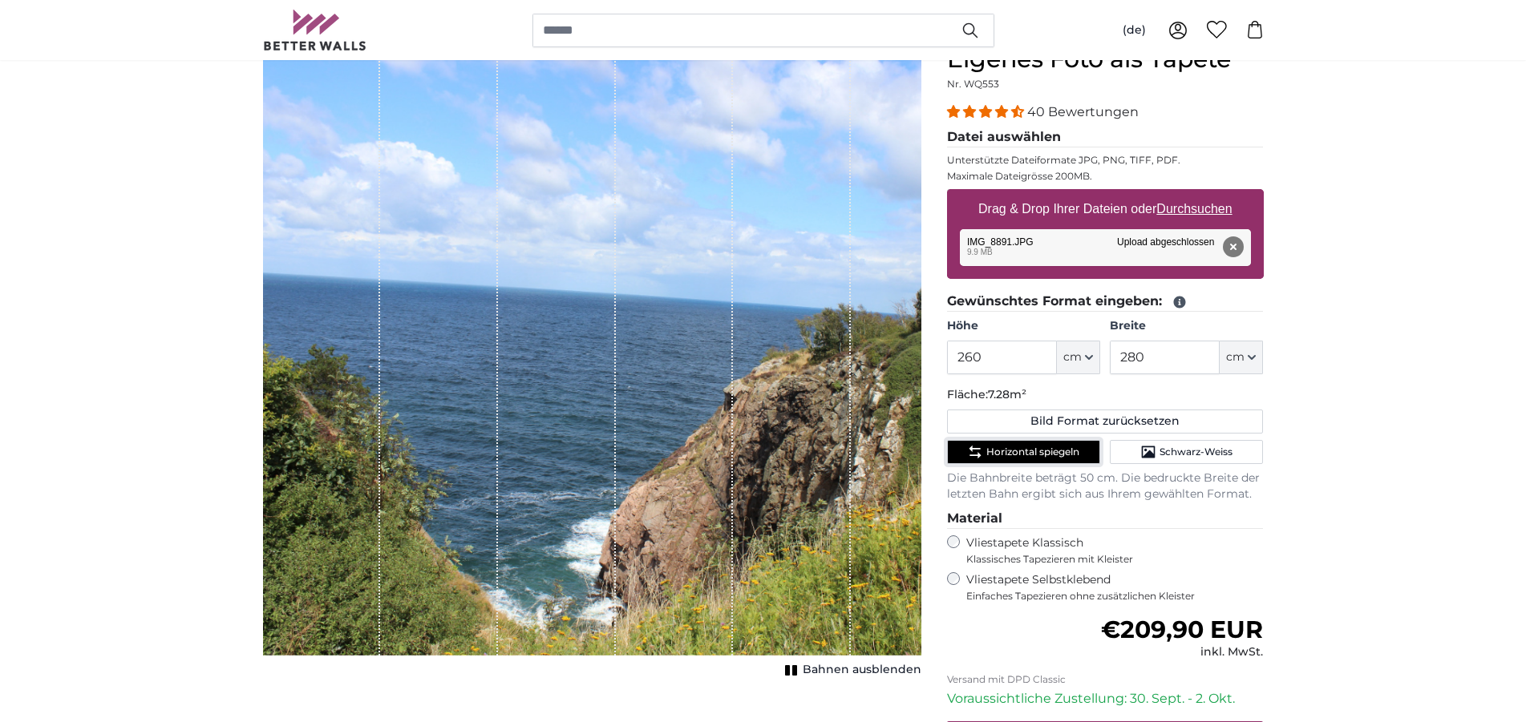
click at [1038, 450] on span "Horizontal spiegeln" at bounding box center [1032, 452] width 93 height 13
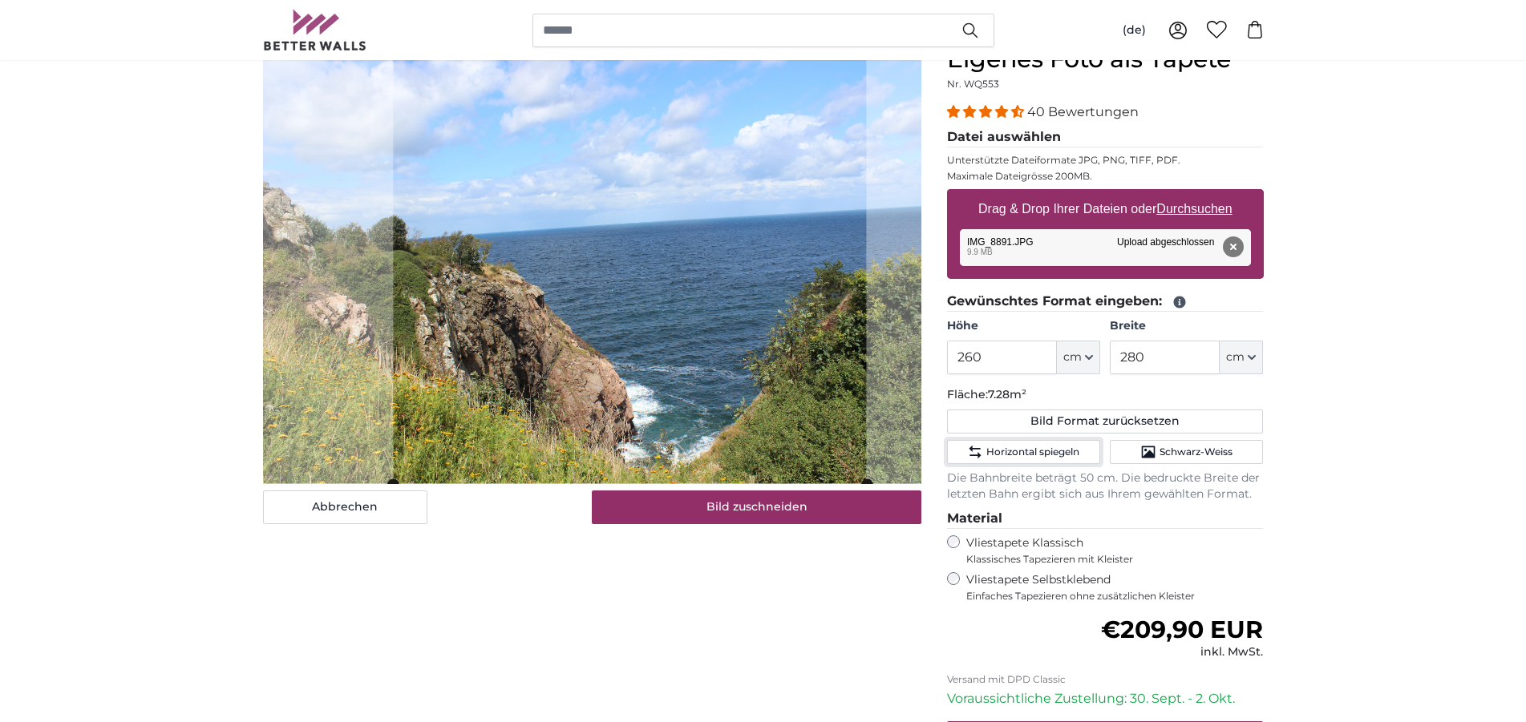
click at [544, 348] on cropper-handle at bounding box center [629, 264] width 473 height 439
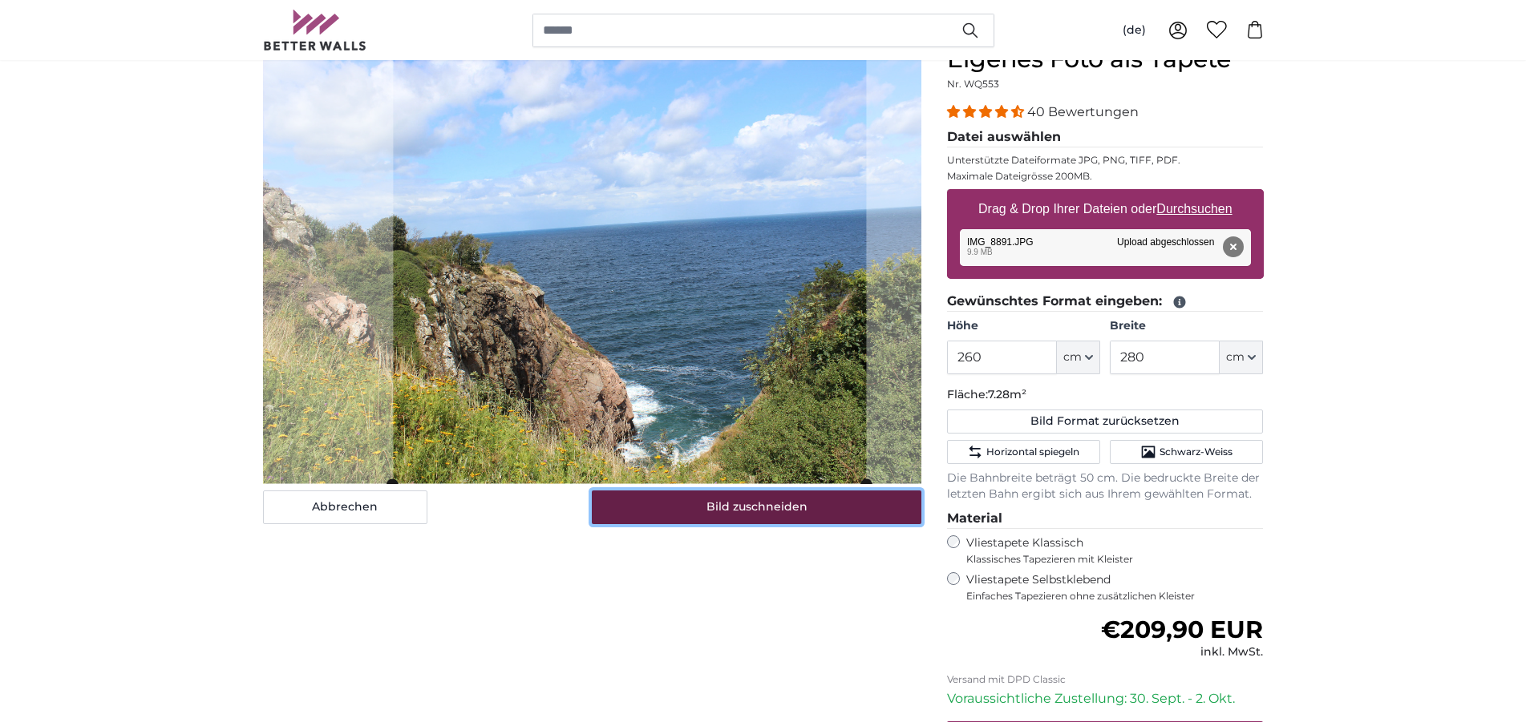
click at [749, 515] on button "Bild zuschneiden" at bounding box center [756, 508] width 329 height 34
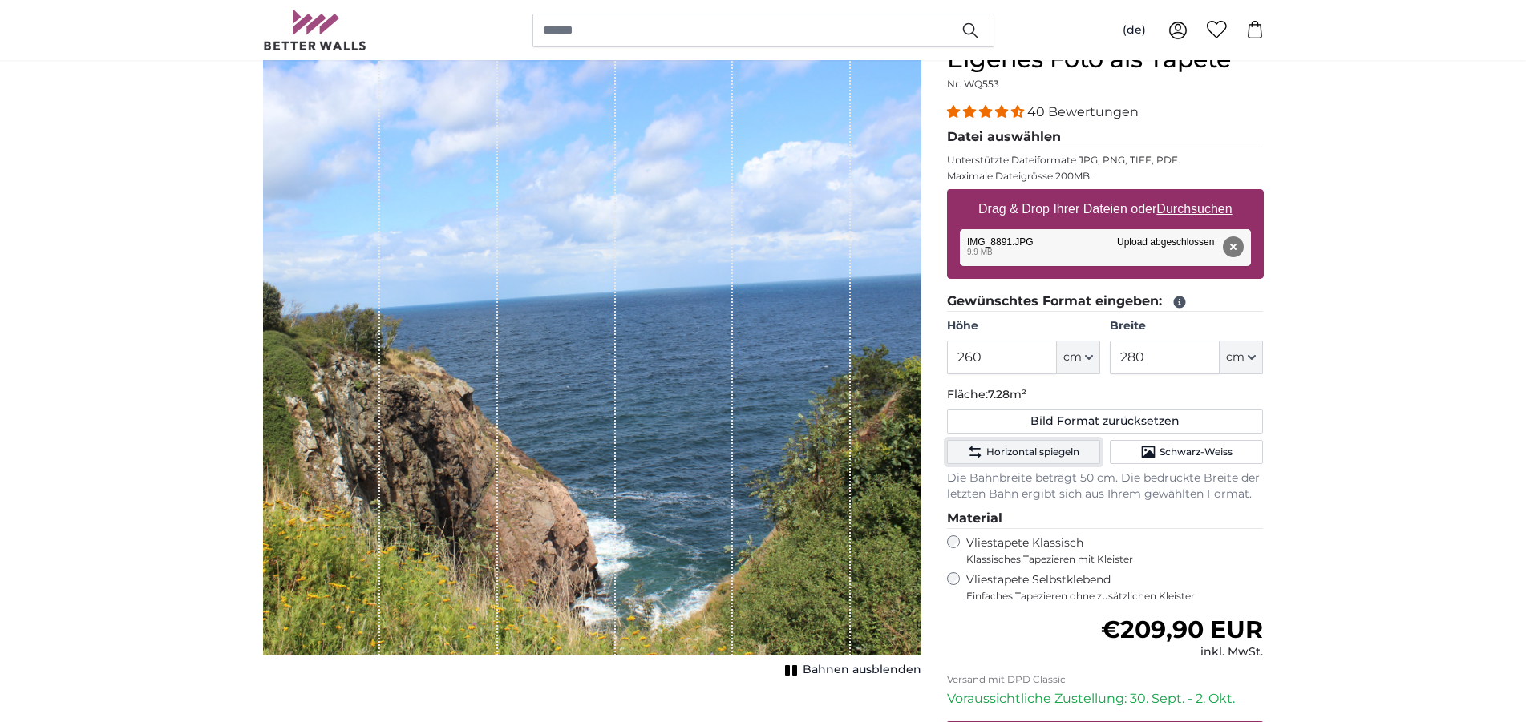
click at [1020, 452] on span "Horizontal spiegeln" at bounding box center [1032, 452] width 93 height 13
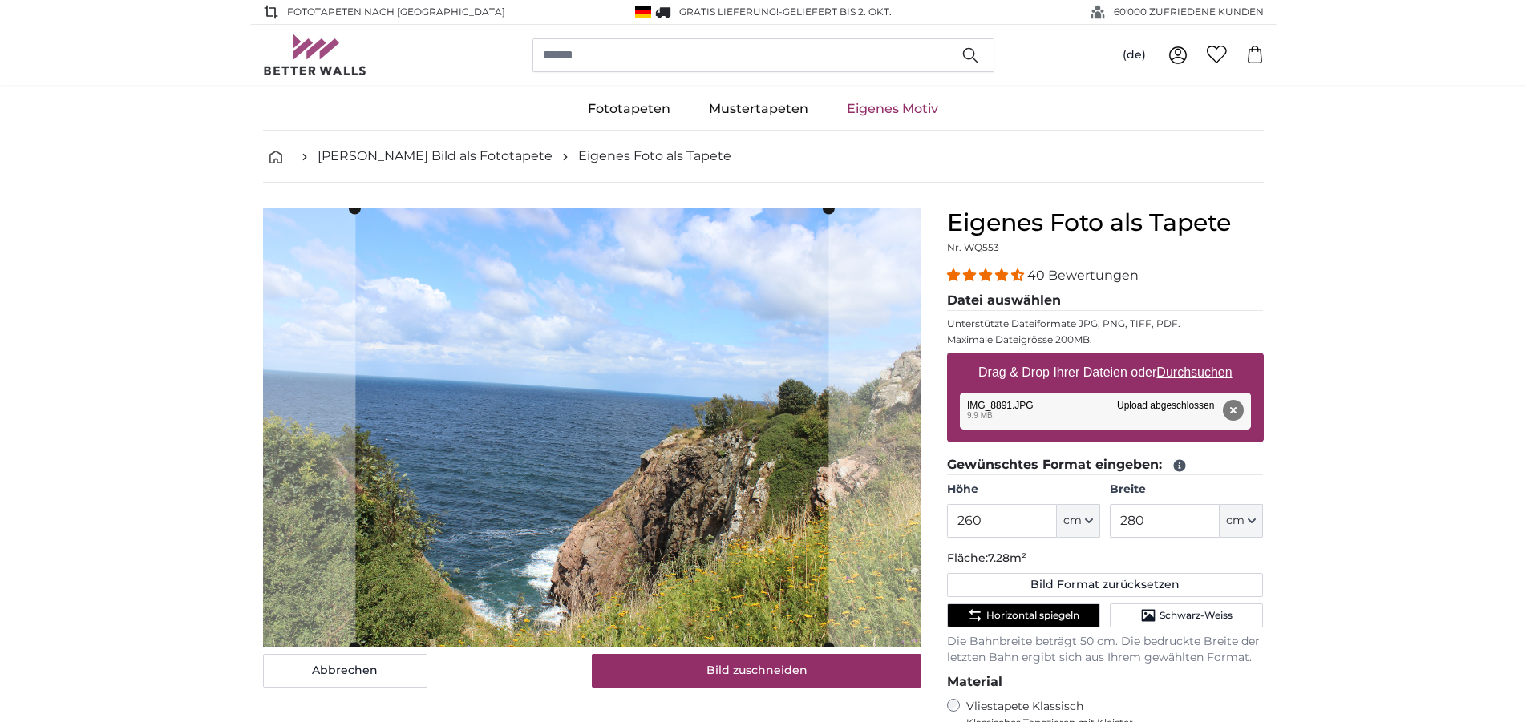
scroll to position [164, 0]
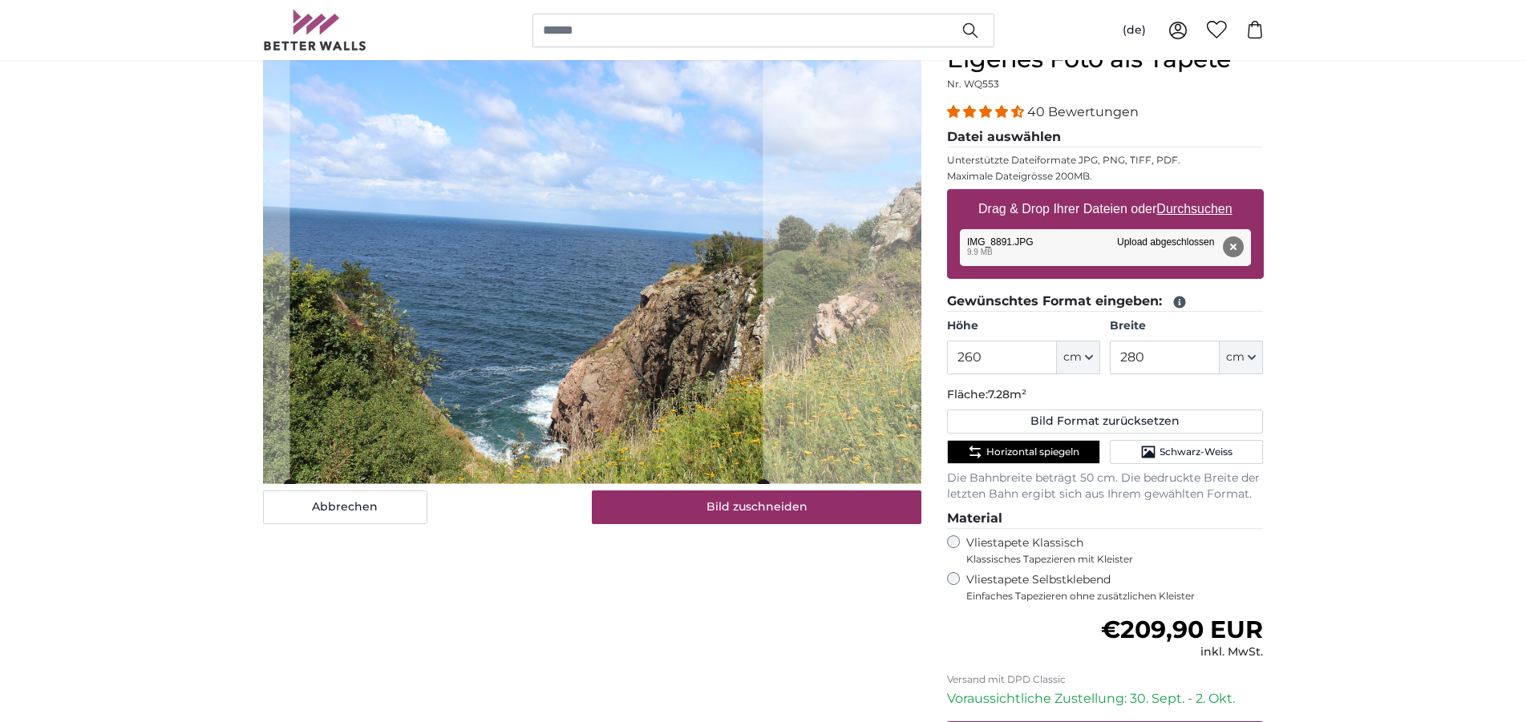
click at [641, 325] on cropper-handle at bounding box center [525, 265] width 473 height 439
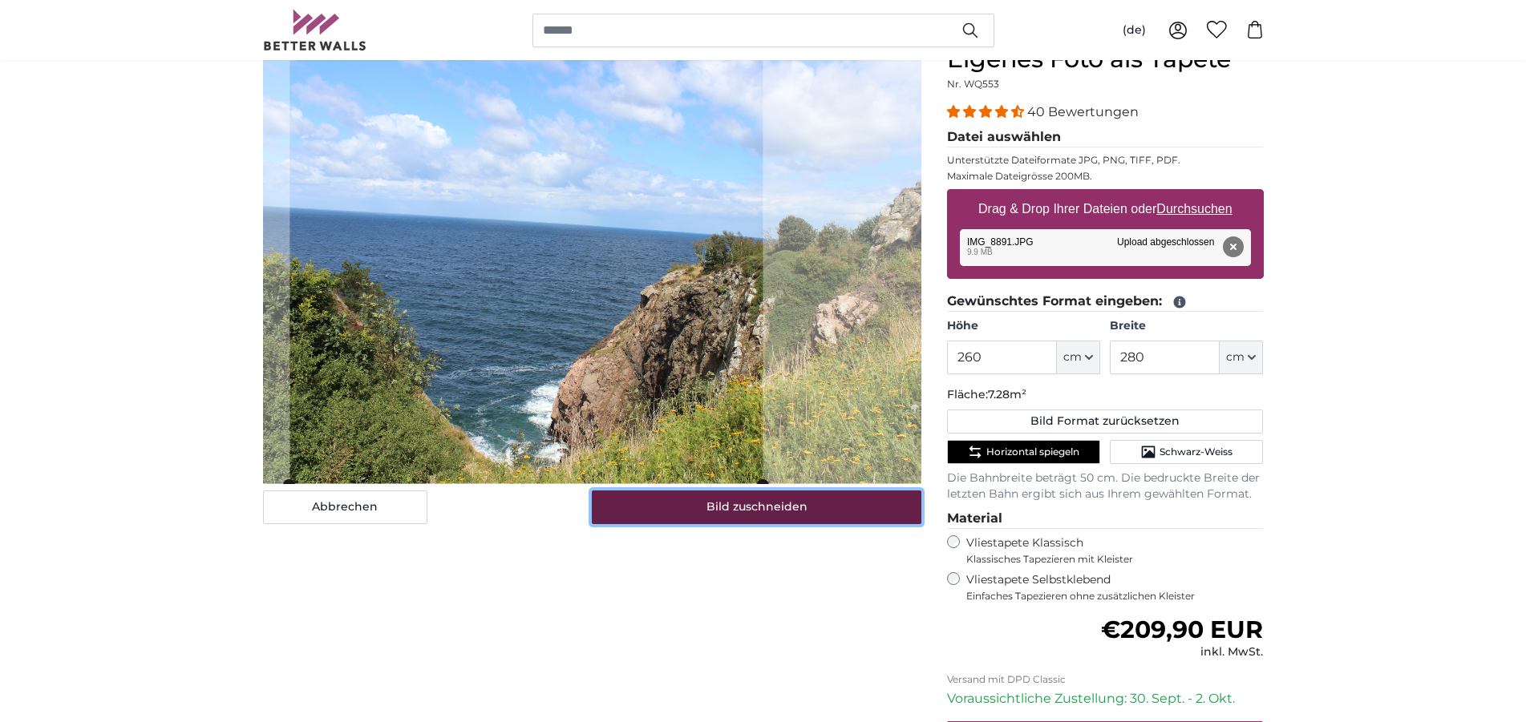
click at [729, 509] on button "Bild zuschneiden" at bounding box center [756, 508] width 329 height 34
